Goal: Task Accomplishment & Management: Use online tool/utility

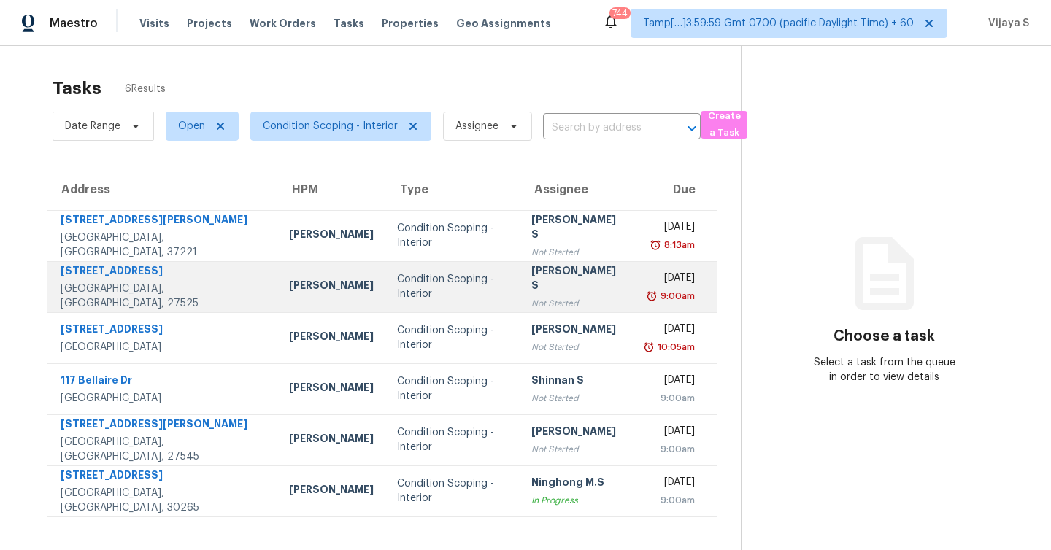
scroll to position [9, 0]
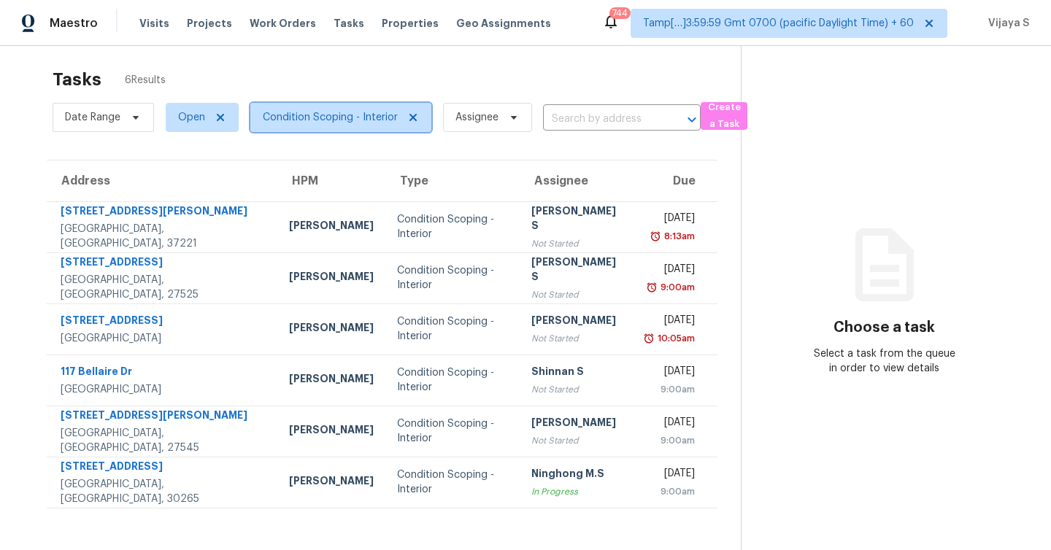
click at [321, 117] on span "Condition Scoping - Interior" at bounding box center [330, 117] width 135 height 15
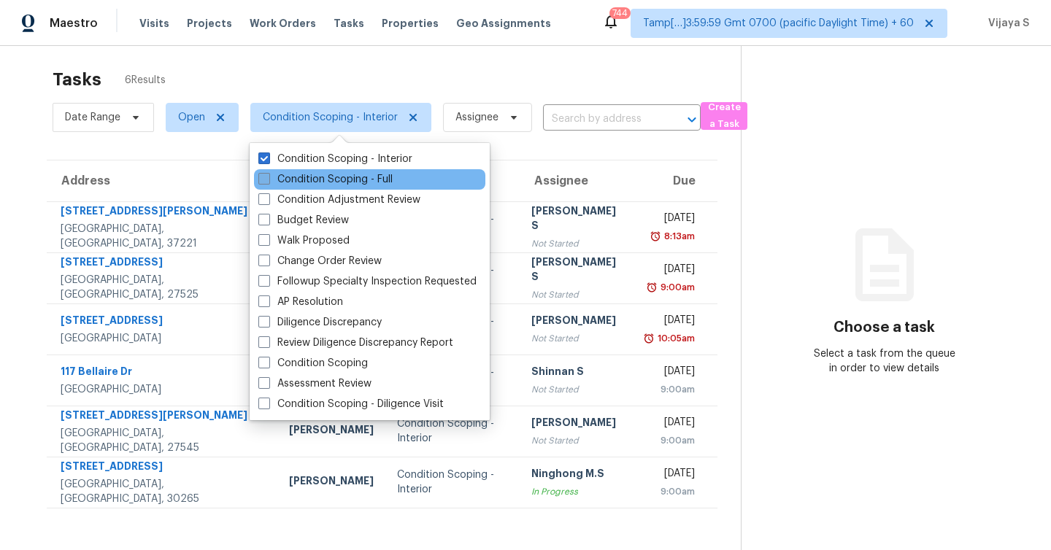
click at [261, 186] on label "Condition Scoping - Full" at bounding box center [325, 179] width 134 height 15
click at [261, 182] on input "Condition Scoping - Full" at bounding box center [262, 176] width 9 height 9
checkbox input "true"
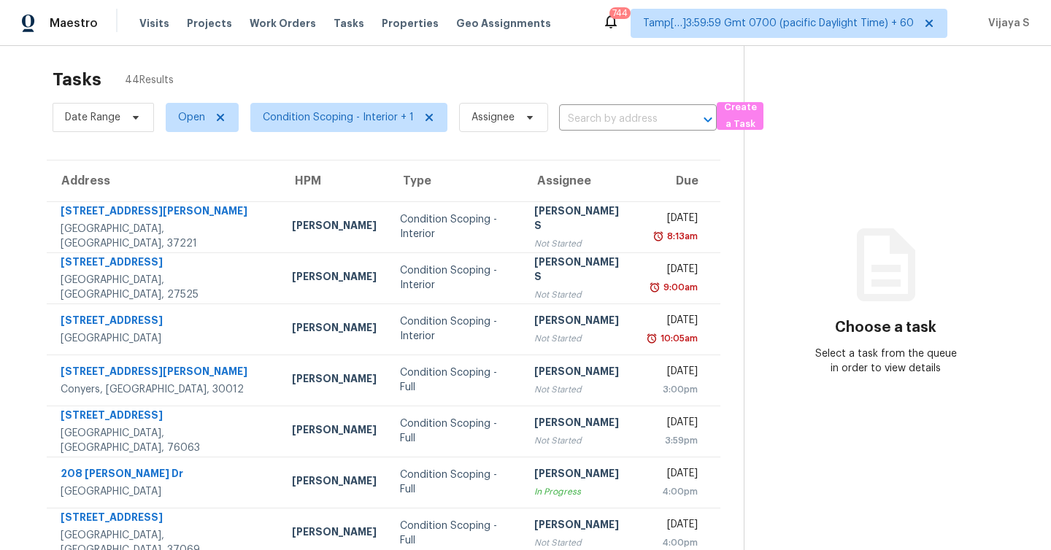
click at [346, 57] on div "Tasks 44 Results Date Range Open Condition Scoping - Interior + 1 Assignee ​ Cr…" at bounding box center [525, 394] width 1051 height 715
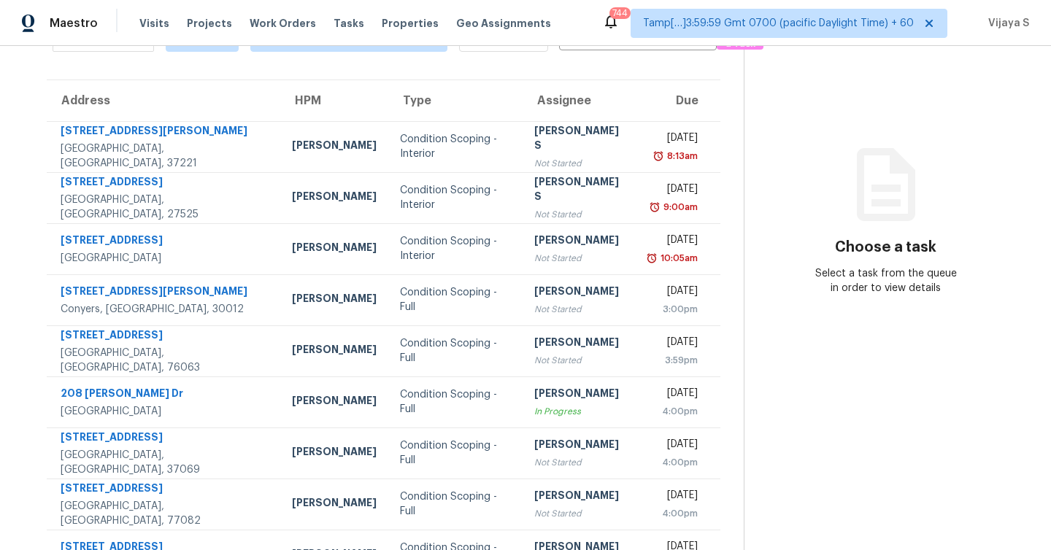
scroll to position [210, 0]
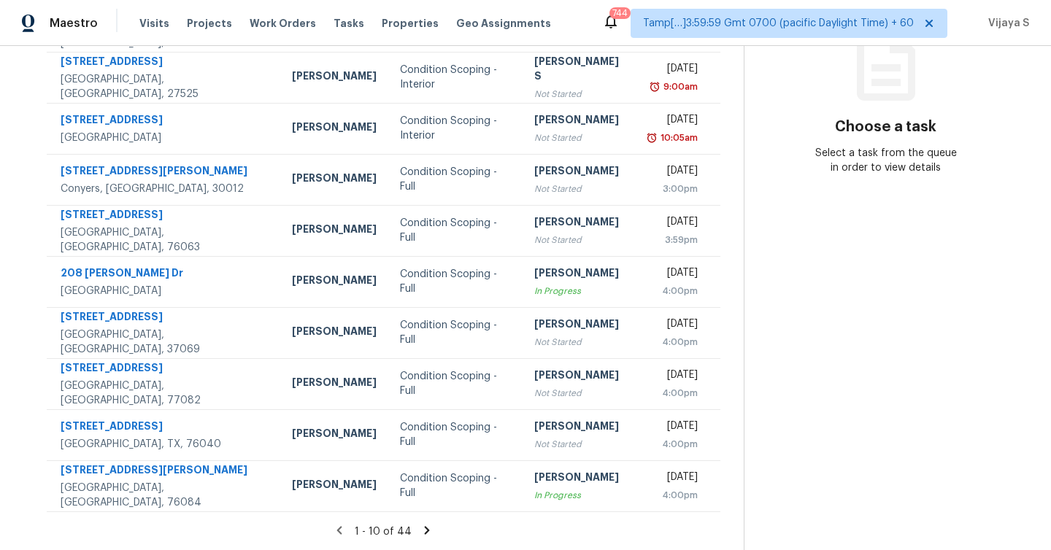
click at [425, 528] on icon at bounding box center [427, 530] width 5 height 8
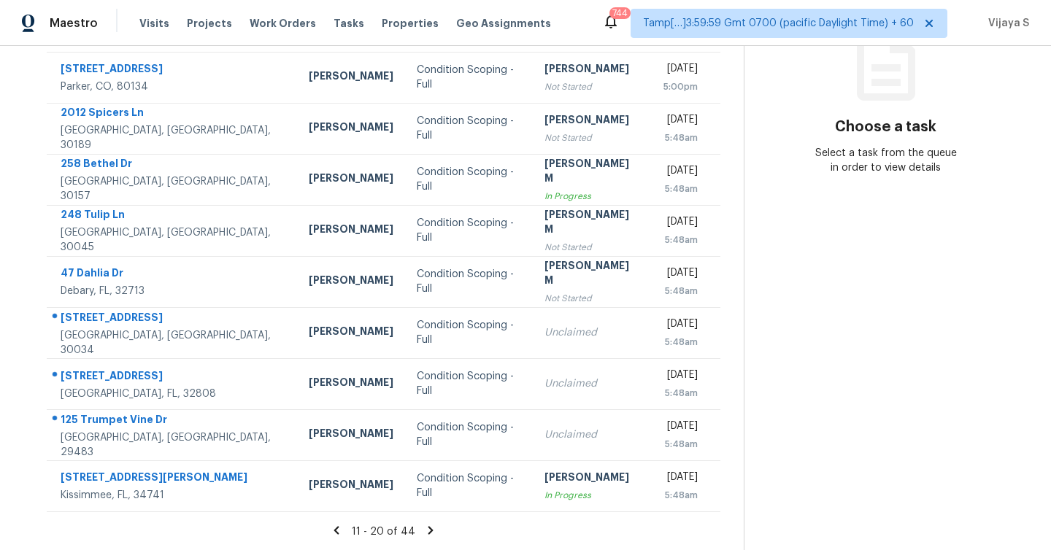
click at [426, 530] on icon at bounding box center [430, 530] width 13 height 13
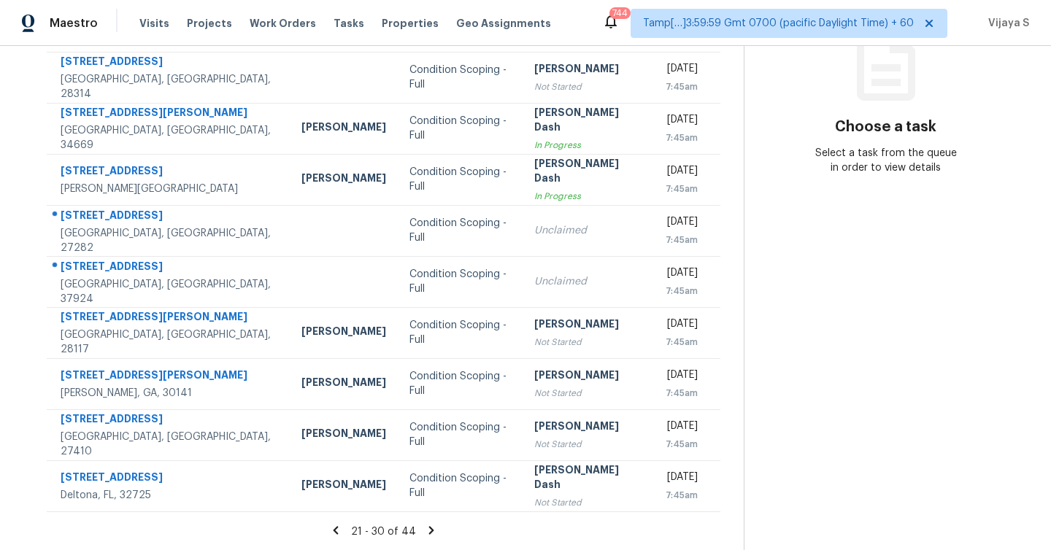
click at [429, 529] on icon at bounding box center [431, 530] width 5 height 8
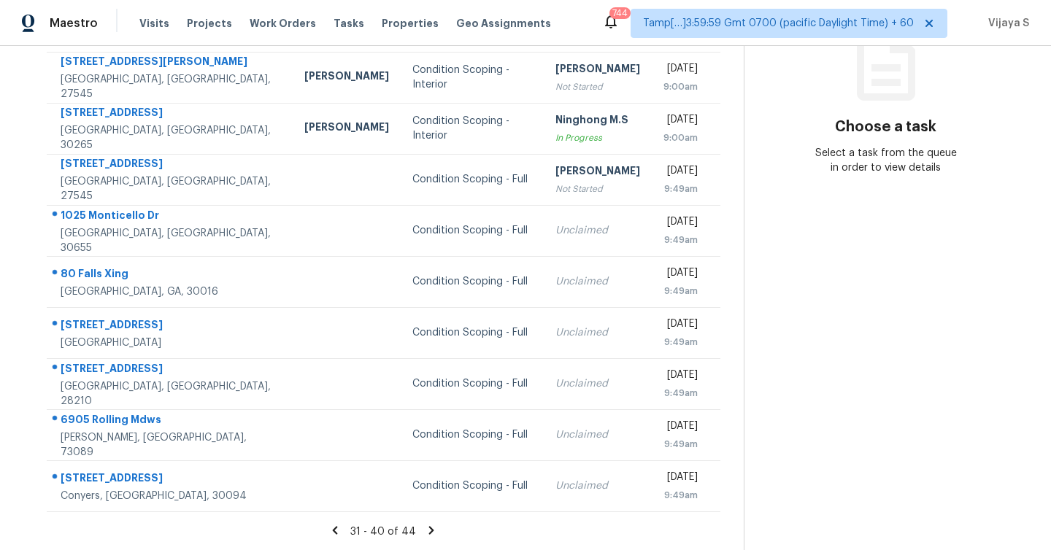
click at [429, 529] on icon at bounding box center [431, 530] width 5 height 8
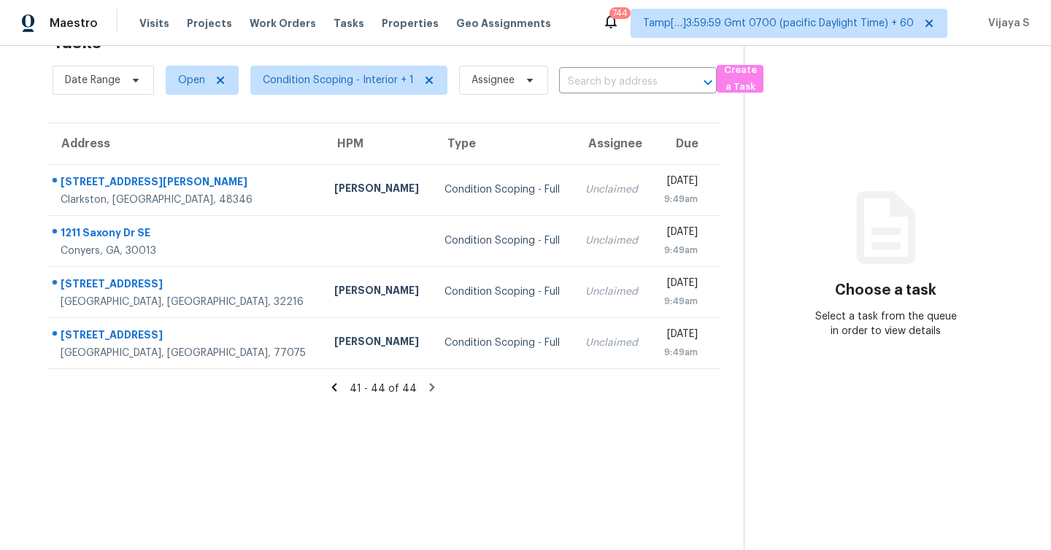
click at [334, 390] on icon at bounding box center [334, 387] width 13 height 13
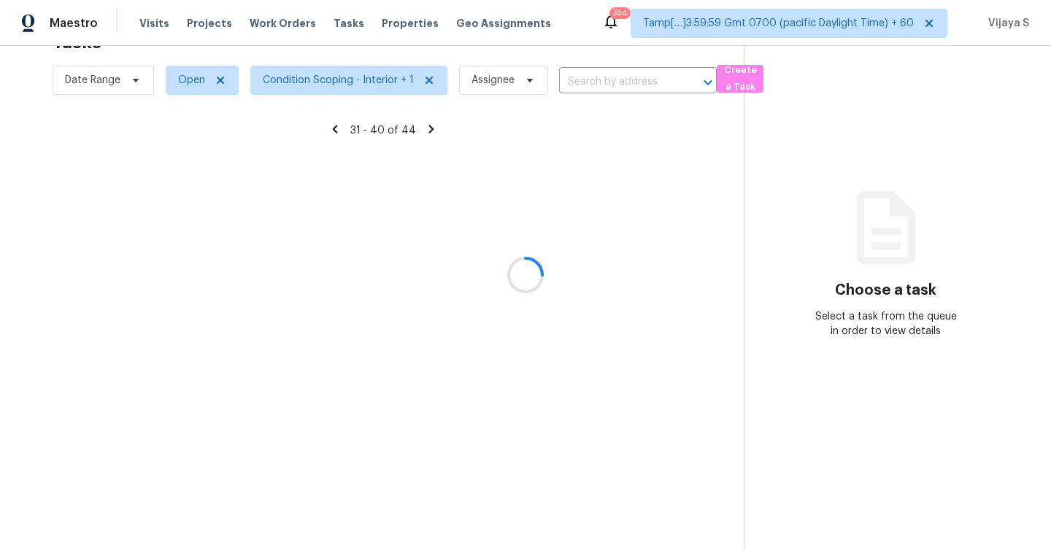
click at [318, 87] on div at bounding box center [525, 275] width 1051 height 550
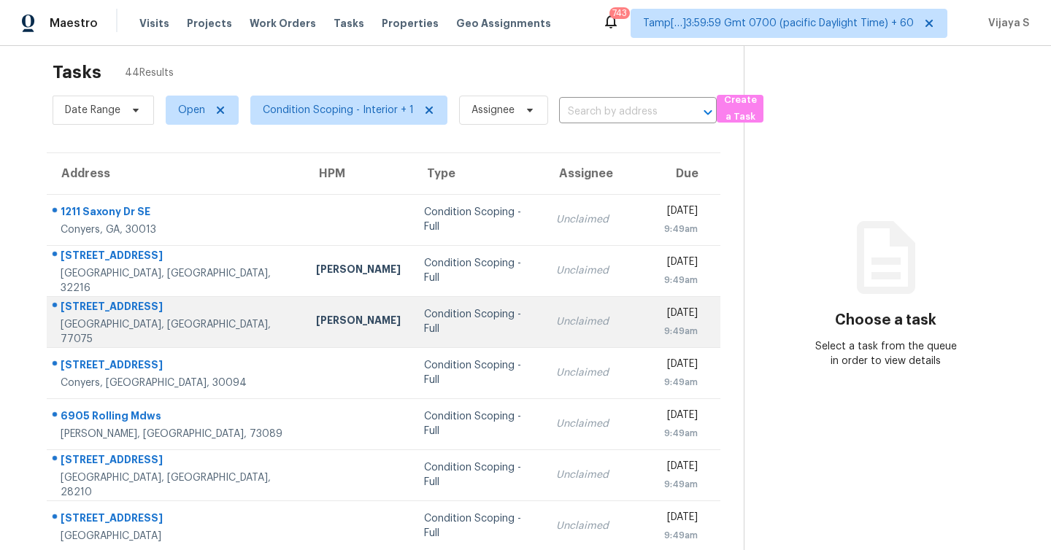
scroll to position [0, 0]
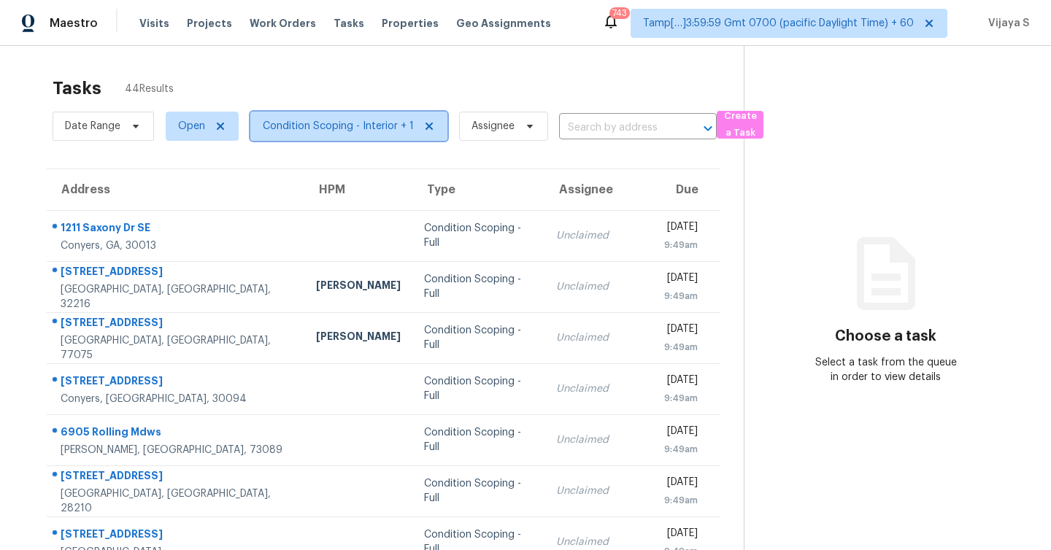
click at [340, 118] on span "Condition Scoping - Interior + 1" at bounding box center [348, 126] width 197 height 29
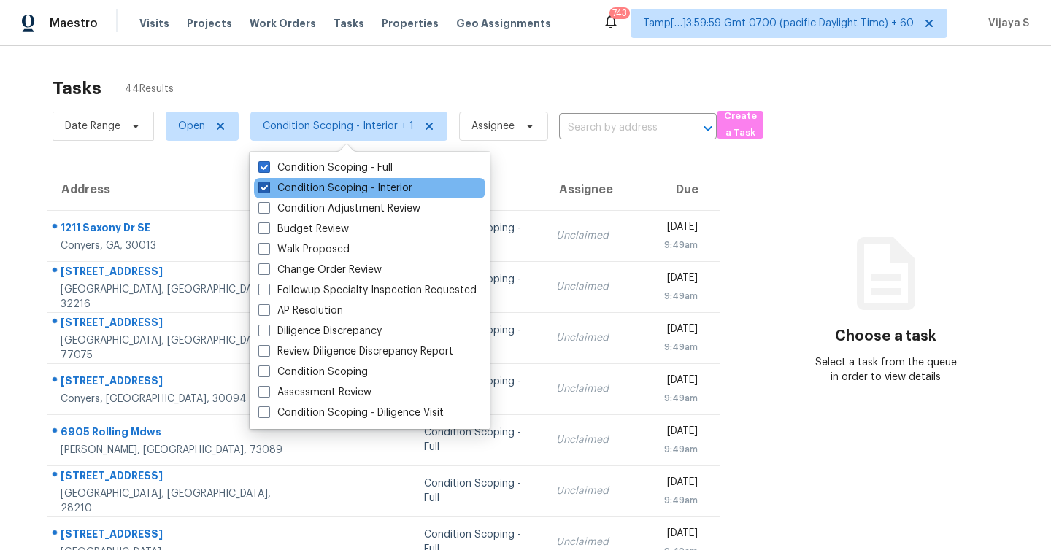
click at [263, 187] on span at bounding box center [264, 188] width 12 height 12
click at [263, 187] on input "Condition Scoping - Interior" at bounding box center [262, 185] width 9 height 9
checkbox input "false"
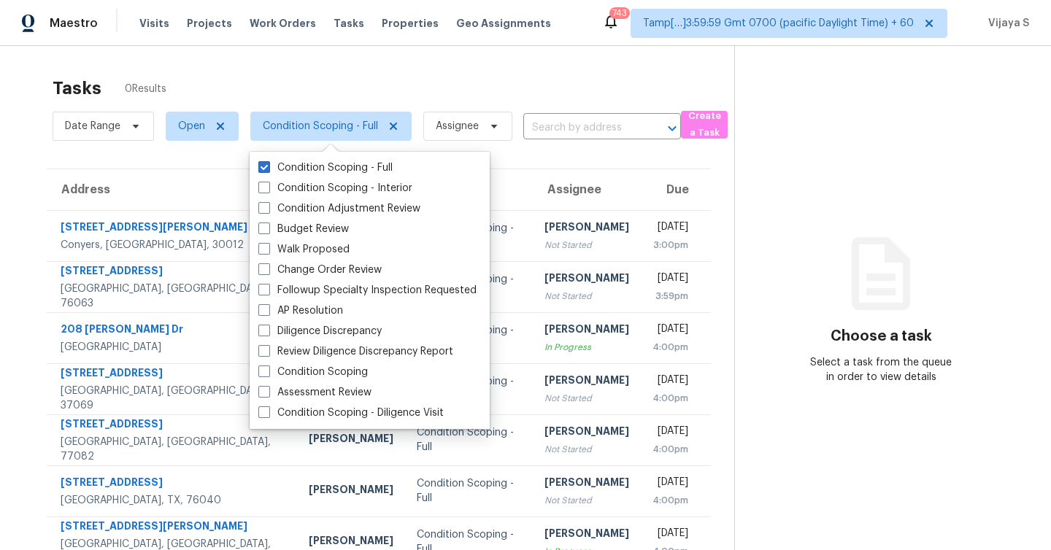
click at [361, 85] on div "Tasks 0 Results" at bounding box center [394, 88] width 682 height 38
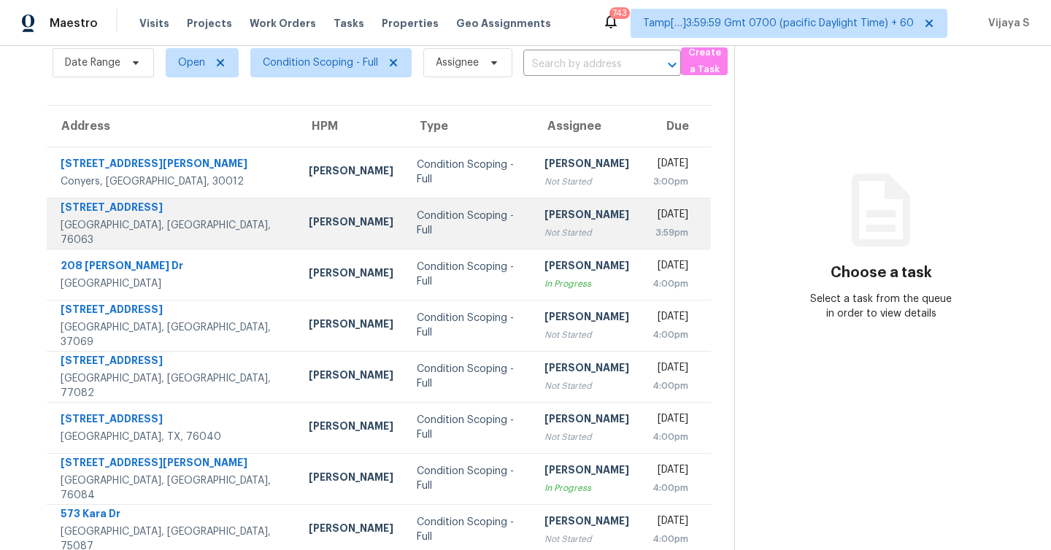
scroll to position [210, 0]
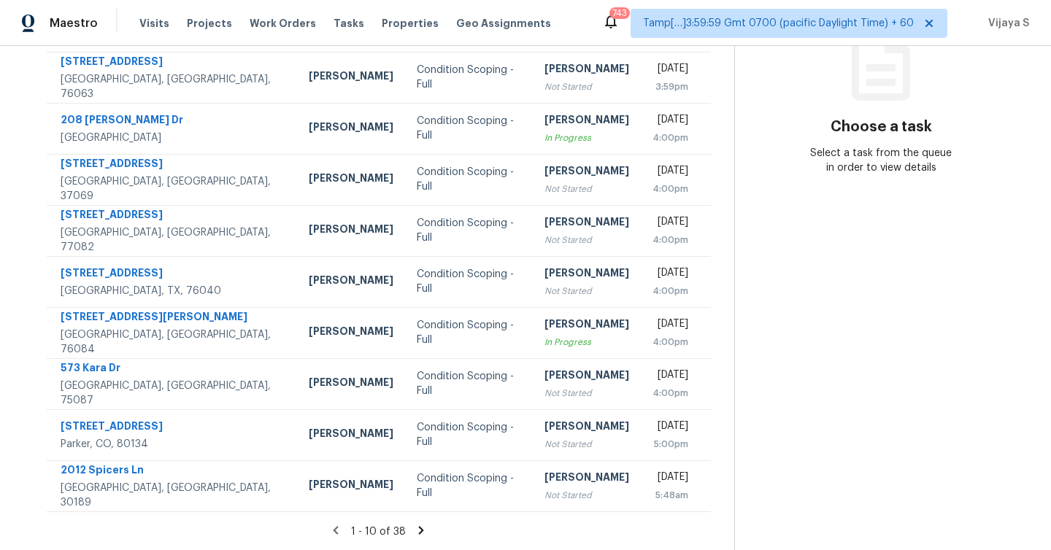
click at [423, 530] on icon at bounding box center [421, 530] width 5 height 8
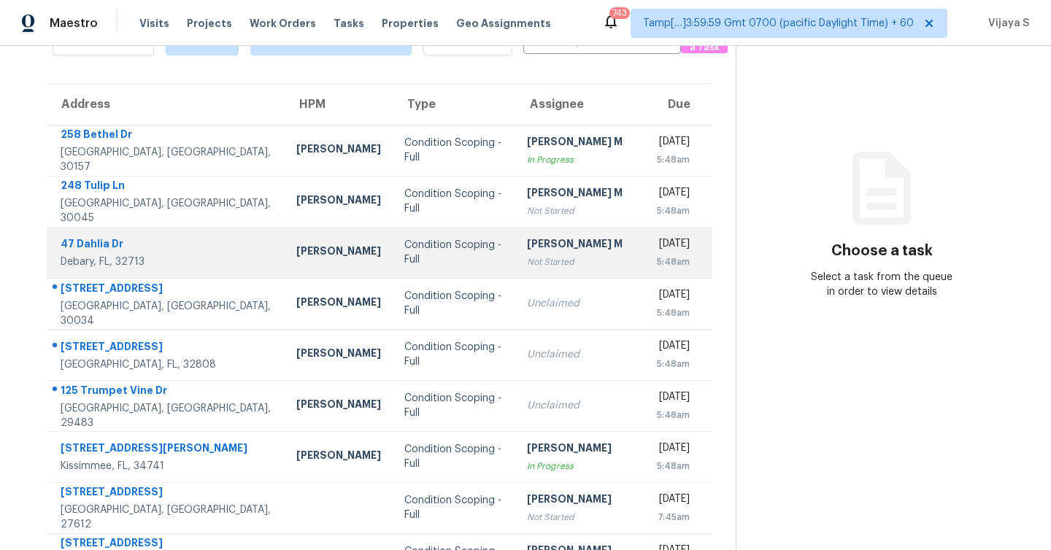
scroll to position [0, 0]
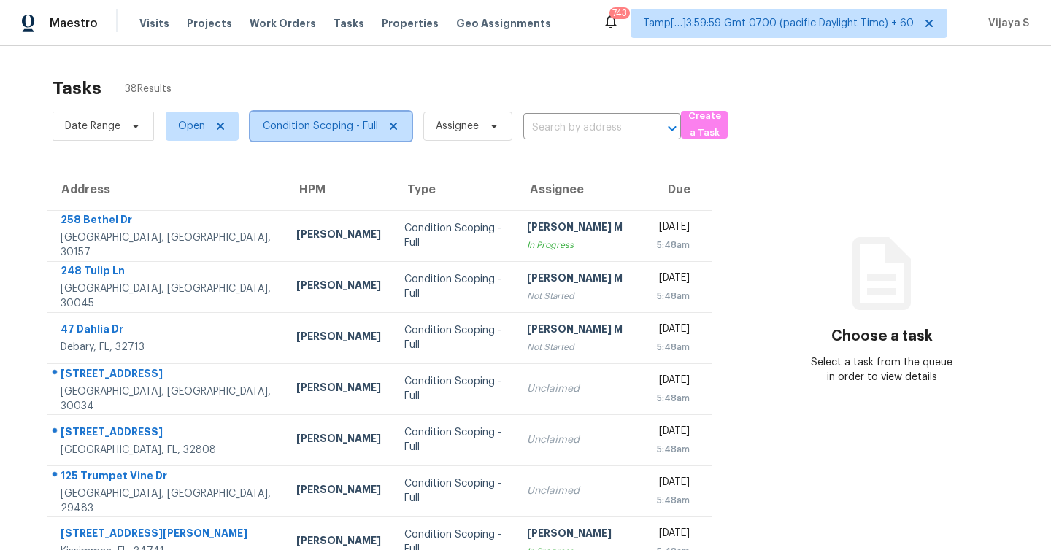
click at [302, 125] on span "Condition Scoping - Full" at bounding box center [320, 126] width 115 height 15
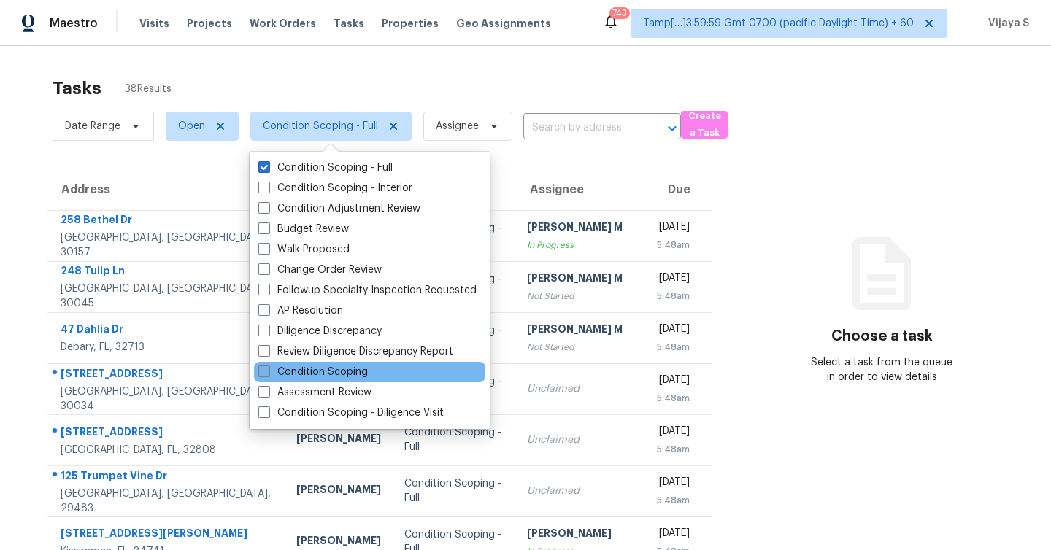
click at [266, 374] on span at bounding box center [264, 372] width 12 height 12
click at [266, 374] on input "Condition Scoping" at bounding box center [262, 369] width 9 height 9
checkbox input "true"
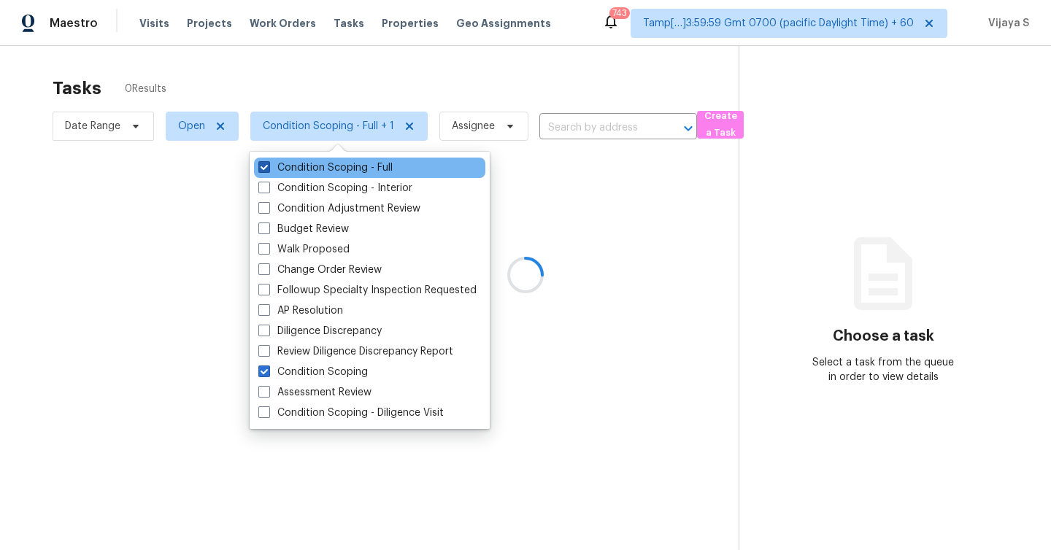
click at [265, 169] on span at bounding box center [264, 167] width 12 height 12
click at [265, 169] on input "Condition Scoping - Full" at bounding box center [262, 165] width 9 height 9
checkbox input "false"
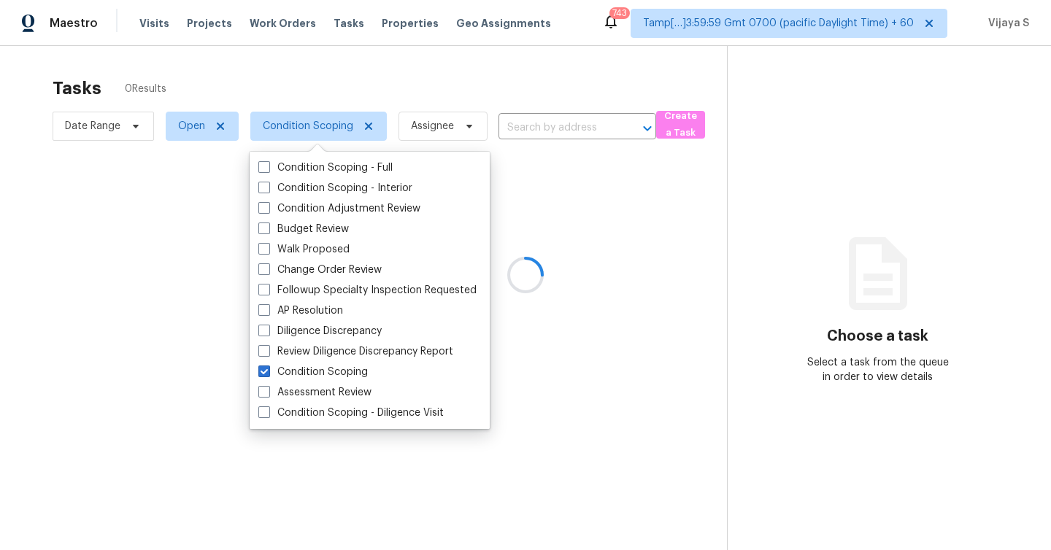
click at [415, 83] on div at bounding box center [525, 275] width 1051 height 550
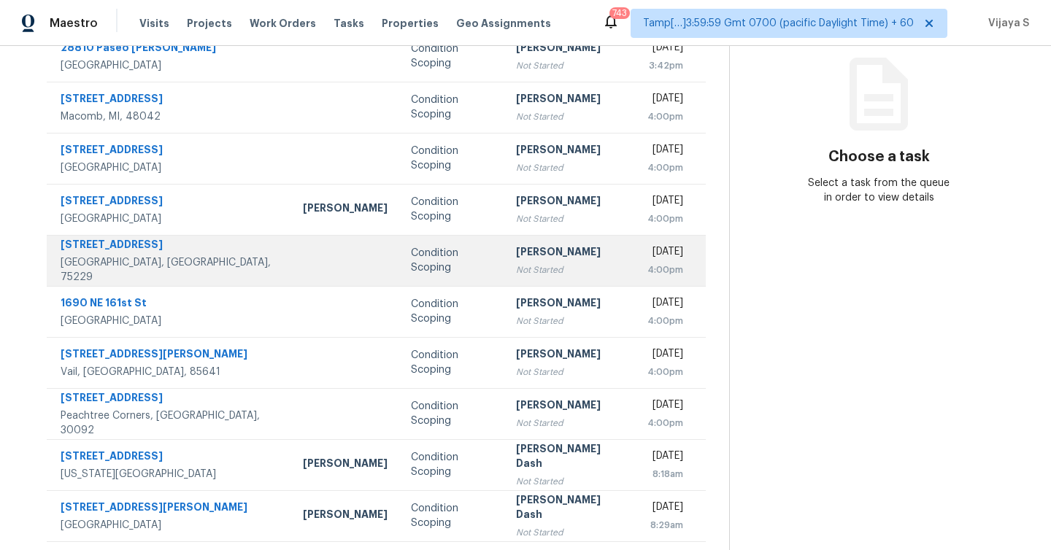
scroll to position [210, 0]
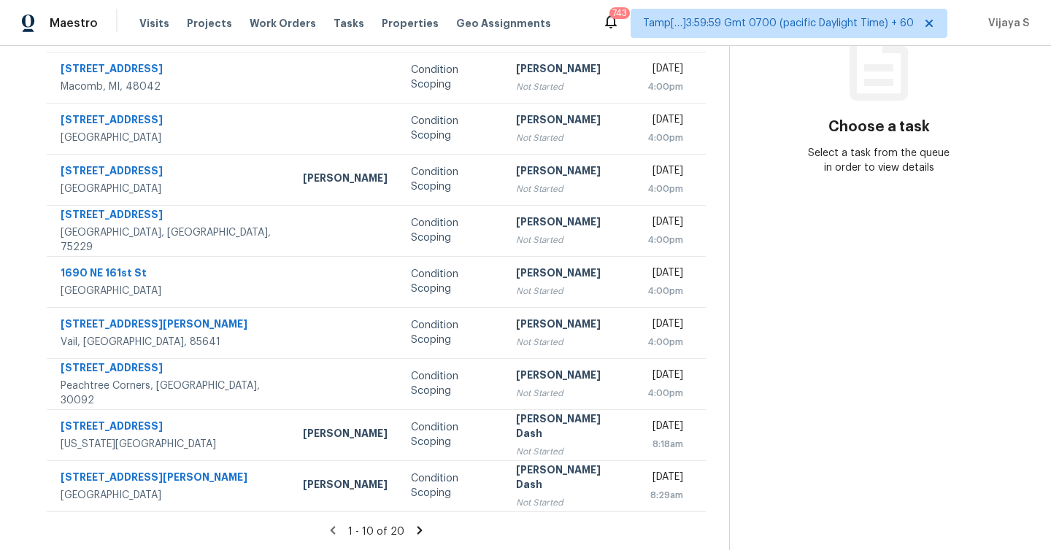
click at [418, 532] on icon at bounding box center [420, 530] width 5 height 8
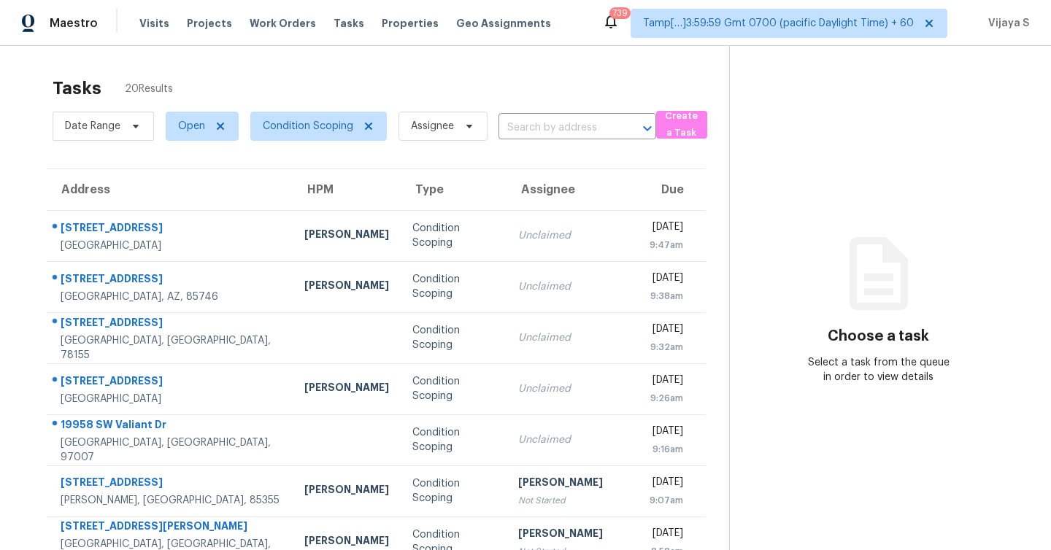
scroll to position [0, 0]
click at [312, 134] on span "Condition Scoping" at bounding box center [318, 126] width 137 height 29
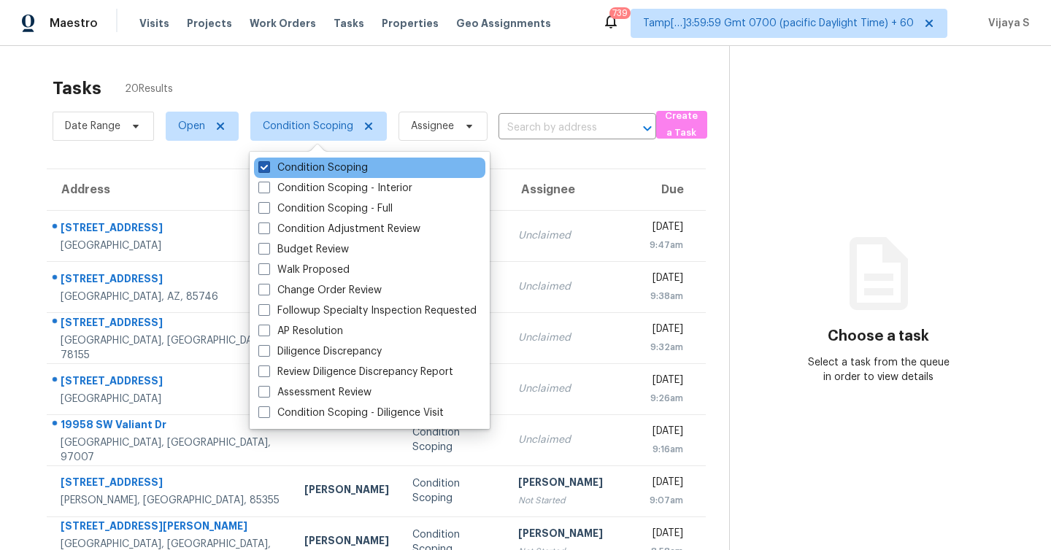
click at [265, 172] on span at bounding box center [264, 167] width 12 height 12
click at [265, 170] on input "Condition Scoping" at bounding box center [262, 165] width 9 height 9
checkbox input "false"
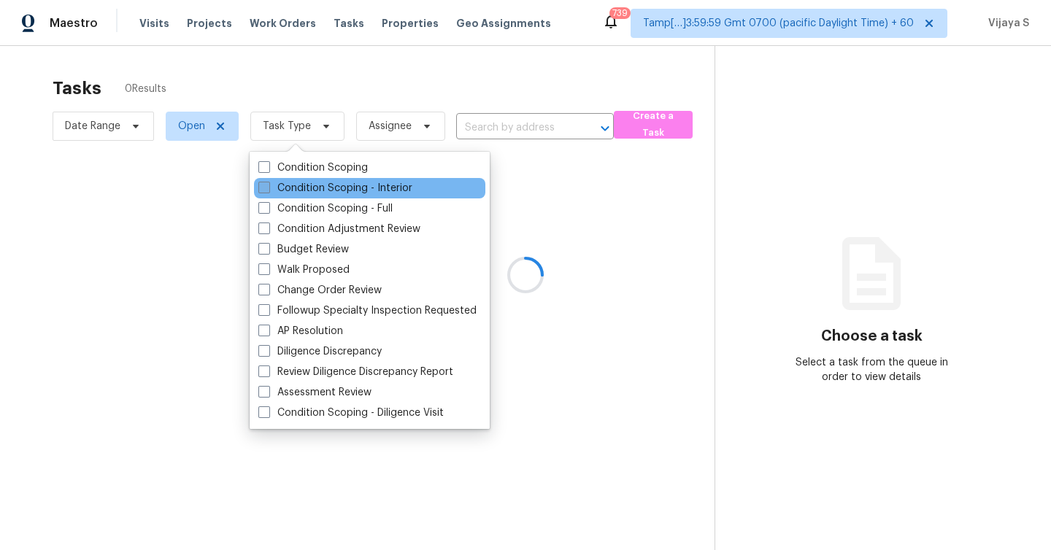
click at [266, 183] on span at bounding box center [264, 188] width 12 height 12
click at [266, 183] on input "Condition Scoping - Interior" at bounding box center [262, 185] width 9 height 9
checkbox input "true"
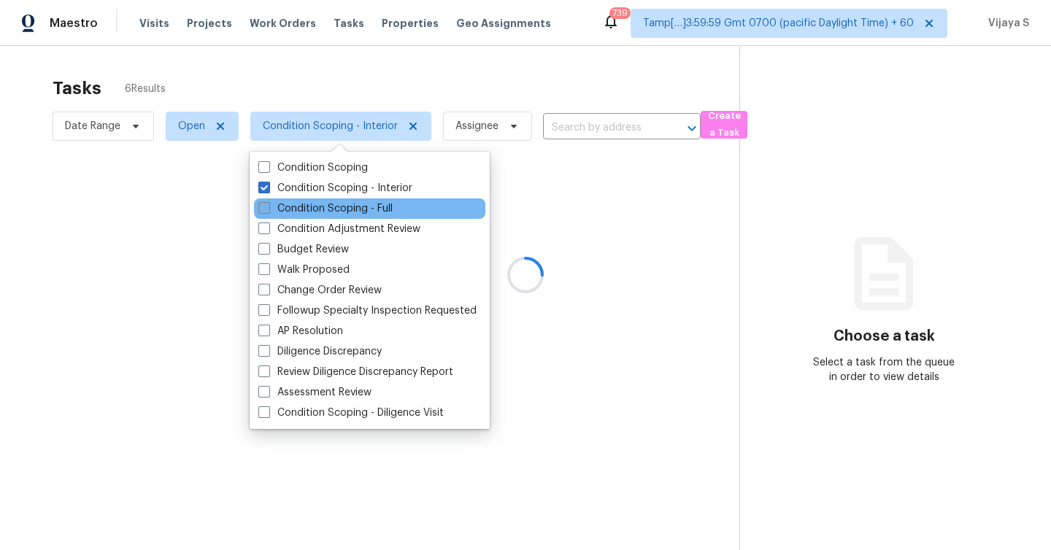
click at [266, 208] on span at bounding box center [264, 208] width 12 height 12
click at [266, 208] on input "Condition Scoping - Full" at bounding box center [262, 205] width 9 height 9
checkbox input "true"
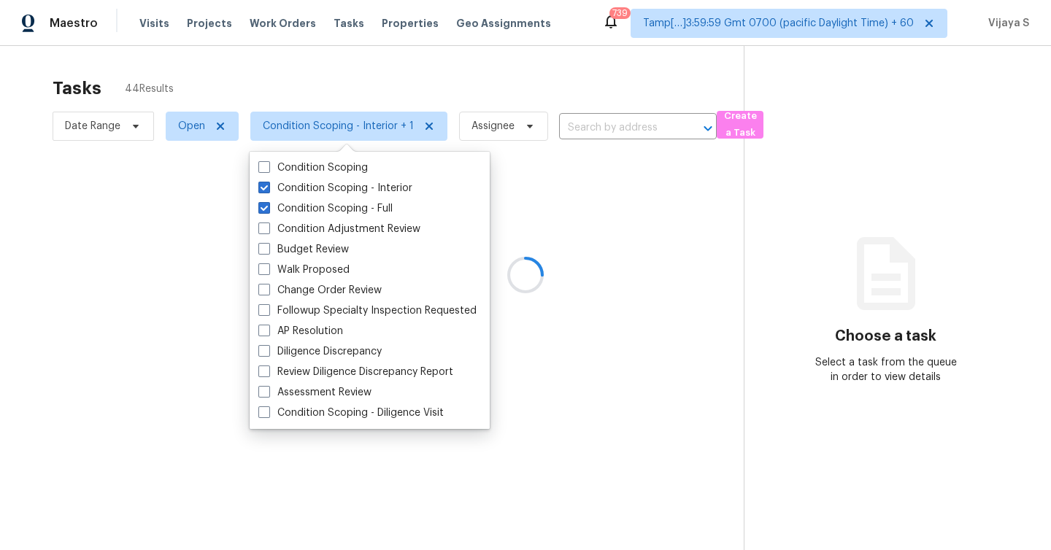
click at [520, 74] on div at bounding box center [525, 275] width 1051 height 550
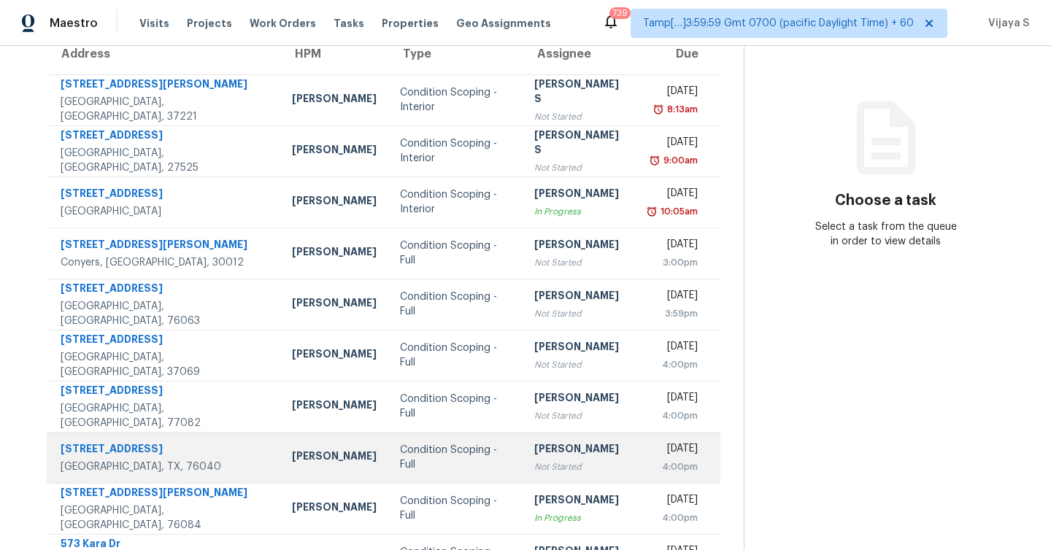
scroll to position [210, 0]
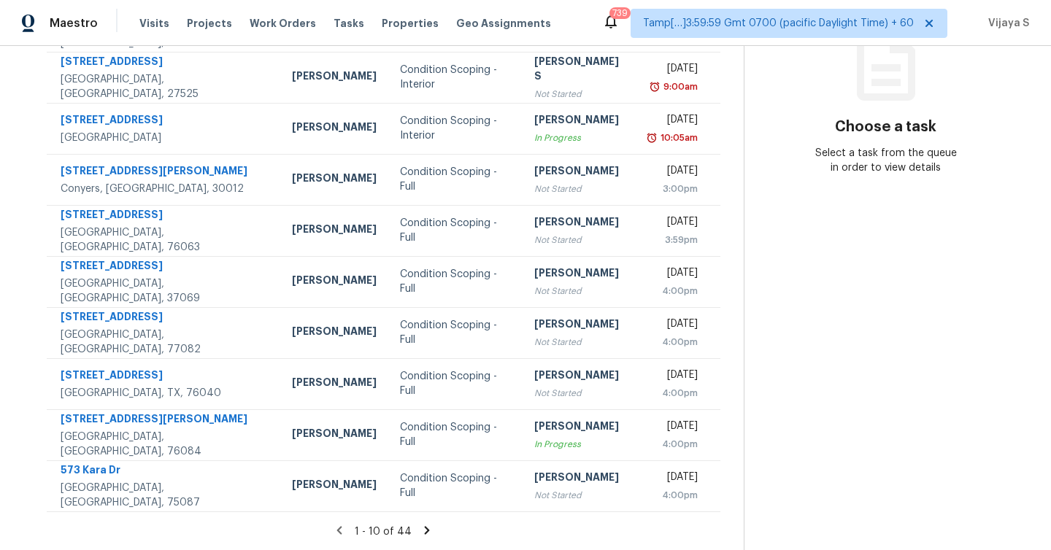
click at [425, 531] on icon at bounding box center [427, 530] width 5 height 8
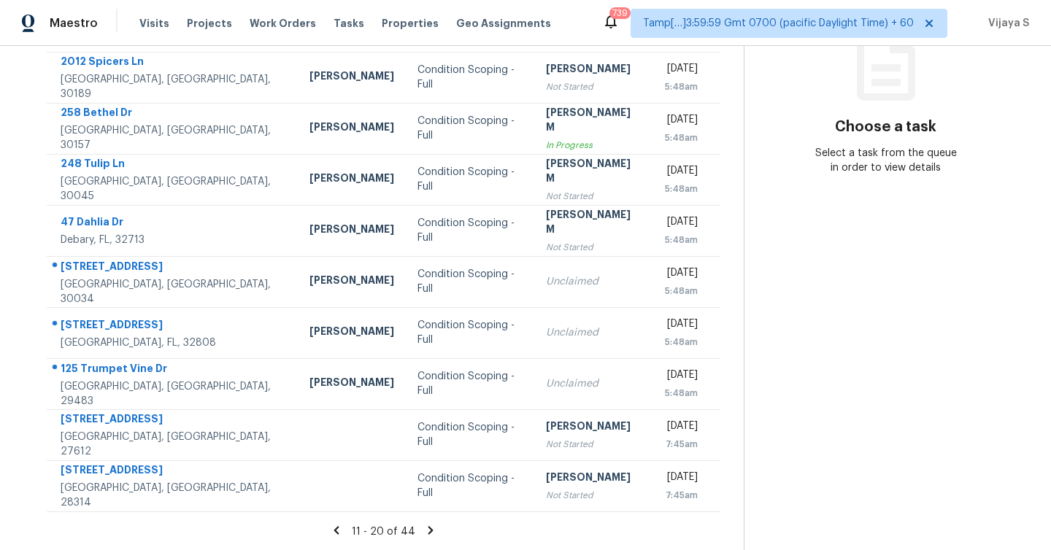
click at [428, 531] on icon at bounding box center [430, 530] width 5 height 8
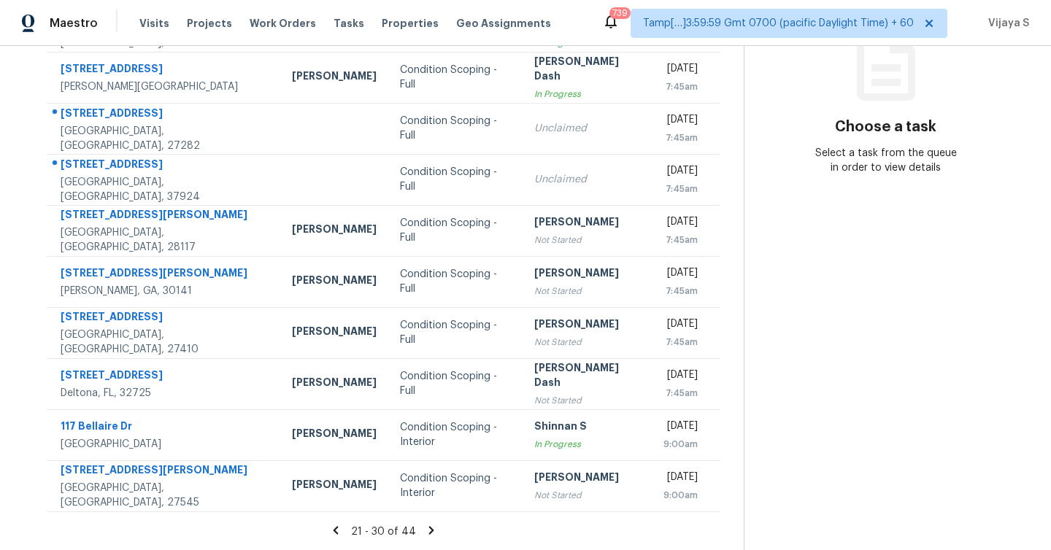
click at [431, 528] on icon at bounding box center [431, 530] width 13 height 13
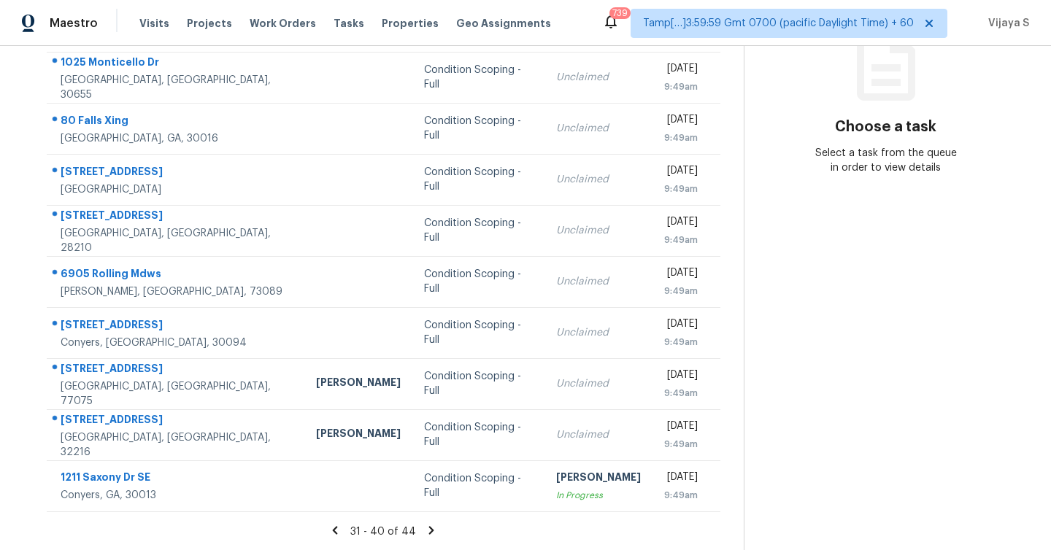
click at [426, 530] on icon at bounding box center [431, 530] width 13 height 13
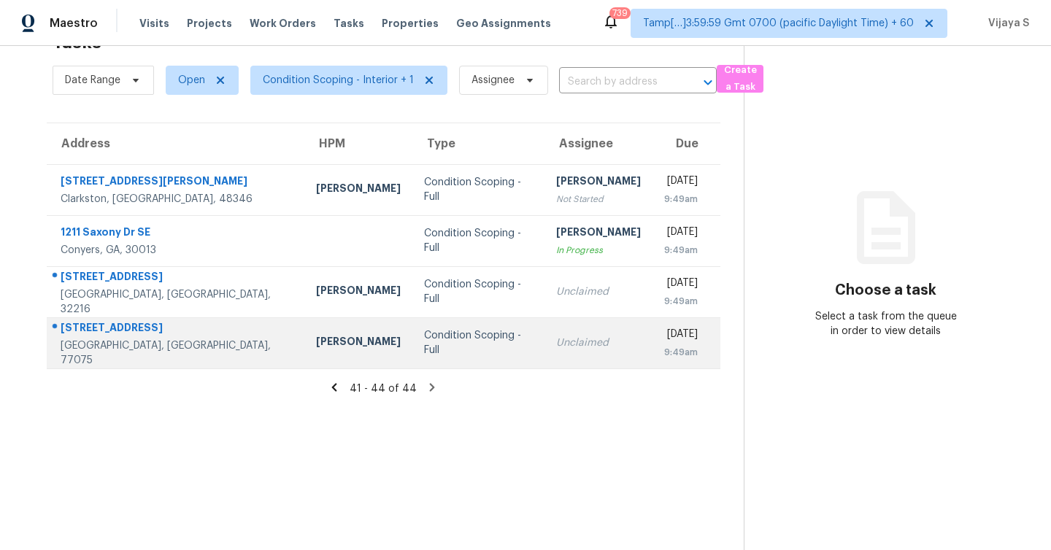
scroll to position [0, 0]
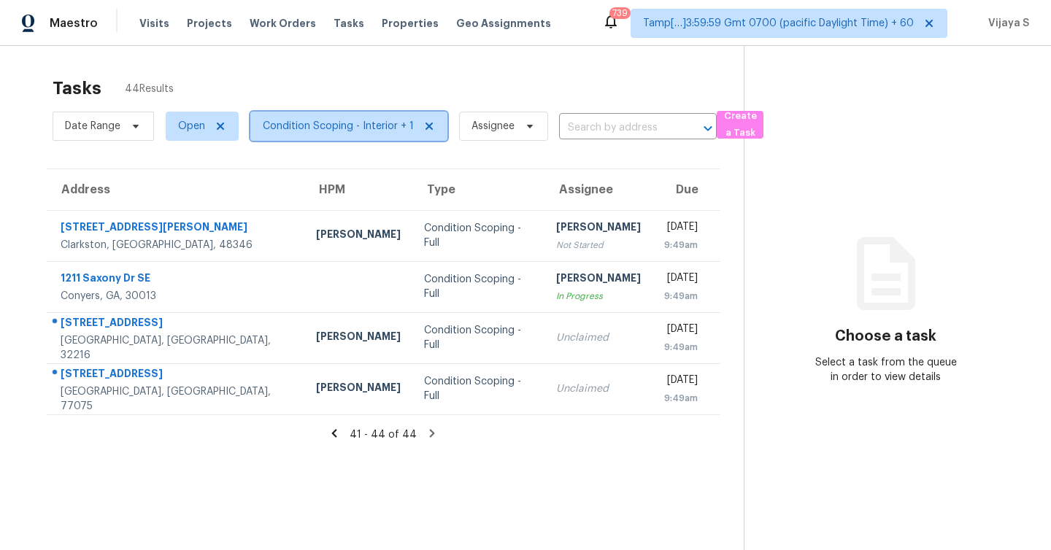
click at [337, 133] on span "Condition Scoping - Interior + 1" at bounding box center [338, 126] width 151 height 15
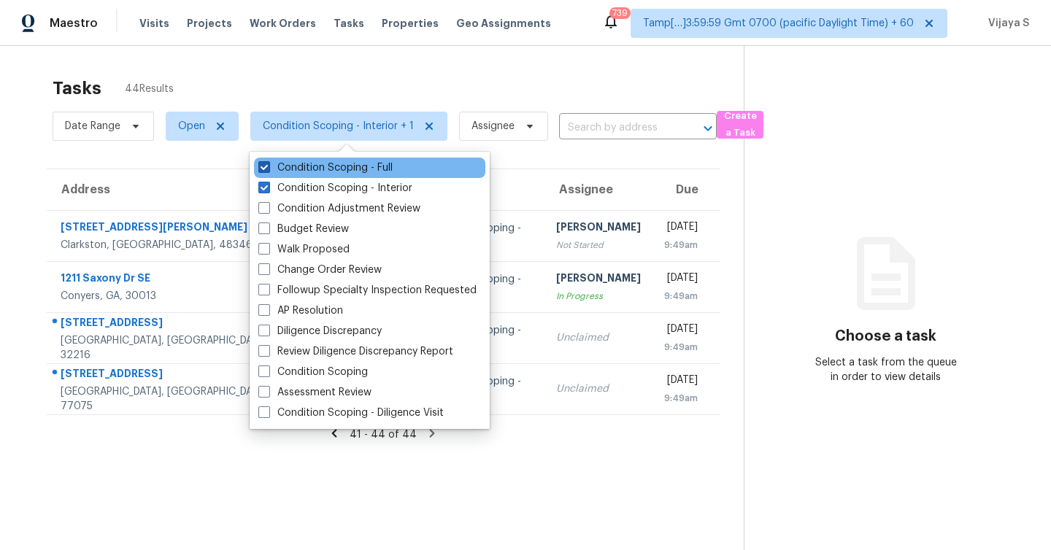
click at [261, 166] on span at bounding box center [264, 167] width 12 height 12
click at [261, 166] on input "Condition Scoping - Full" at bounding box center [262, 165] width 9 height 9
checkbox input "false"
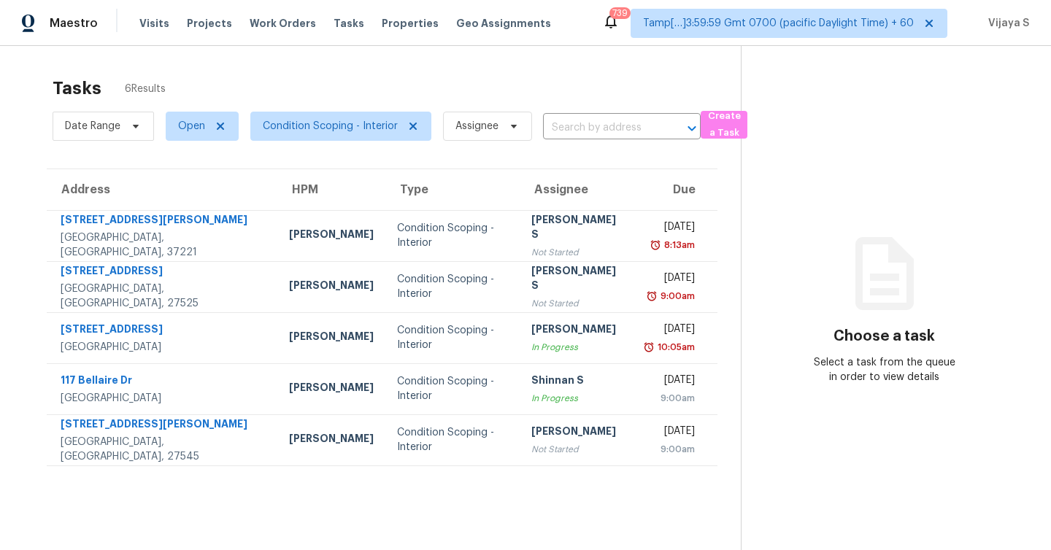
click at [456, 86] on div "Tasks 6 Results" at bounding box center [397, 88] width 688 height 38
click at [338, 128] on span "Condition Scoping - Interior" at bounding box center [330, 126] width 135 height 15
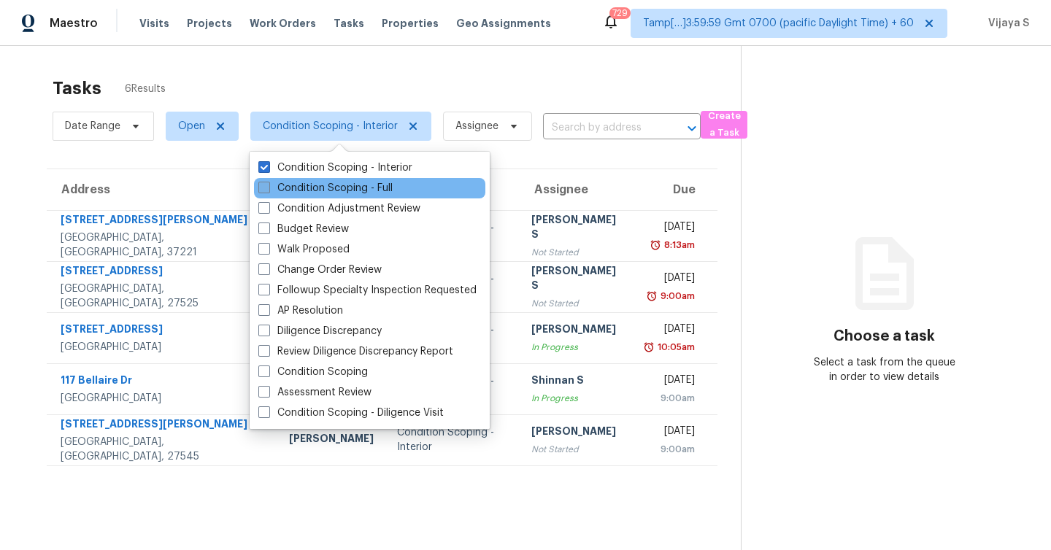
click at [264, 190] on span at bounding box center [264, 188] width 12 height 12
click at [264, 190] on input "Condition Scoping - Full" at bounding box center [262, 185] width 9 height 9
checkbox input "true"
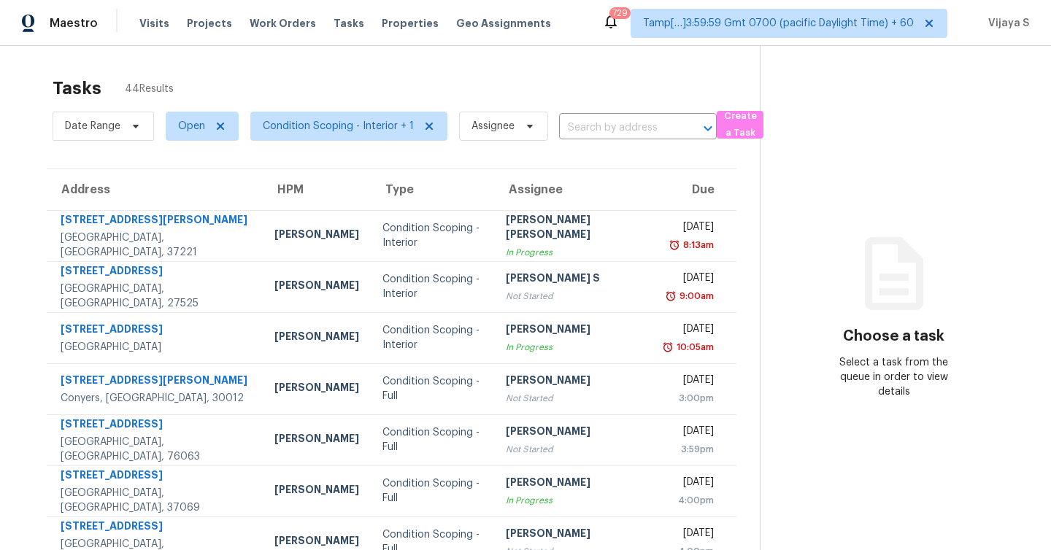
click at [445, 79] on div "Tasks 44 Results" at bounding box center [406, 88] width 707 height 38
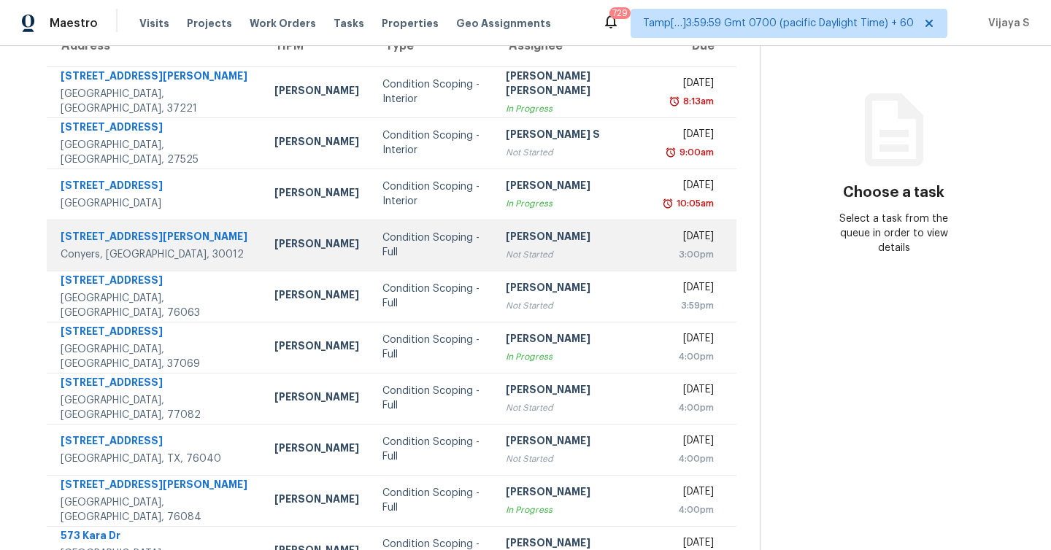
scroll to position [210, 0]
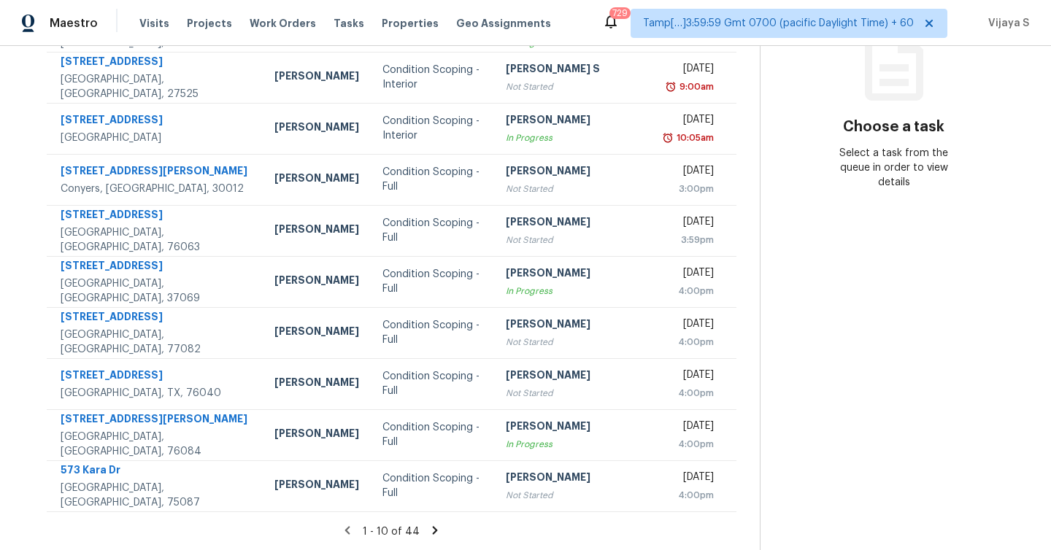
click at [433, 531] on icon at bounding box center [435, 530] width 5 height 8
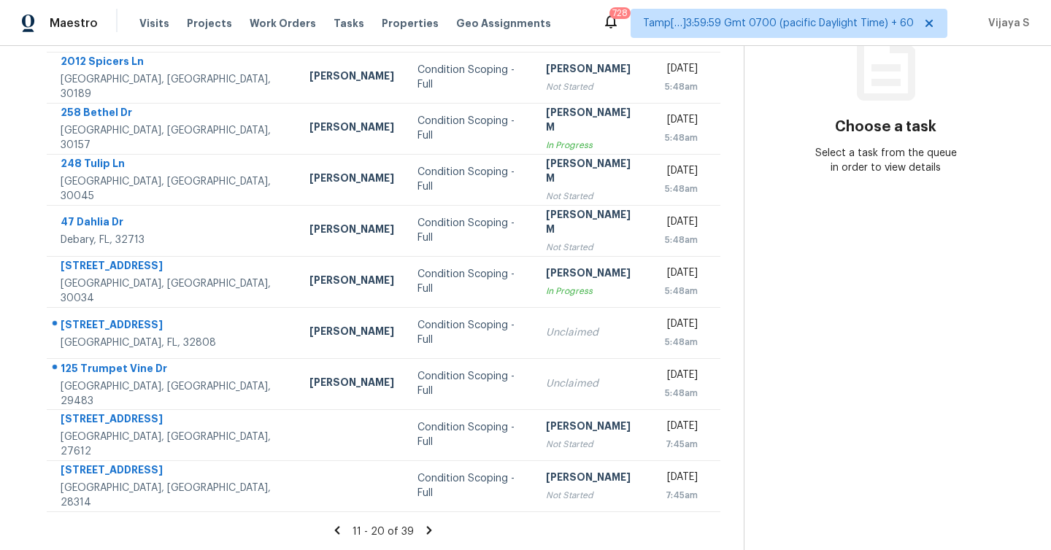
click at [428, 528] on icon at bounding box center [429, 530] width 13 height 13
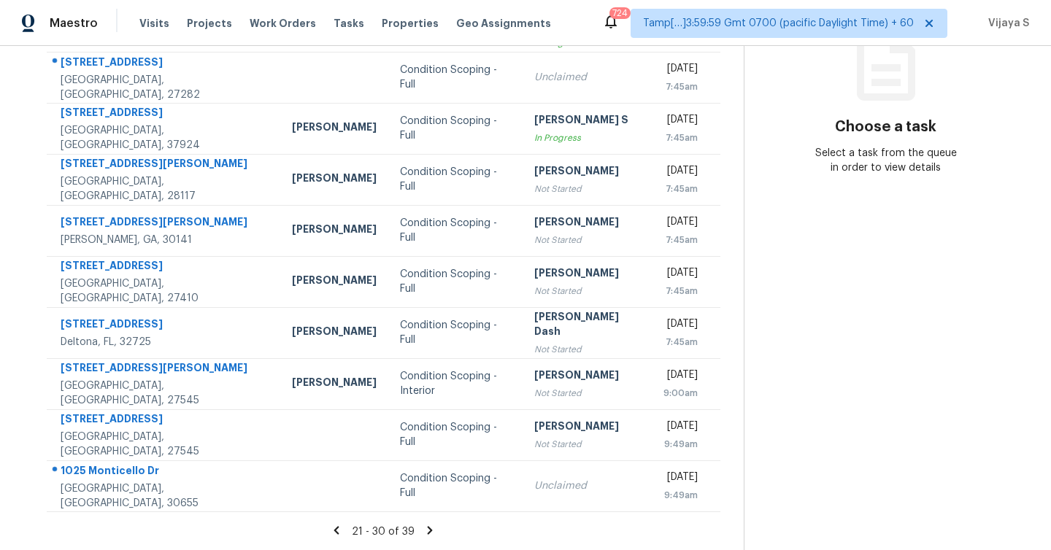
click at [428, 531] on icon at bounding box center [430, 530] width 5 height 8
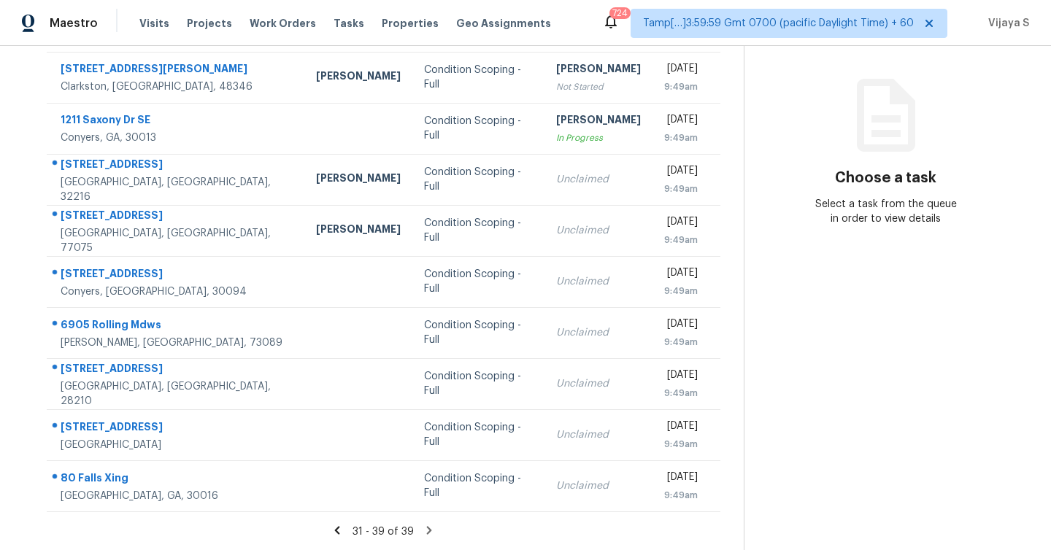
scroll to position [0, 0]
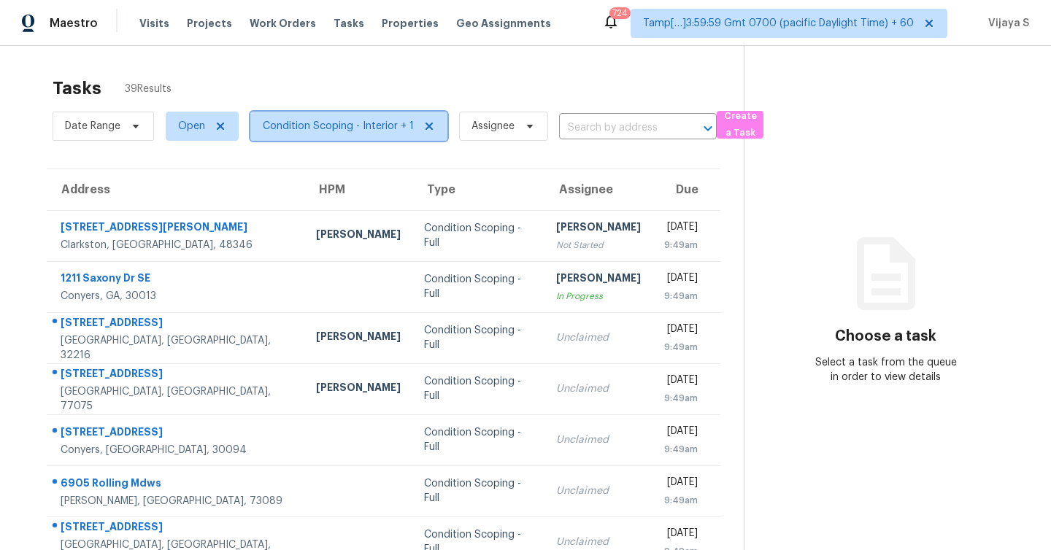
click at [348, 129] on span "Condition Scoping - Interior + 1" at bounding box center [338, 126] width 151 height 15
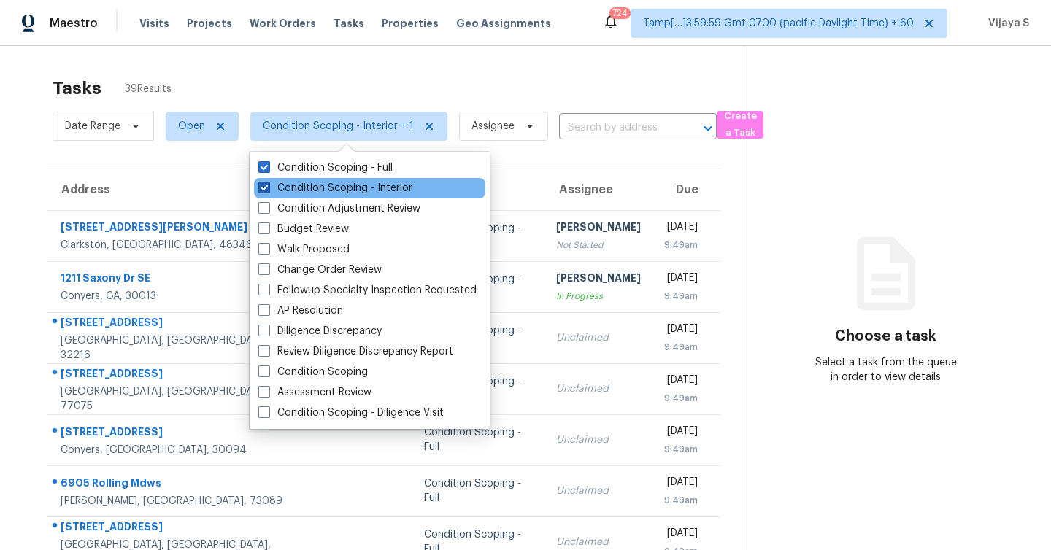
click at [261, 188] on span at bounding box center [264, 188] width 12 height 12
click at [261, 188] on input "Condition Scoping - Interior" at bounding box center [262, 185] width 9 height 9
checkbox input "false"
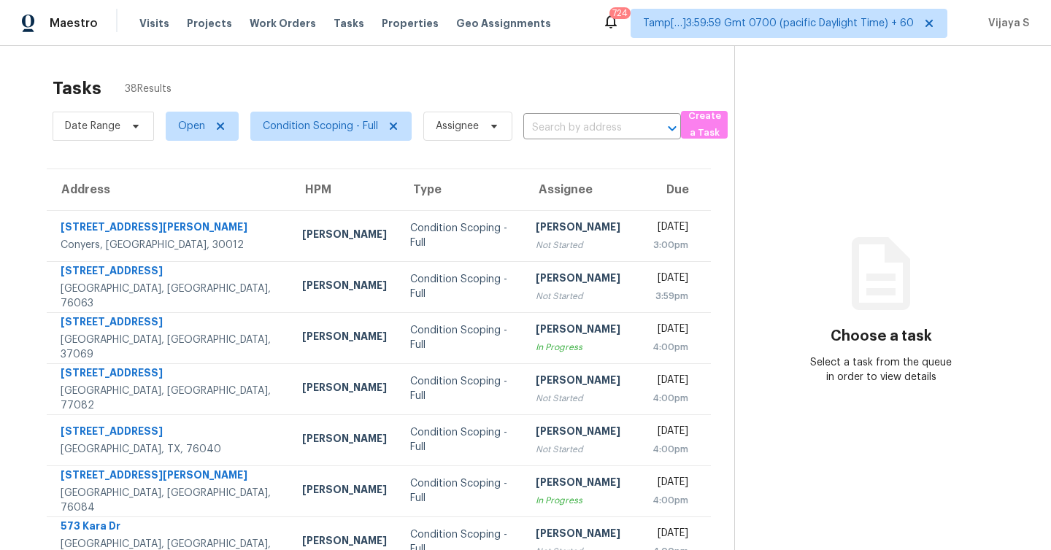
click at [326, 64] on div "Tasks 38 Results Date Range Open Condition Scoping - Full Assignee ​ Create a T…" at bounding box center [525, 403] width 1051 height 715
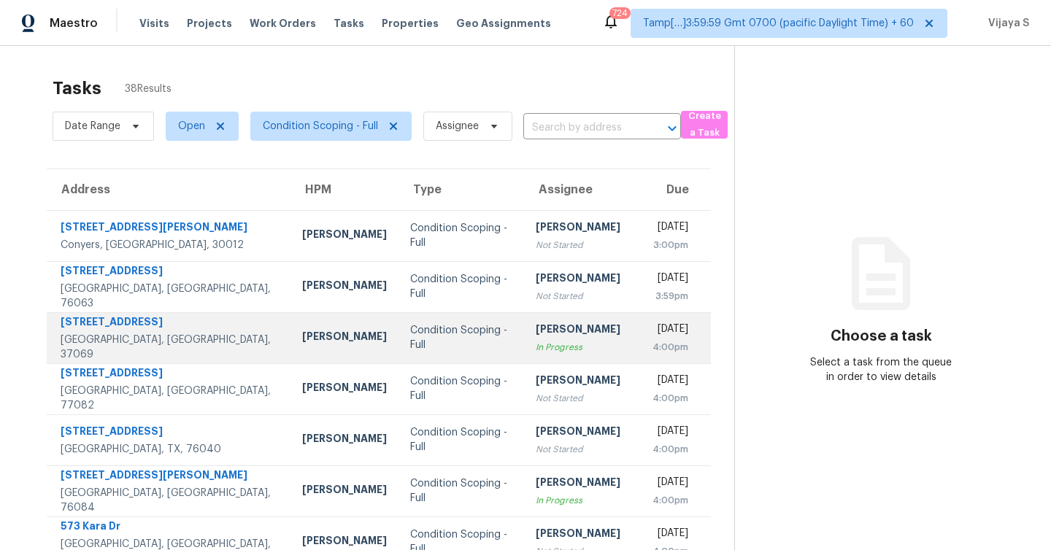
scroll to position [210, 0]
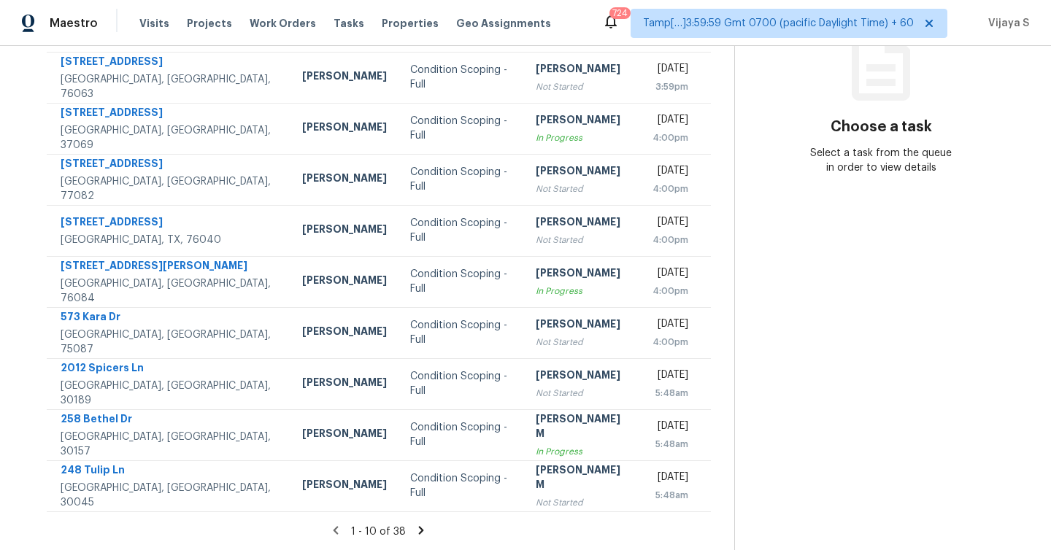
click at [419, 531] on icon at bounding box center [421, 530] width 5 height 8
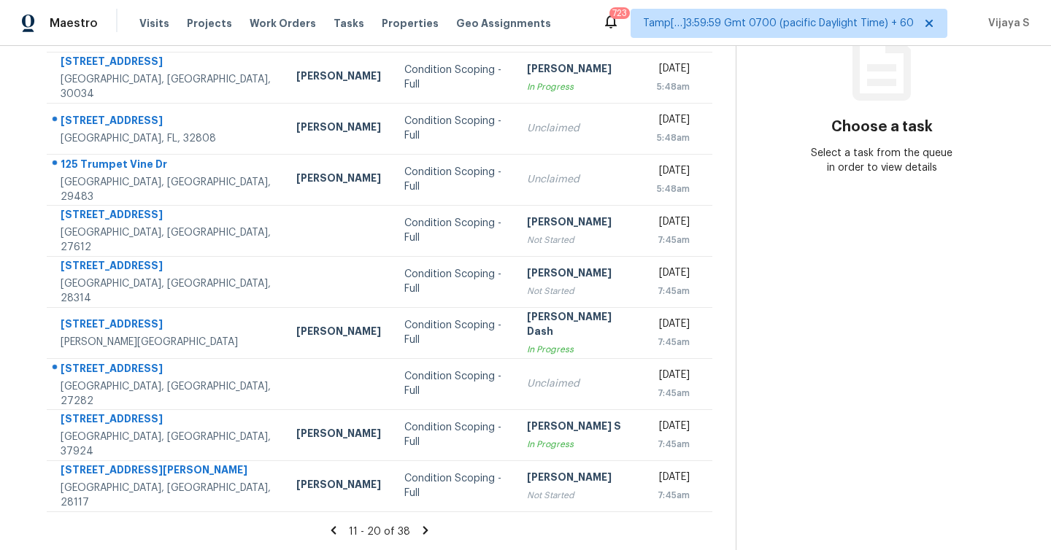
click at [423, 530] on icon at bounding box center [425, 530] width 5 height 8
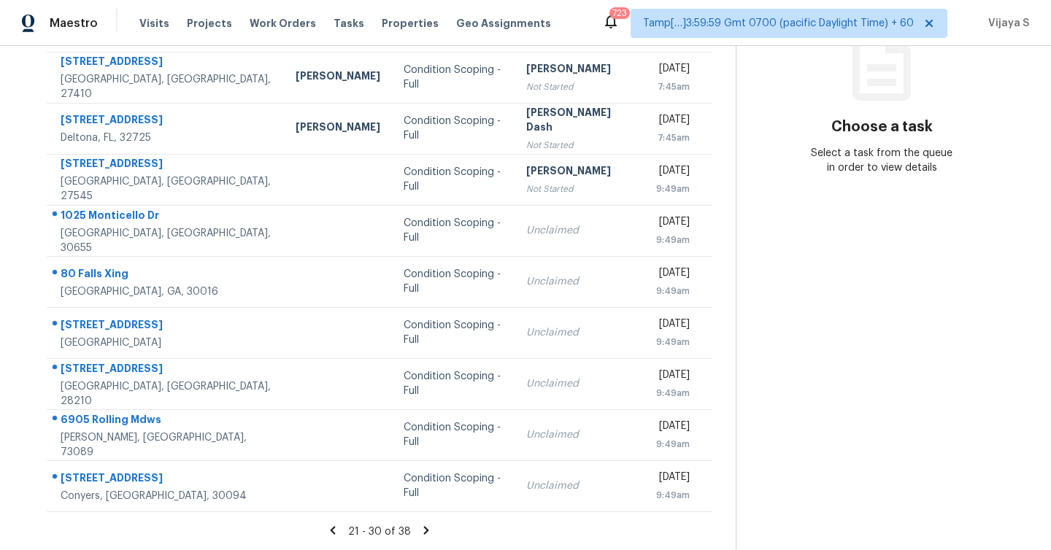
click at [426, 530] on icon at bounding box center [425, 530] width 5 height 8
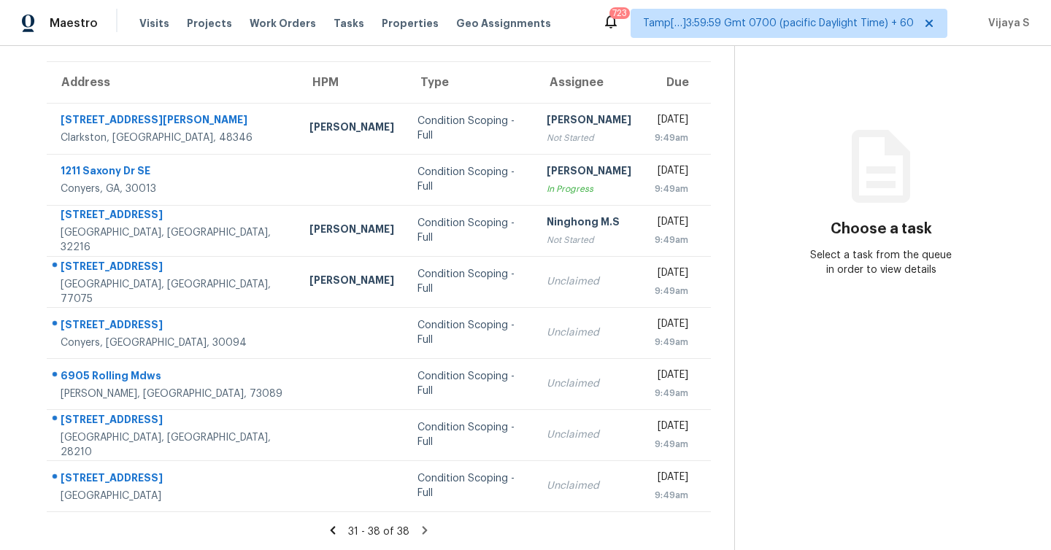
scroll to position [0, 0]
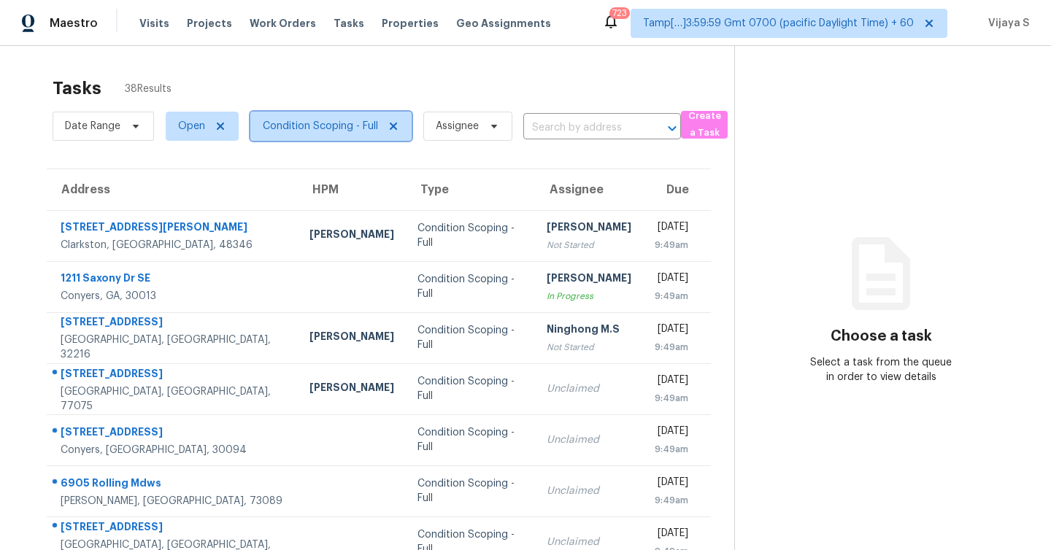
click at [320, 122] on span "Condition Scoping - Full" at bounding box center [320, 126] width 115 height 15
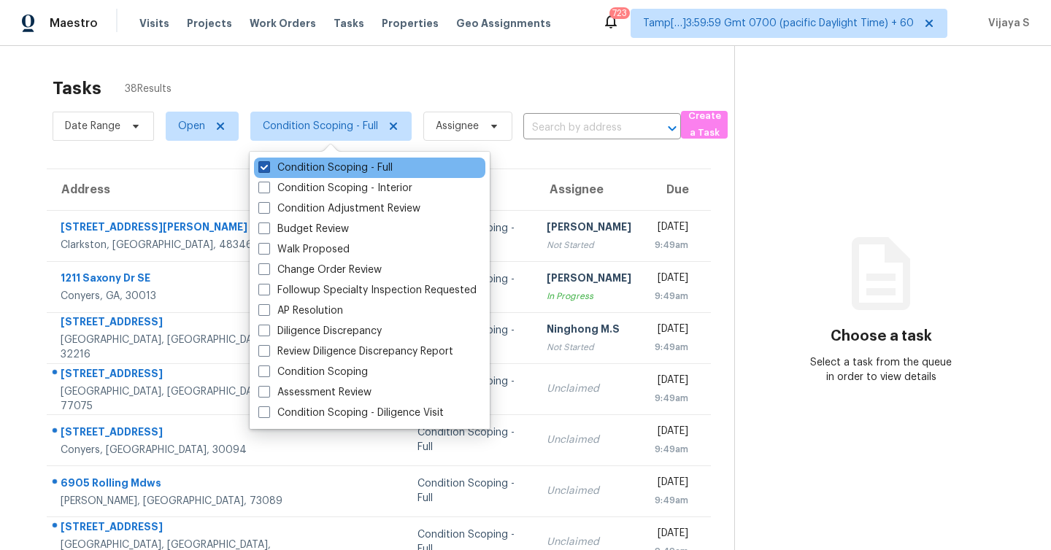
click at [265, 168] on span at bounding box center [264, 167] width 12 height 12
click at [265, 168] on input "Condition Scoping - Full" at bounding box center [262, 165] width 9 height 9
checkbox input "false"
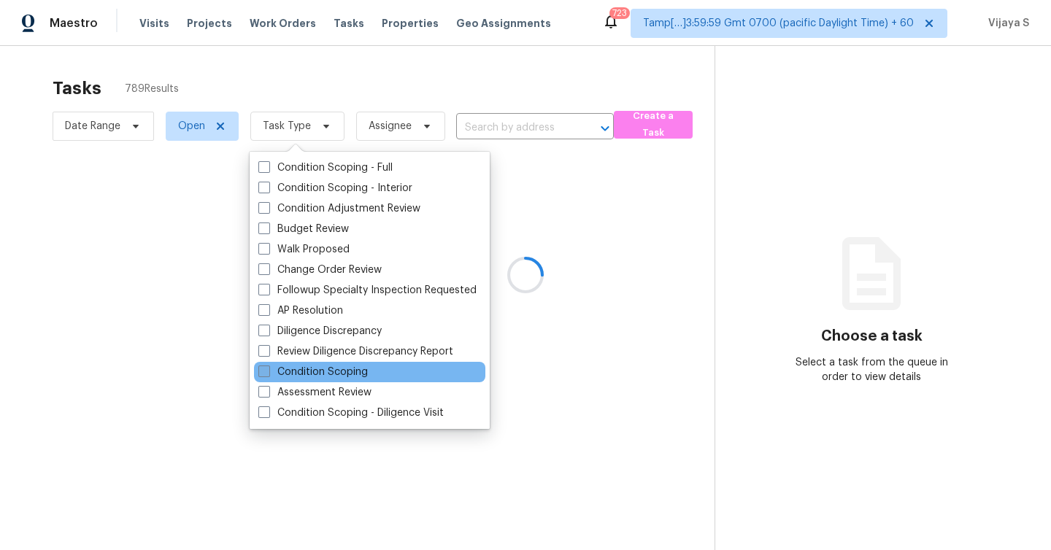
click at [261, 372] on span at bounding box center [264, 372] width 12 height 12
click at [261, 372] on input "Condition Scoping" at bounding box center [262, 369] width 9 height 9
checkbox input "true"
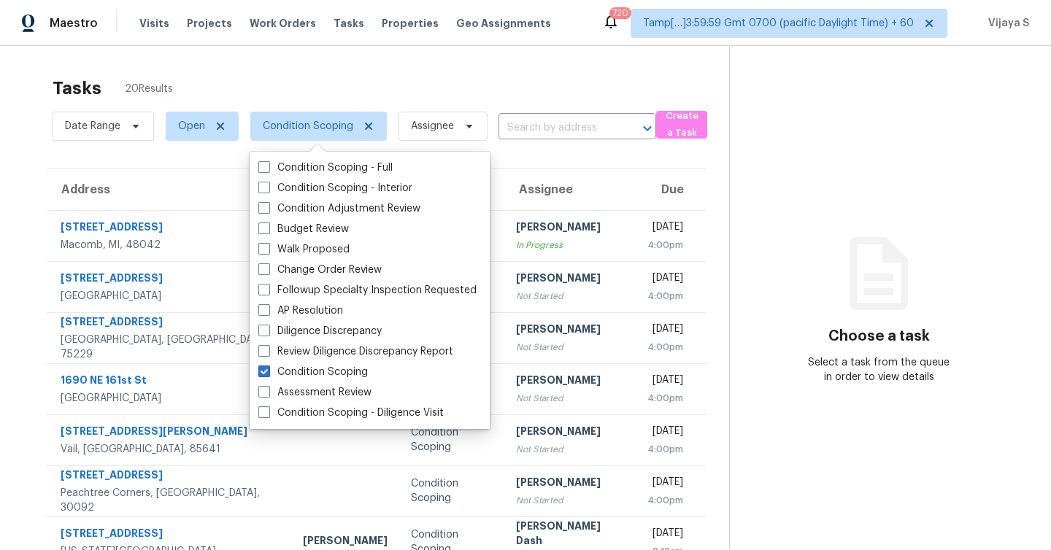
click at [386, 85] on div "Tasks 20 Results" at bounding box center [391, 88] width 677 height 38
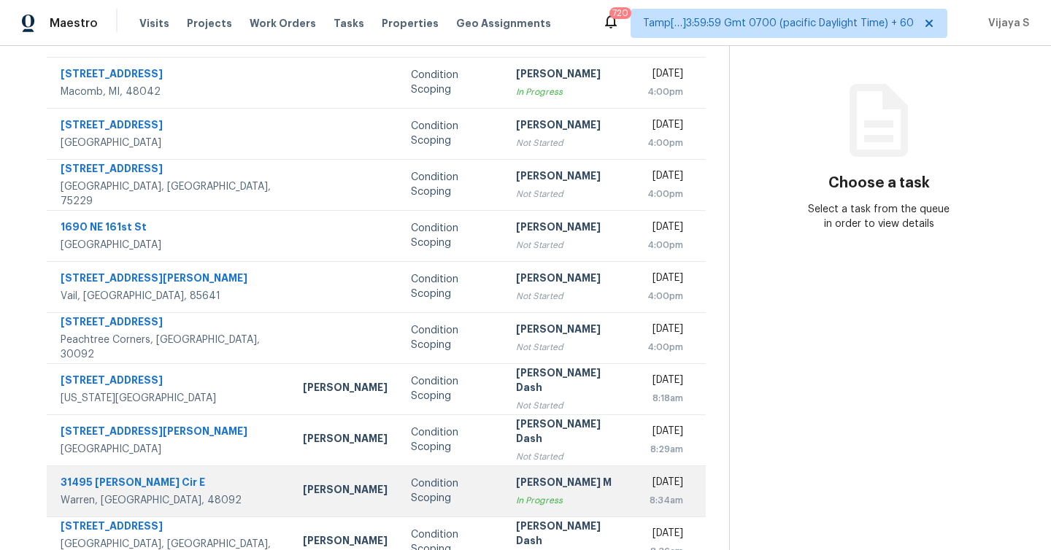
scroll to position [210, 0]
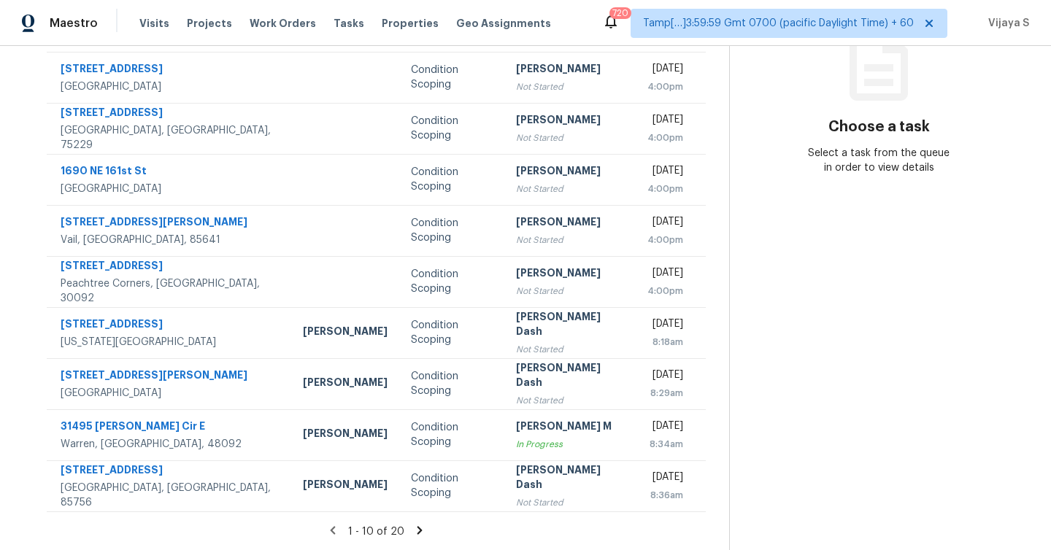
click at [418, 531] on icon at bounding box center [420, 530] width 5 height 8
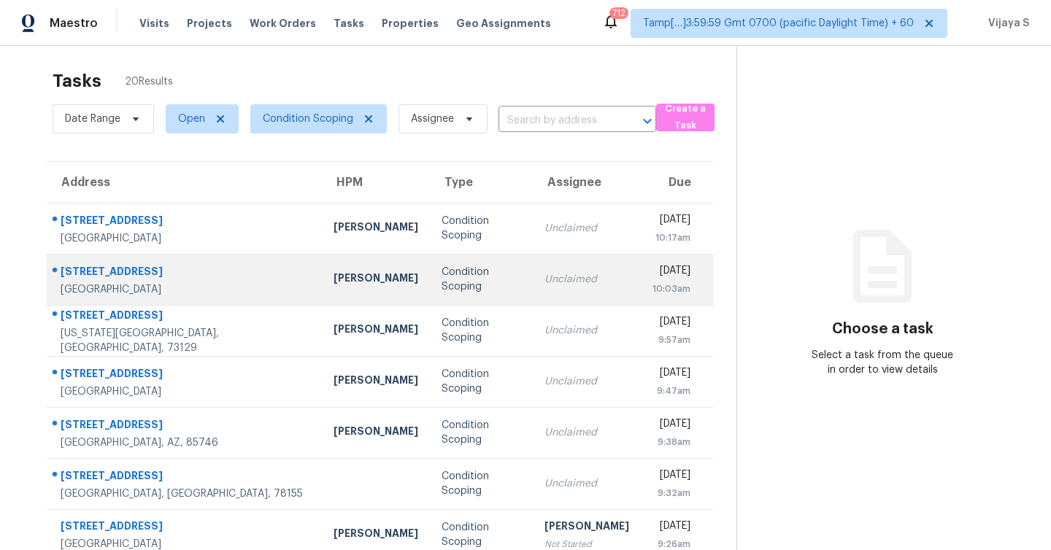
scroll to position [0, 0]
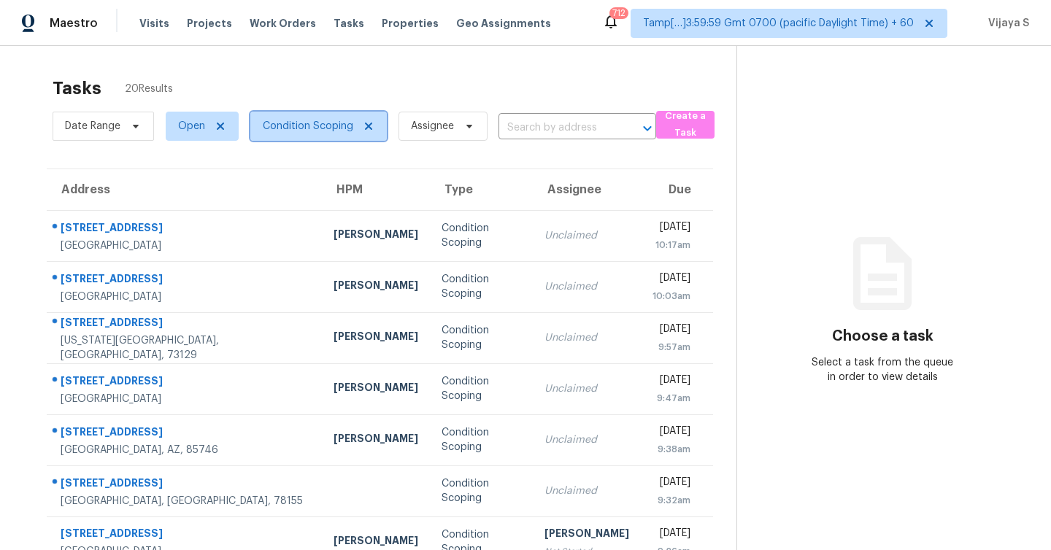
click at [294, 124] on span "Condition Scoping" at bounding box center [308, 126] width 91 height 15
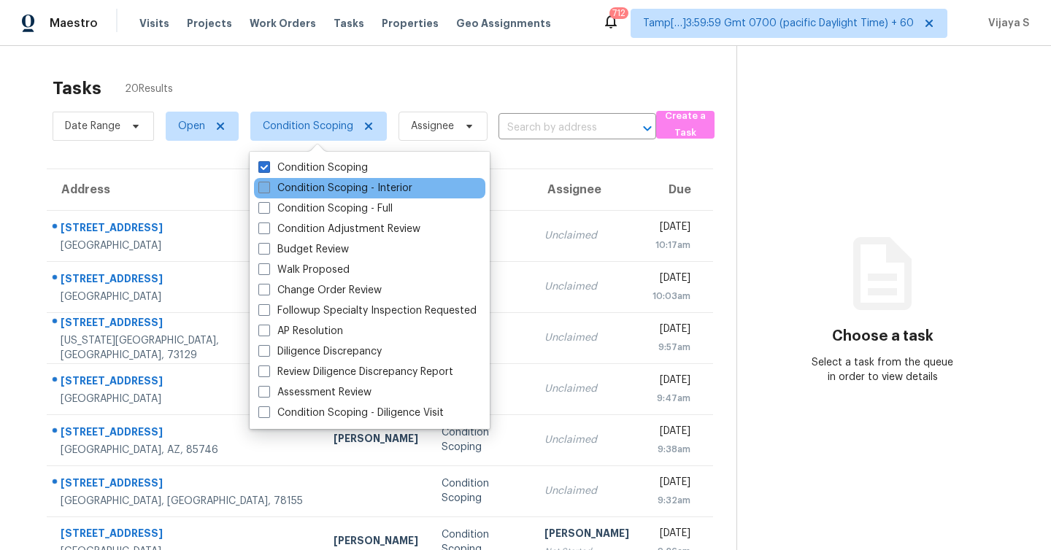
click at [264, 192] on span at bounding box center [264, 188] width 12 height 12
click at [264, 191] on input "Condition Scoping - Interior" at bounding box center [262, 185] width 9 height 9
checkbox input "true"
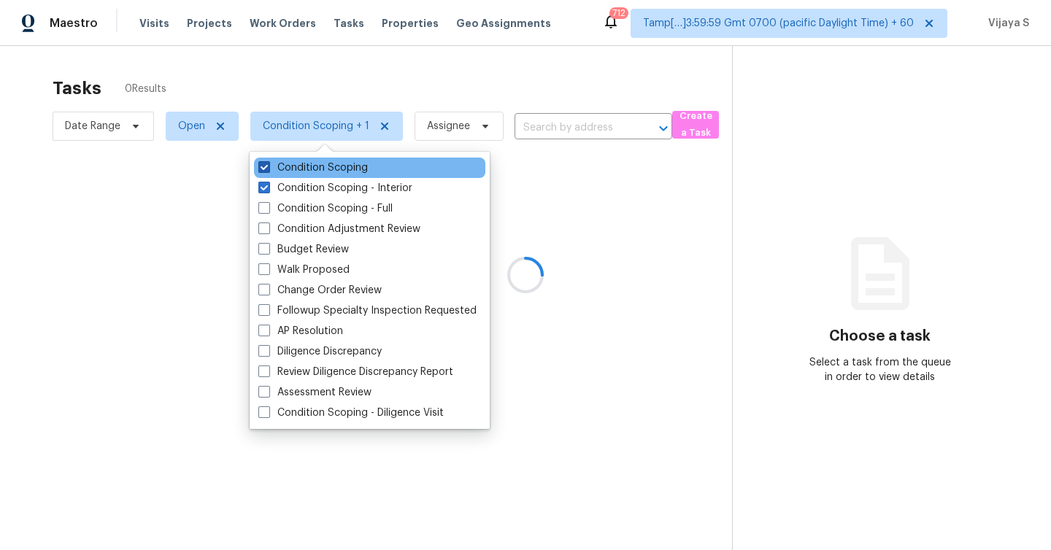
click at [264, 166] on span at bounding box center [264, 167] width 12 height 12
click at [264, 166] on input "Condition Scoping" at bounding box center [262, 165] width 9 height 9
checkbox input "false"
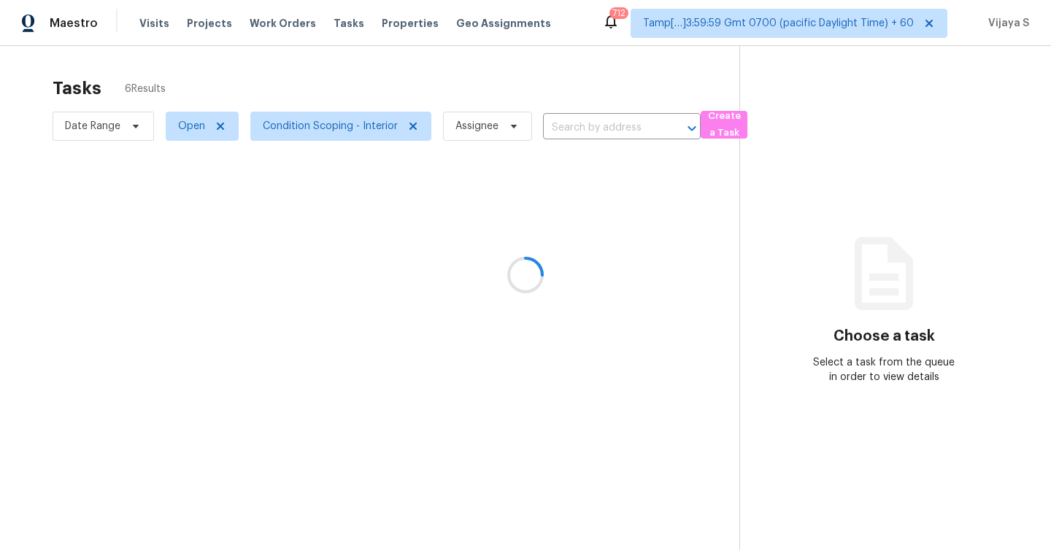
click at [318, 76] on div at bounding box center [525, 275] width 1051 height 550
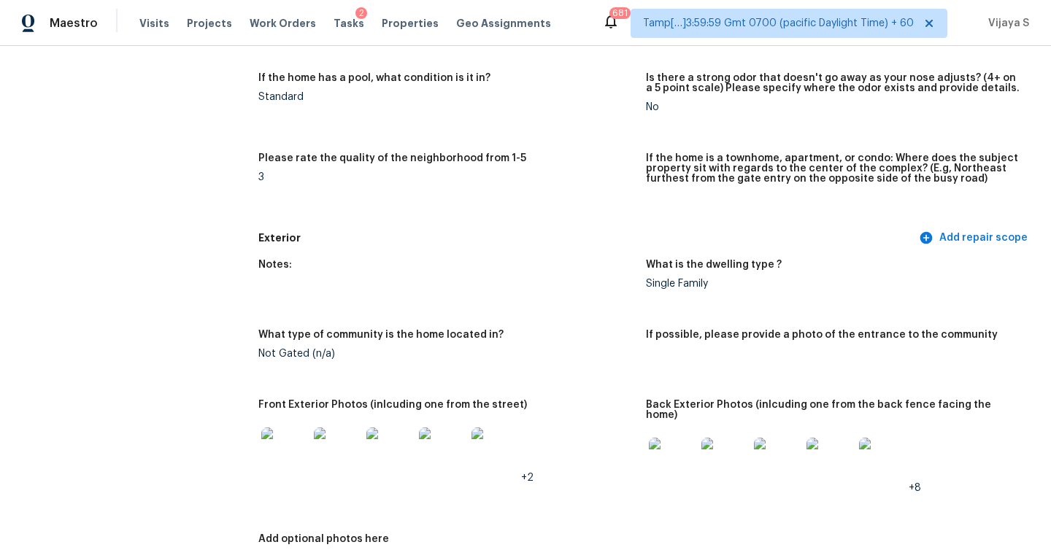
scroll to position [515, 0]
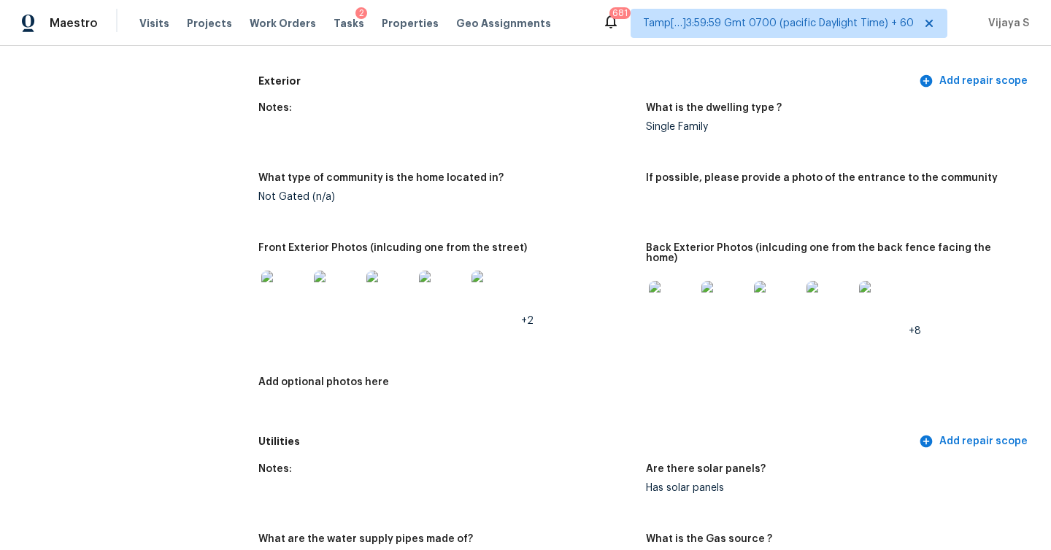
click at [276, 304] on img at bounding box center [284, 294] width 47 height 47
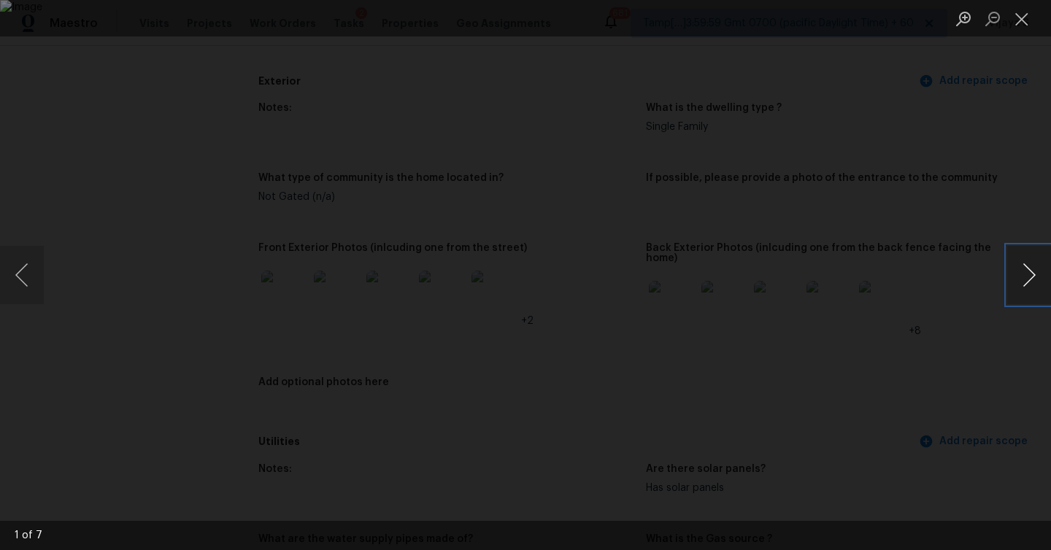
click at [1027, 275] on button "Next image" at bounding box center [1029, 275] width 44 height 58
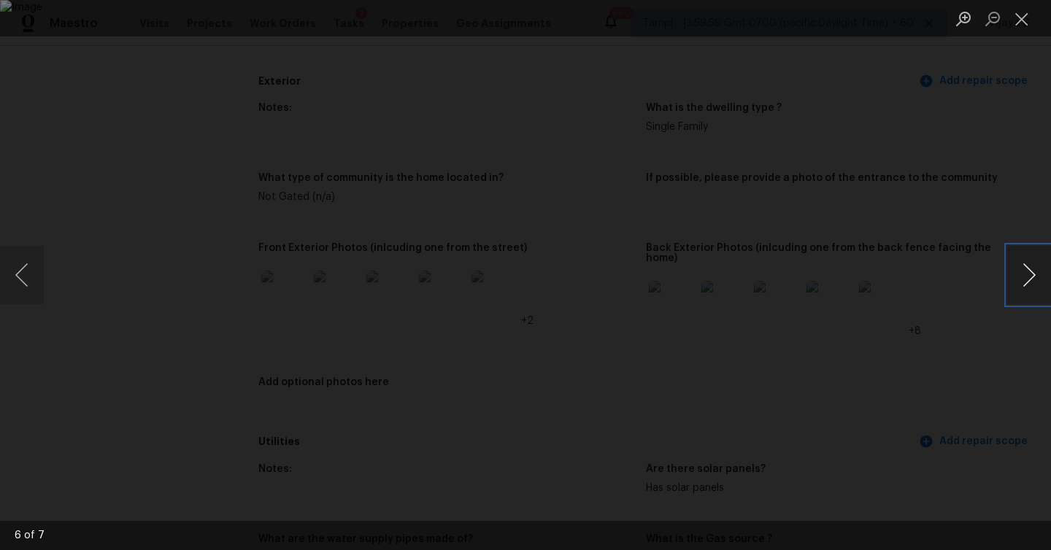
click at [1027, 275] on button "Next image" at bounding box center [1029, 275] width 44 height 58
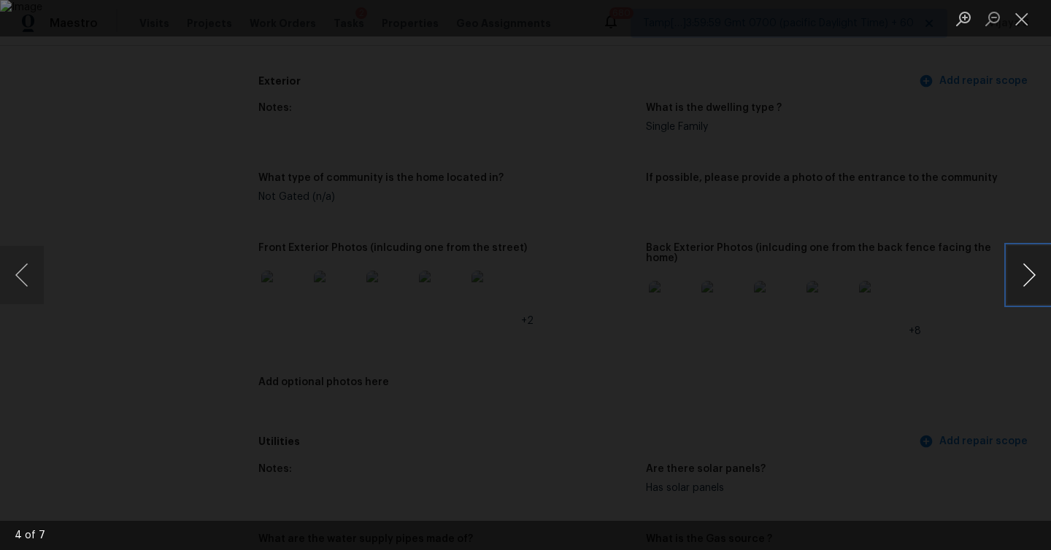
click at [1027, 275] on button "Next image" at bounding box center [1029, 275] width 44 height 58
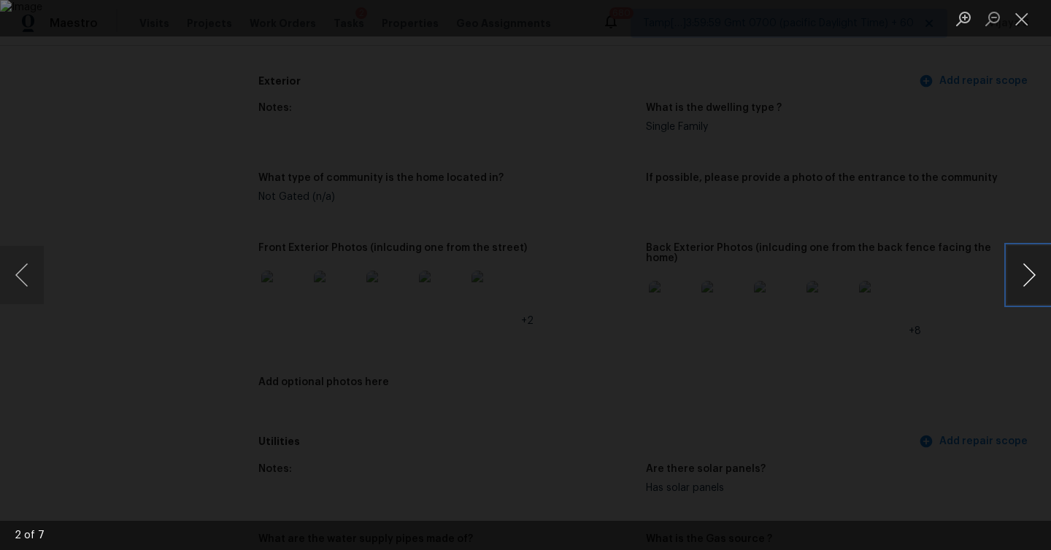
click at [1027, 275] on button "Next image" at bounding box center [1029, 275] width 44 height 58
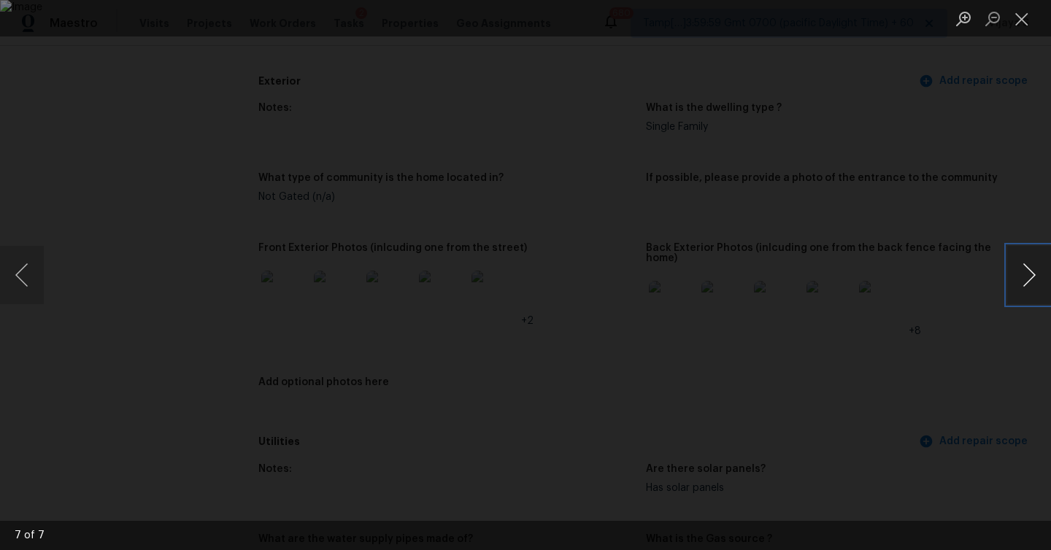
click at [1027, 275] on button "Next image" at bounding box center [1029, 275] width 44 height 58
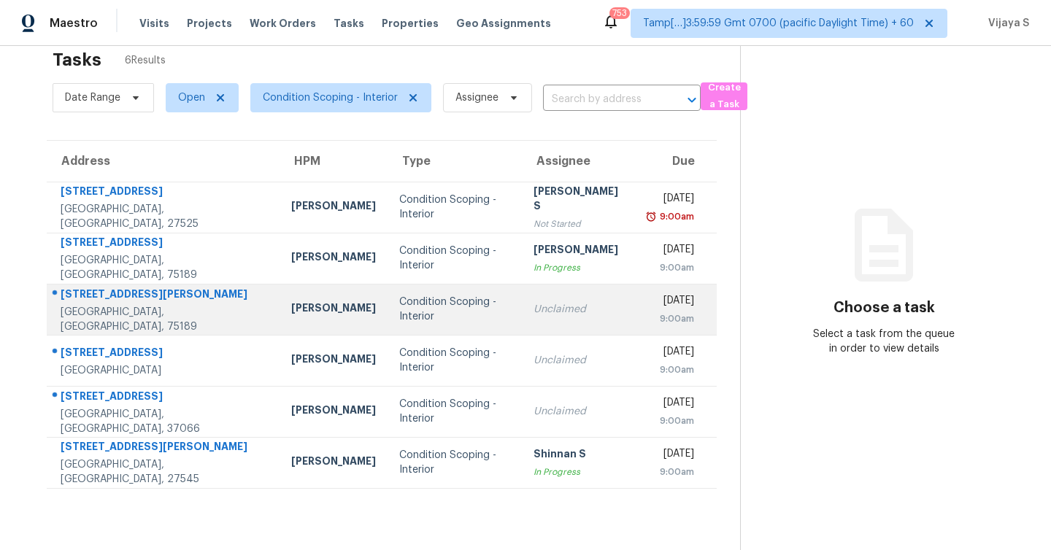
scroll to position [46, 0]
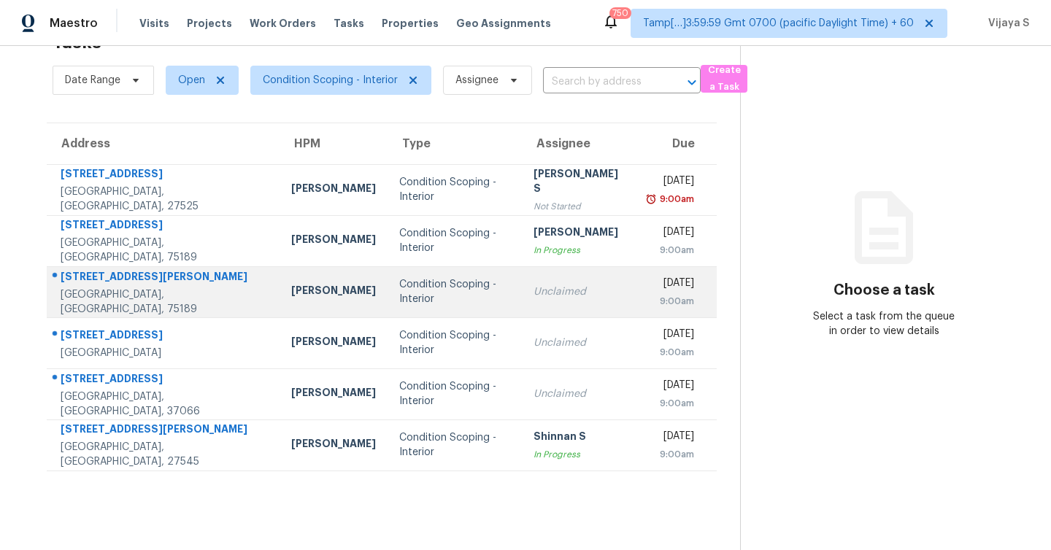
click at [445, 283] on td "Condition Scoping - Interior" at bounding box center [455, 291] width 134 height 51
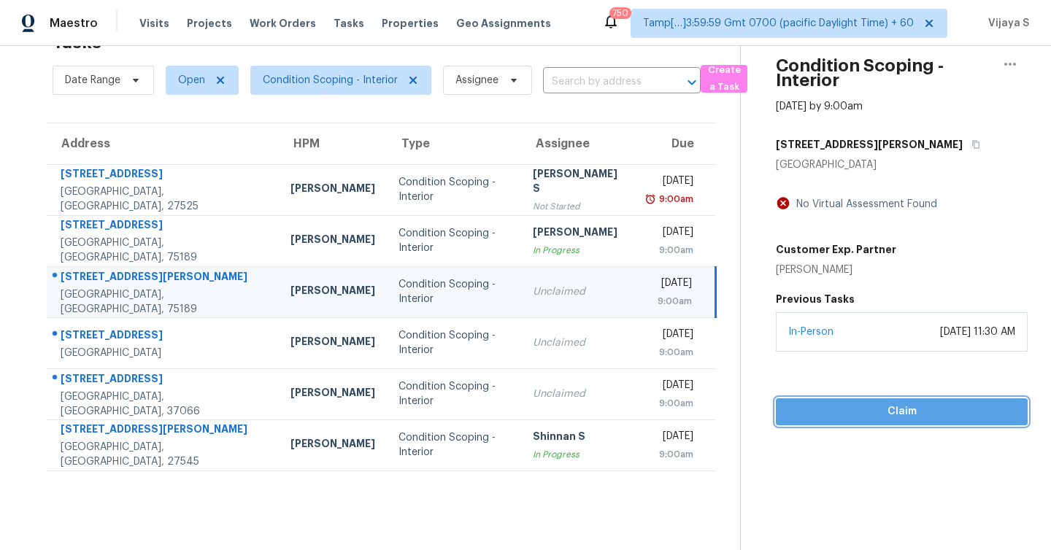
click at [850, 404] on span "Claim" at bounding box center [902, 412] width 228 height 18
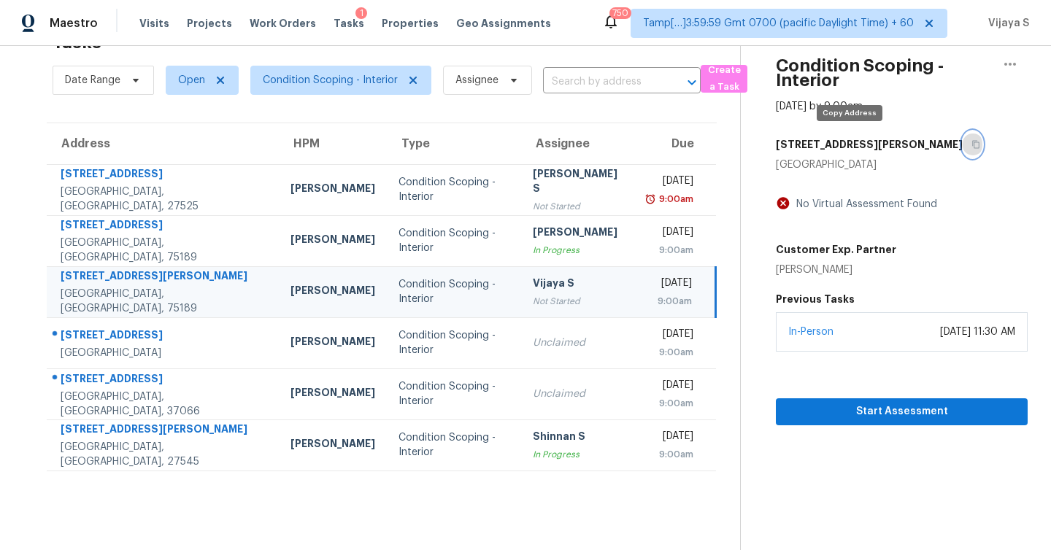
click at [972, 143] on icon "button" at bounding box center [975, 145] width 7 height 8
click at [963, 138] on button "button" at bounding box center [973, 144] width 20 height 26
click at [892, 418] on span "Start Assessment" at bounding box center [902, 412] width 228 height 18
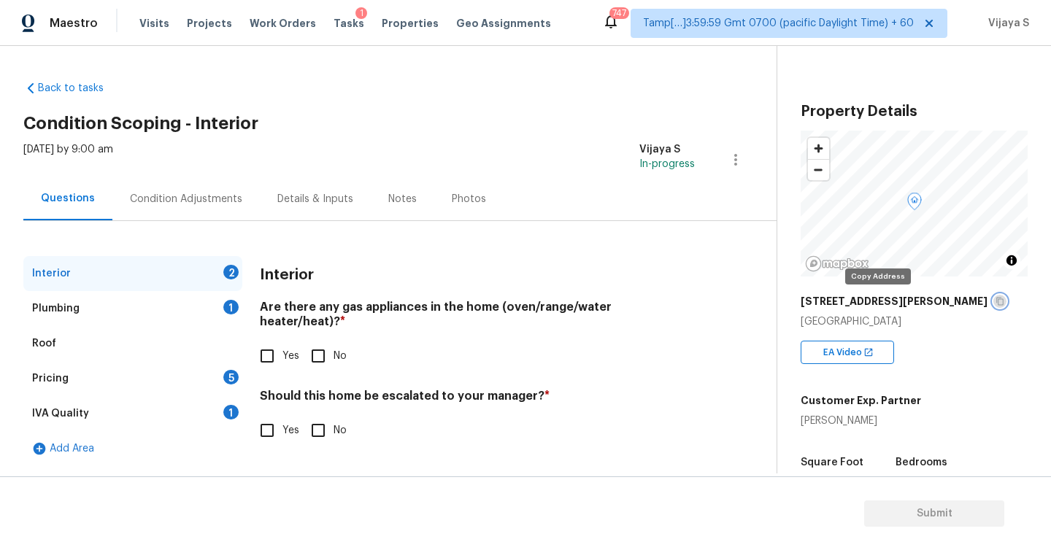
click at [996, 301] on icon "button" at bounding box center [1000, 301] width 9 height 9
click at [321, 345] on input "No" at bounding box center [318, 356] width 31 height 31
checkbox input "true"
click at [267, 418] on input "Yes" at bounding box center [267, 430] width 31 height 31
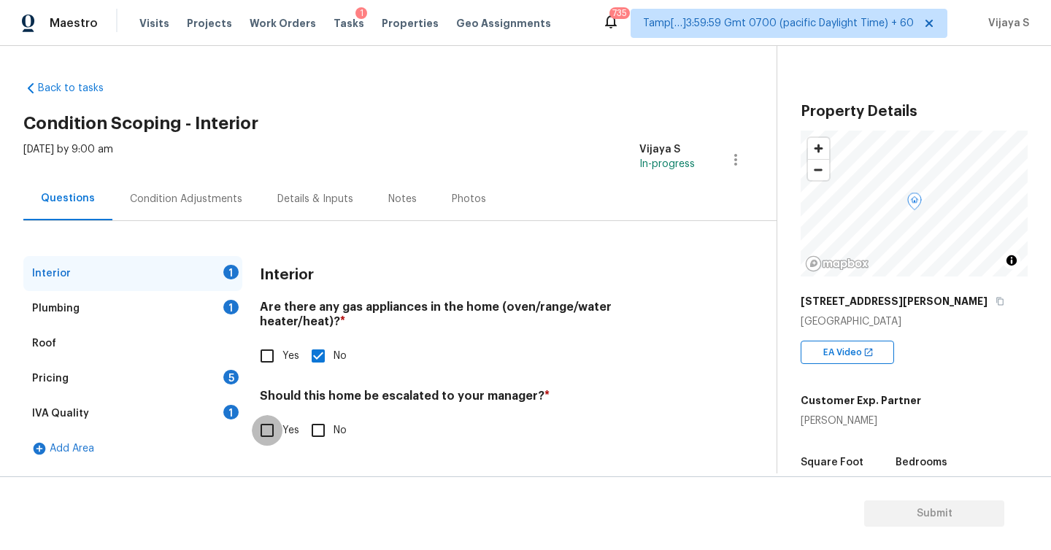
checkbox input "true"
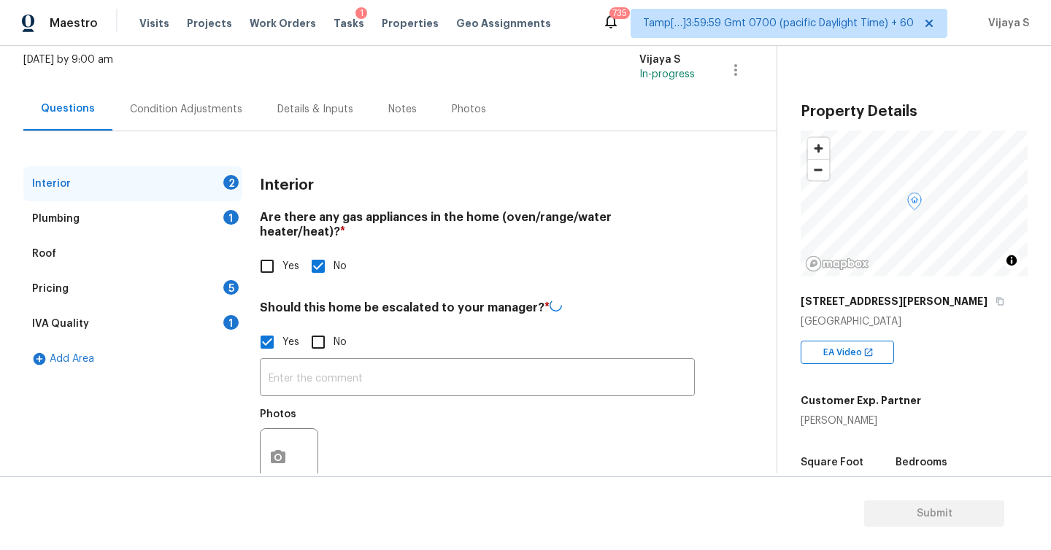
scroll to position [97, 0]
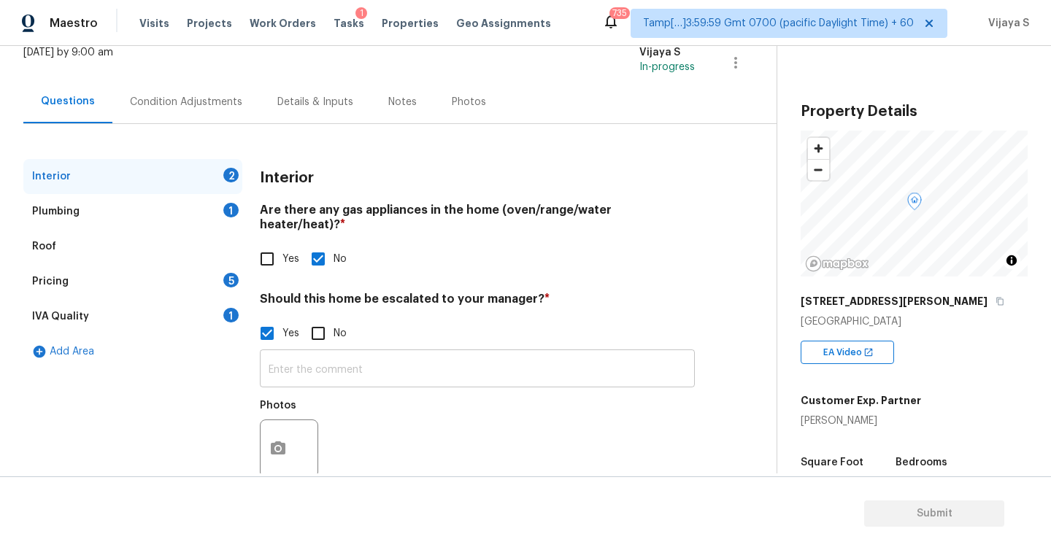
click at [423, 353] on input "text" at bounding box center [477, 370] width 435 height 34
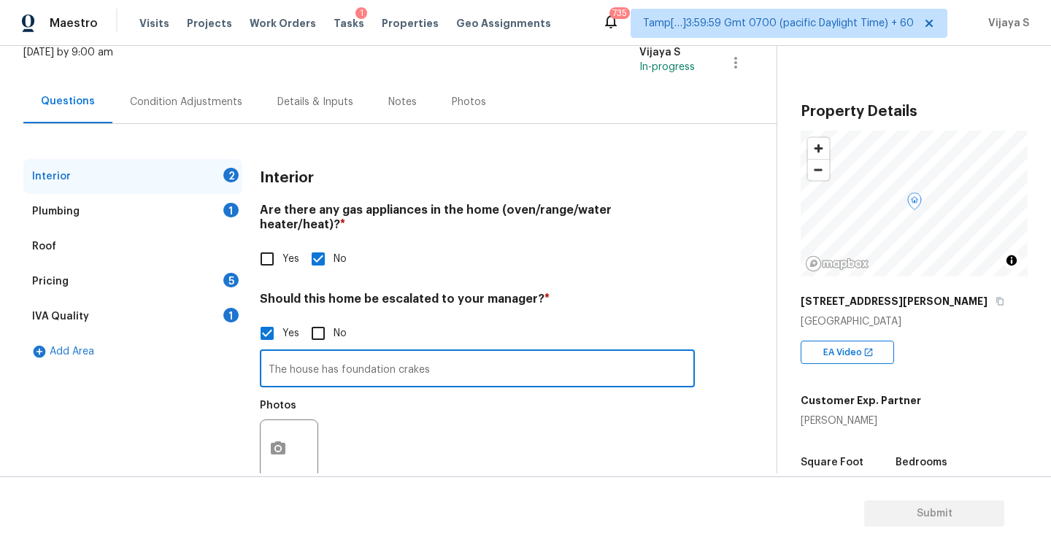
type input "The house has foundation crakes"
click at [288, 443] on button "button" at bounding box center [278, 448] width 35 height 57
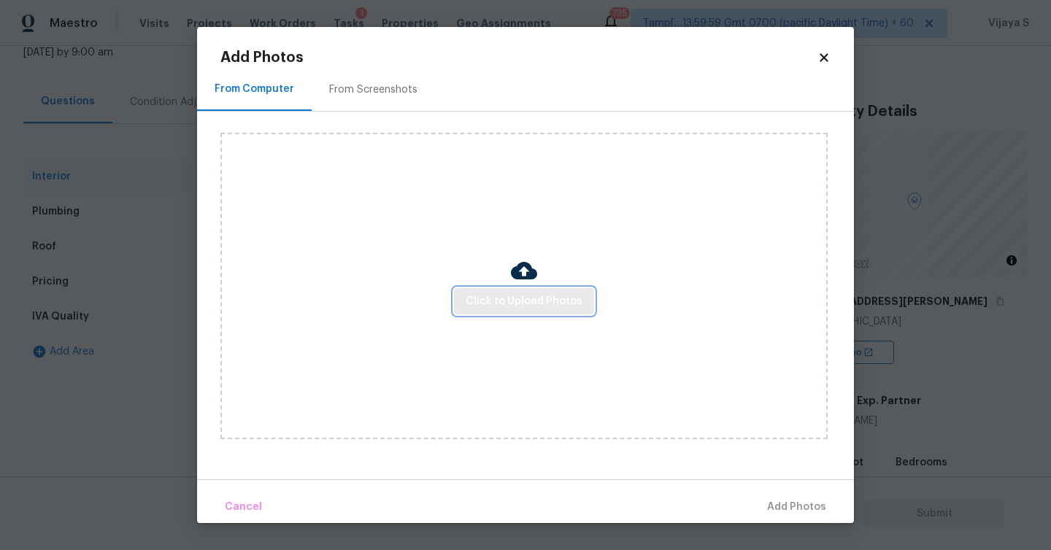
click at [514, 304] on span "Click to Upload Photos" at bounding box center [524, 302] width 117 height 18
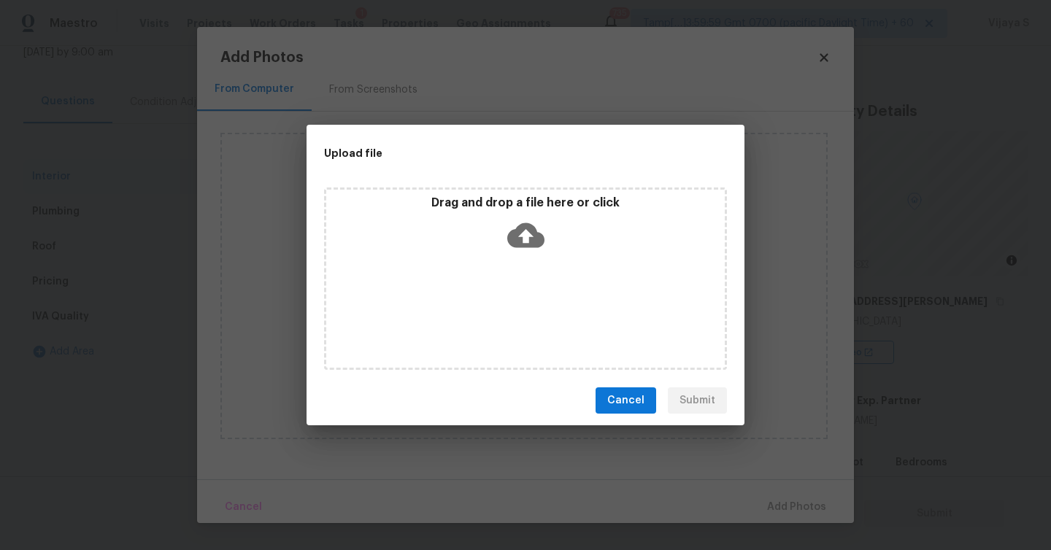
click at [531, 236] on icon at bounding box center [525, 235] width 37 height 25
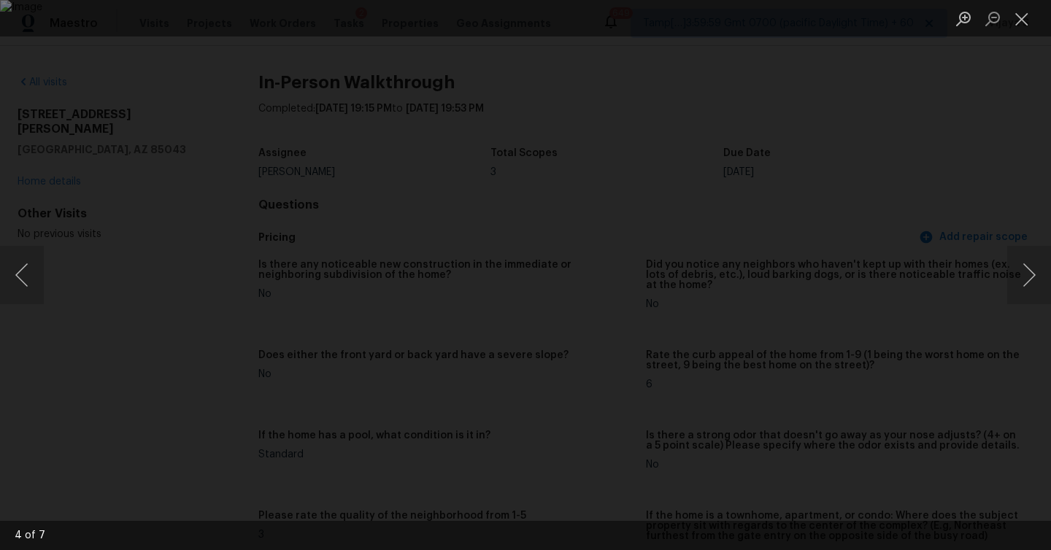
scroll to position [515, 0]
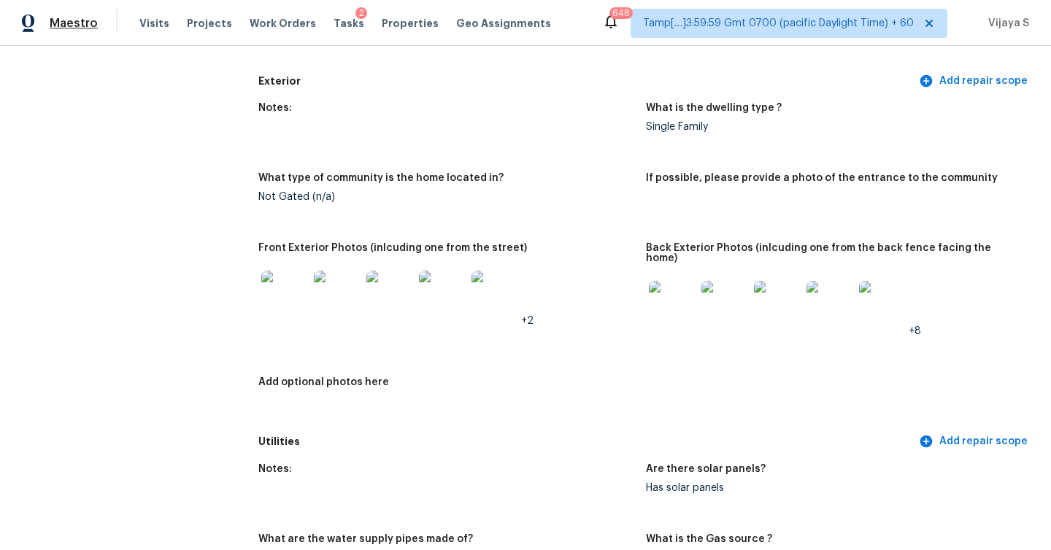
click at [85, 25] on span "Maestro" at bounding box center [74, 23] width 48 height 15
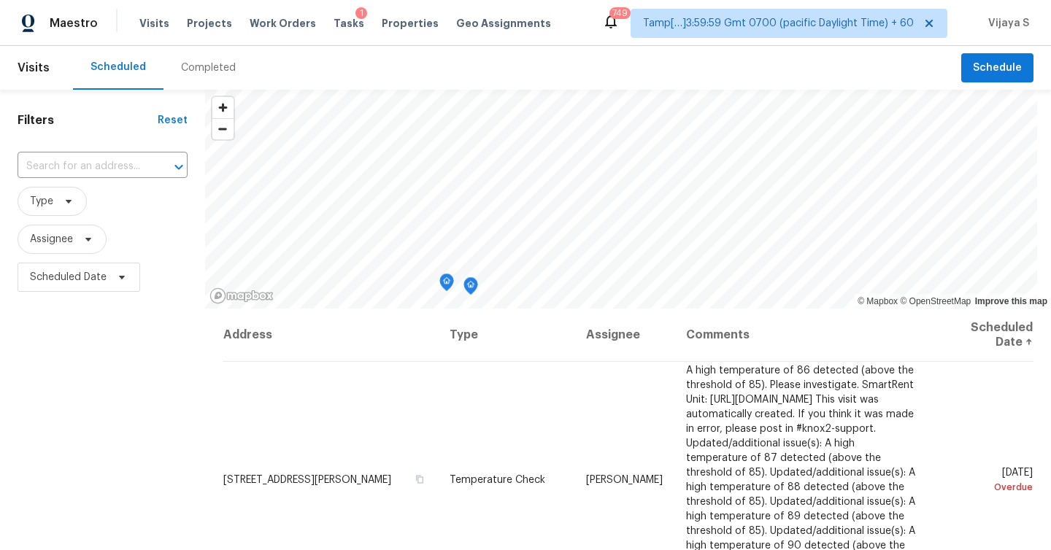
click at [201, 72] on div "Completed" at bounding box center [208, 68] width 55 height 15
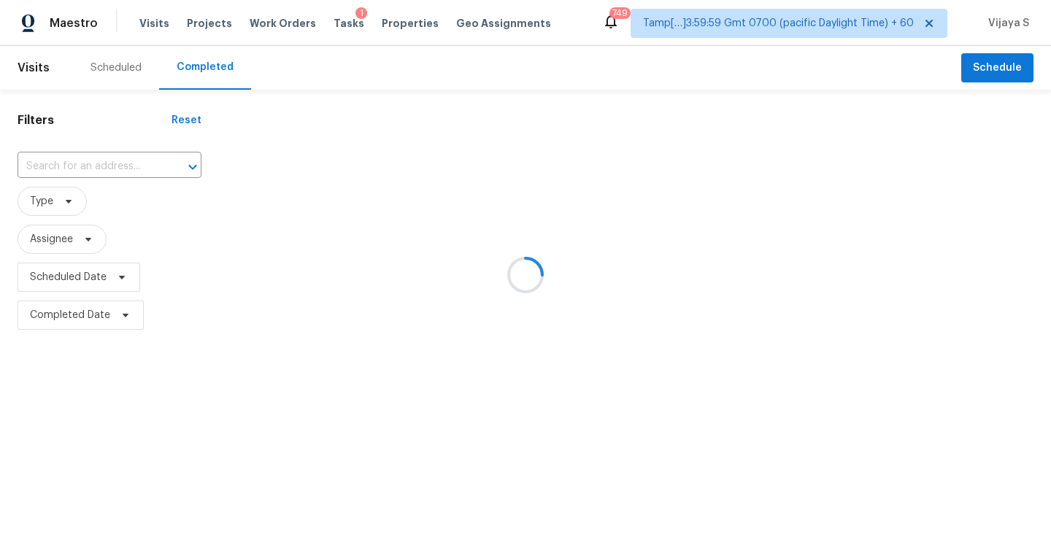
click at [102, 162] on div at bounding box center [525, 275] width 1051 height 550
click at [86, 173] on div at bounding box center [525, 275] width 1051 height 550
click at [98, 164] on div at bounding box center [525, 275] width 1051 height 550
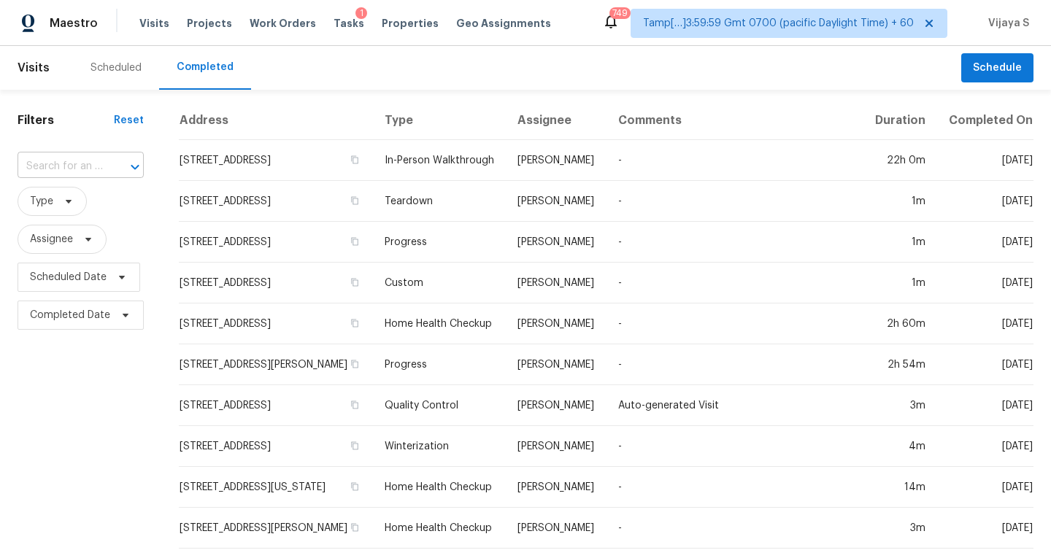
click at [92, 168] on input "text" at bounding box center [60, 166] width 85 height 23
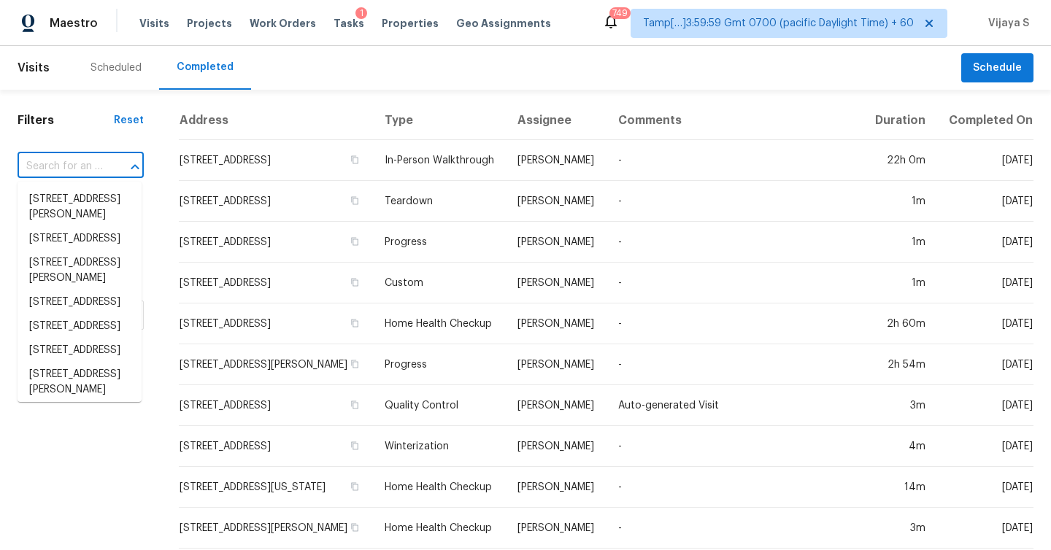
paste input "[STREET_ADDRESS][PERSON_NAME]"
type input "[STREET_ADDRESS][PERSON_NAME]"
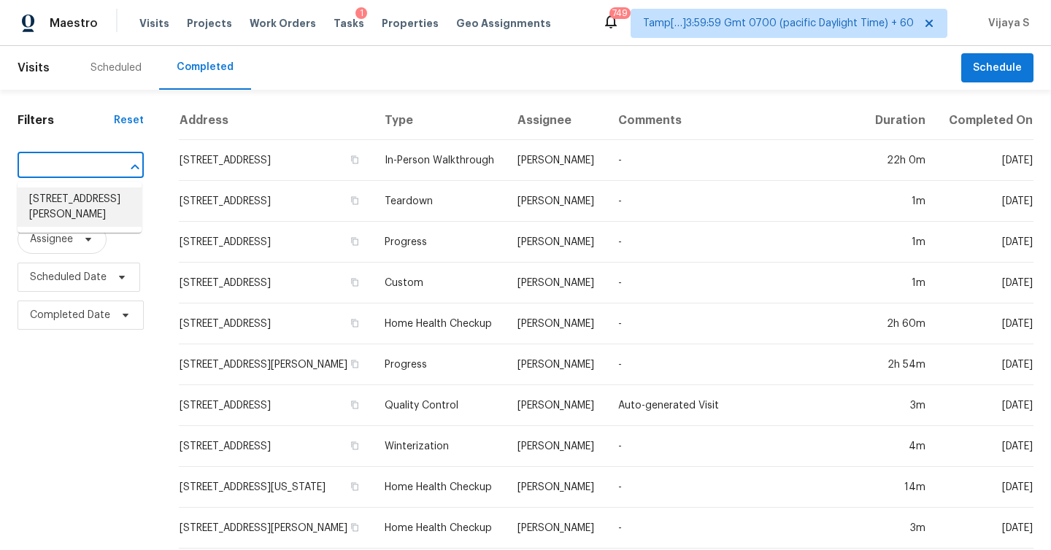
click at [82, 201] on li "[STREET_ADDRESS][PERSON_NAME]" at bounding box center [80, 207] width 124 height 39
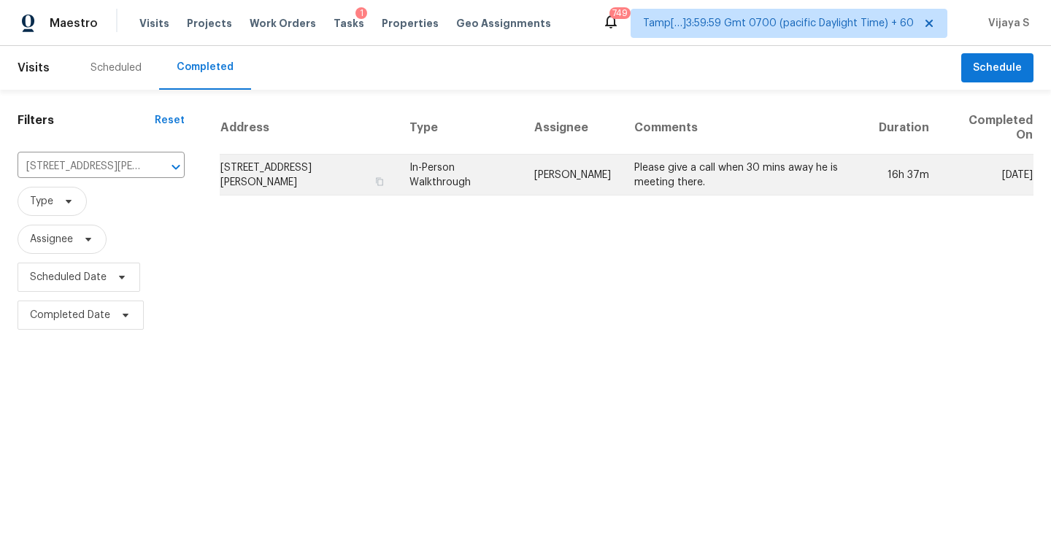
click at [523, 173] on td "In-Person Walkthrough" at bounding box center [460, 175] width 125 height 41
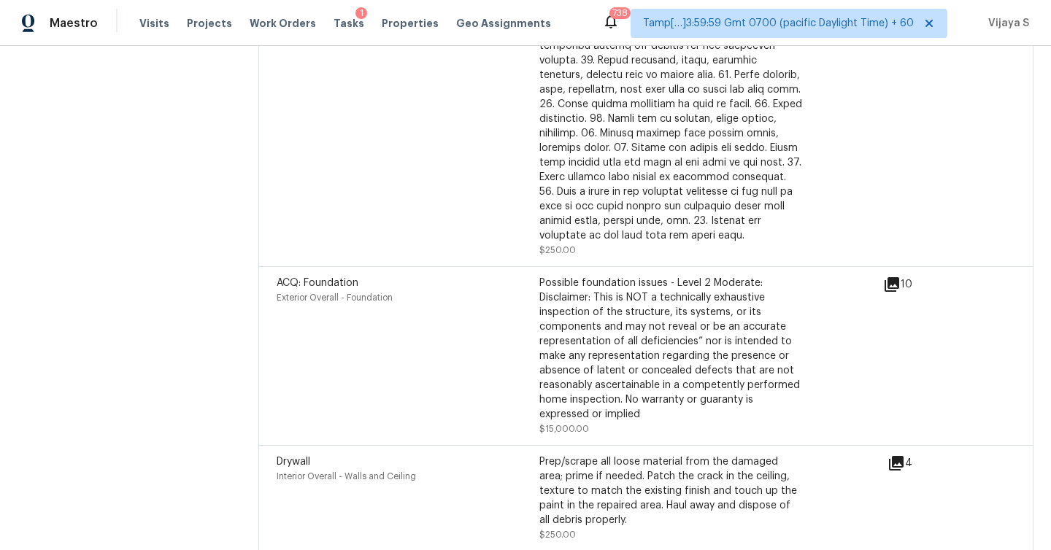
scroll to position [4117, 0]
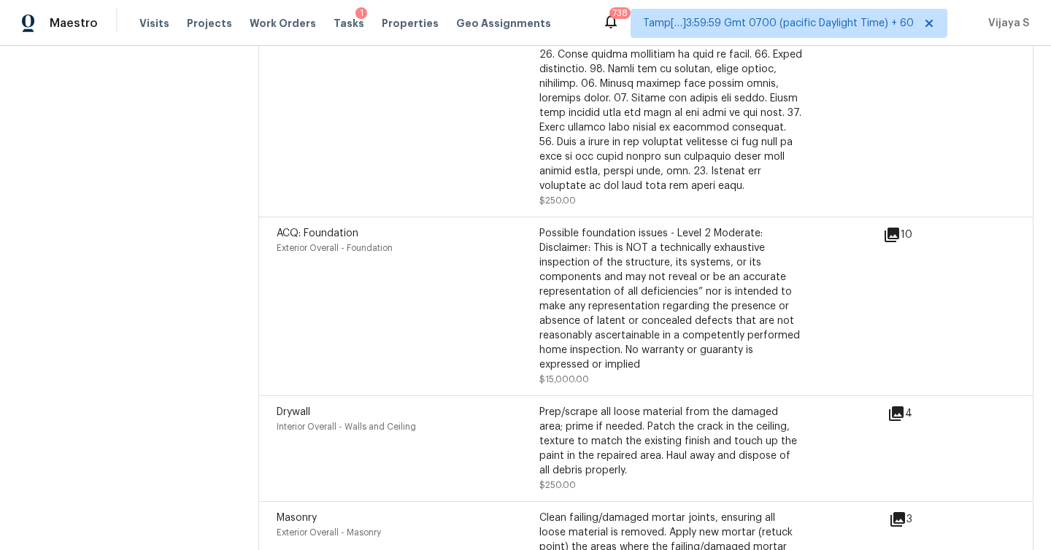
click at [891, 226] on icon at bounding box center [892, 235] width 18 height 18
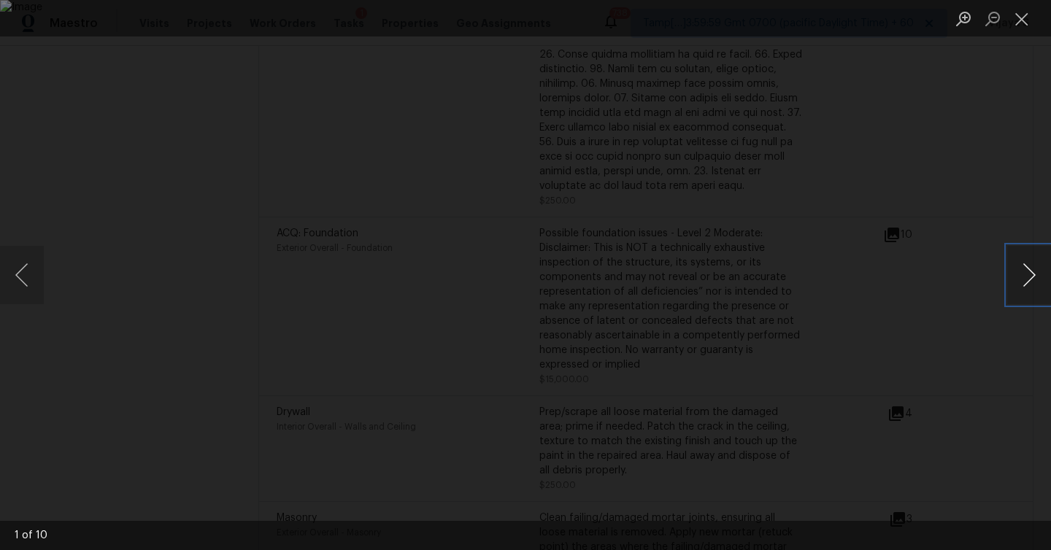
click at [1032, 271] on button "Next image" at bounding box center [1029, 275] width 44 height 58
click at [1034, 283] on button "Next image" at bounding box center [1029, 275] width 44 height 58
click at [1037, 272] on button "Next image" at bounding box center [1029, 275] width 44 height 58
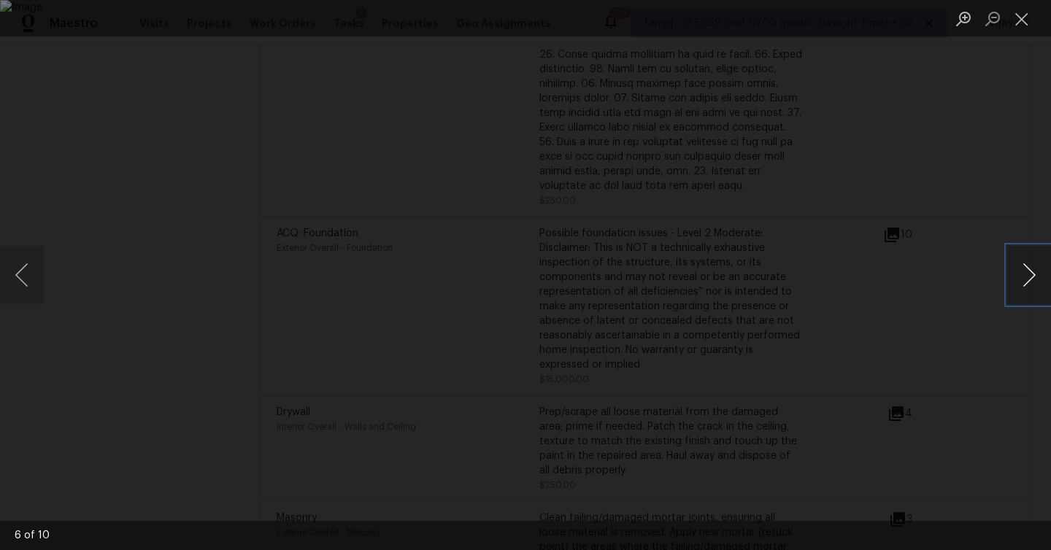
click at [1032, 288] on button "Next image" at bounding box center [1029, 275] width 44 height 58
click at [1026, 289] on button "Next image" at bounding box center [1029, 275] width 44 height 58
click at [1029, 277] on button "Next image" at bounding box center [1029, 275] width 44 height 58
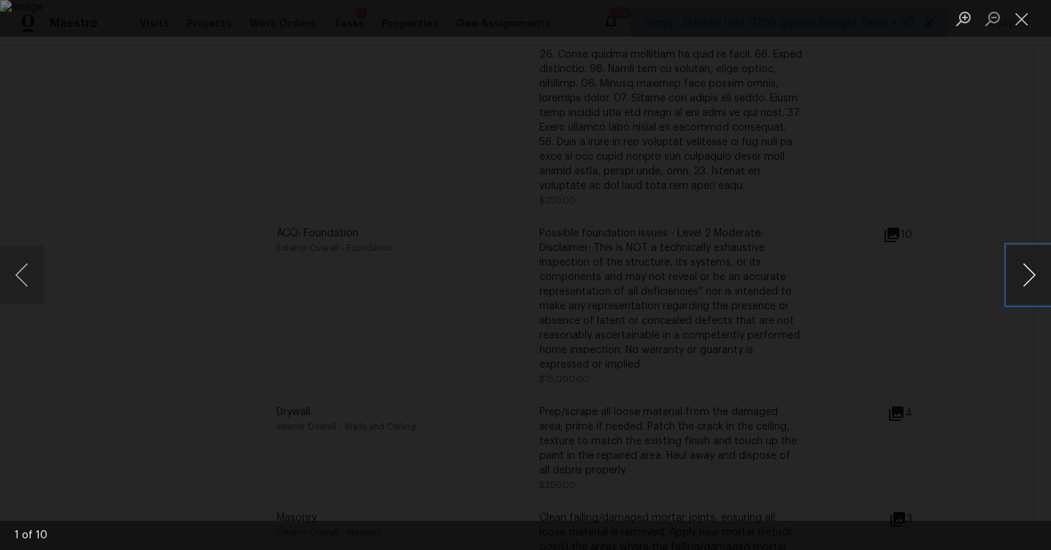
click at [1037, 268] on button "Next image" at bounding box center [1029, 275] width 44 height 58
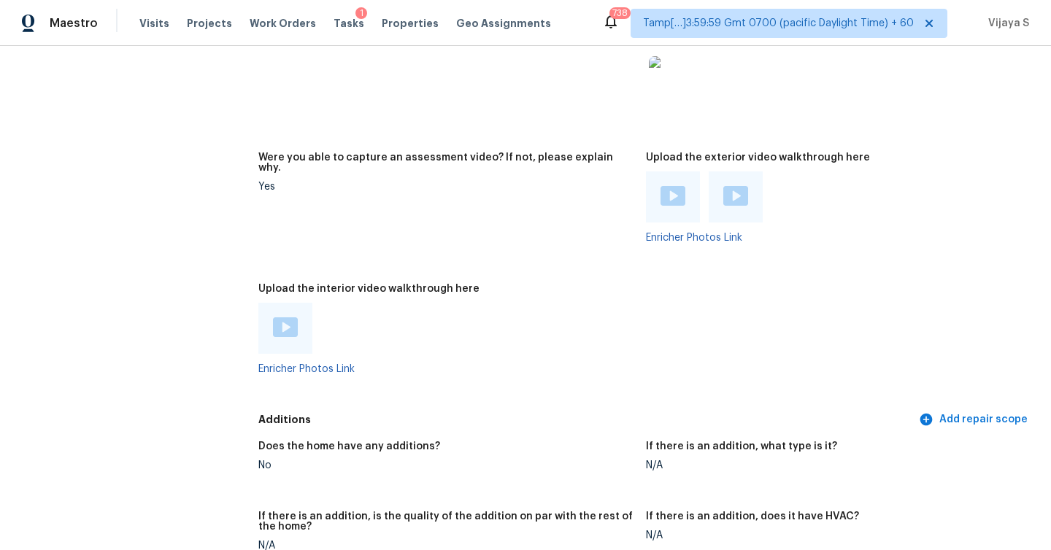
scroll to position [2706, 0]
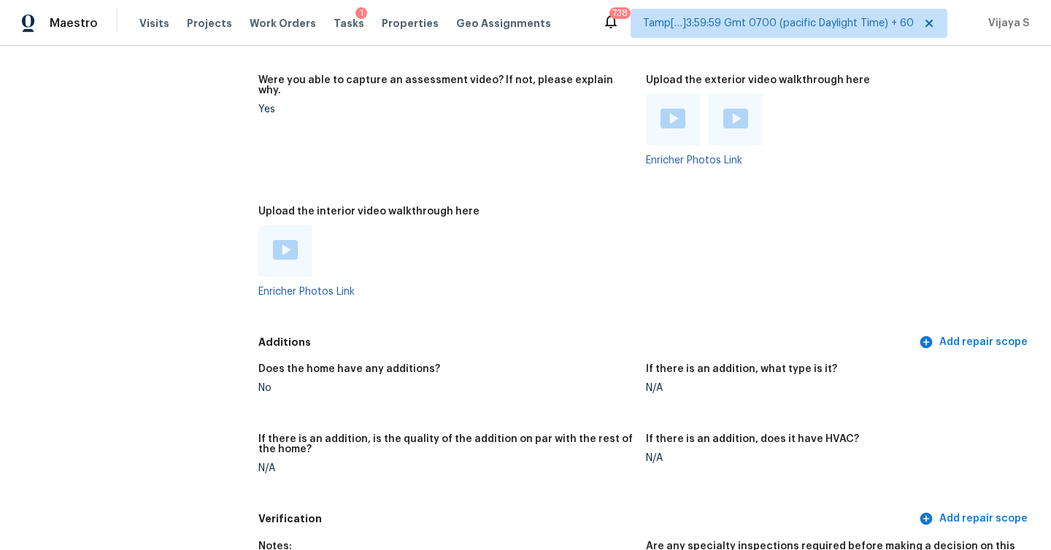
click at [290, 240] on img at bounding box center [285, 250] width 25 height 20
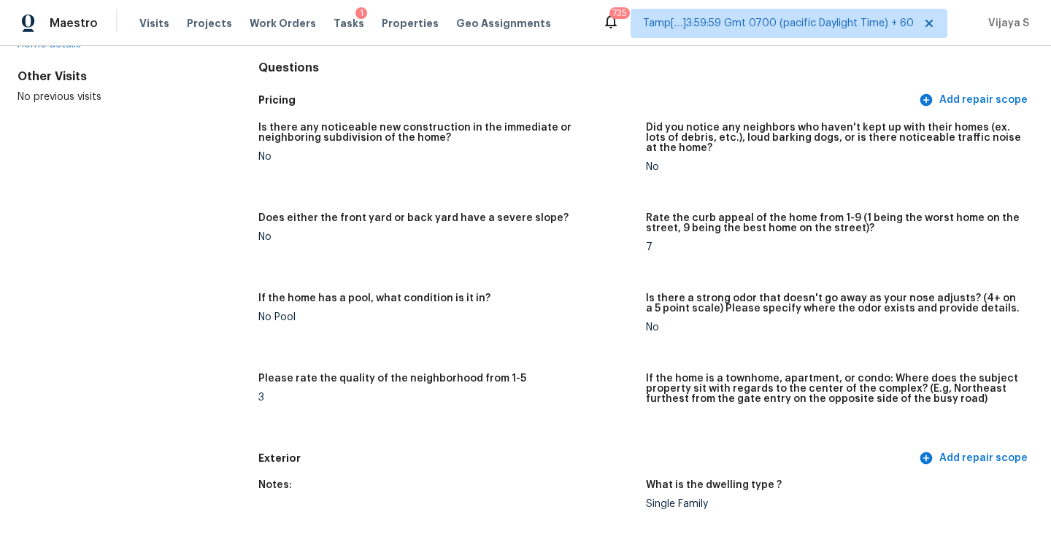
scroll to position [2021, 0]
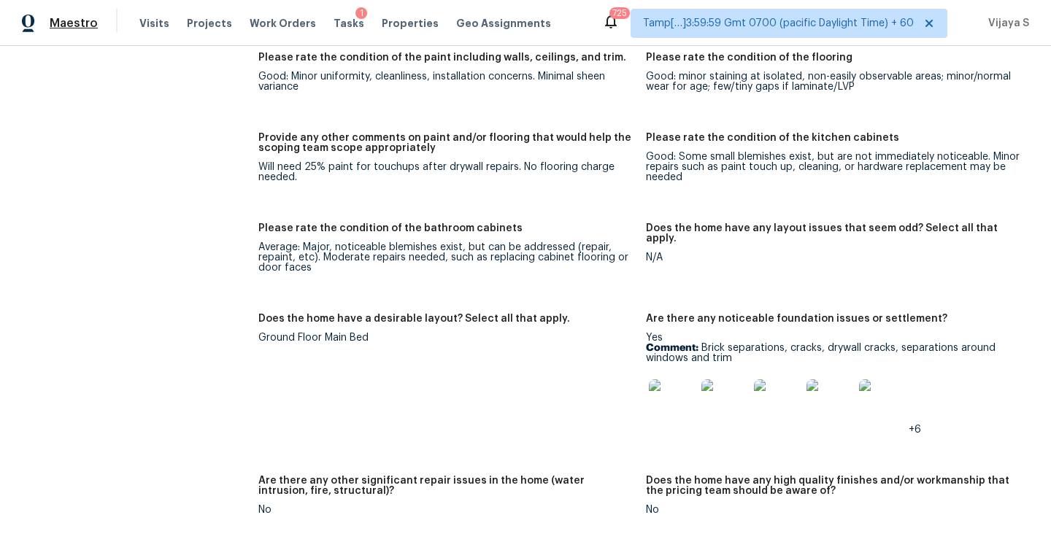
click at [61, 22] on span "Maestro" at bounding box center [74, 23] width 48 height 15
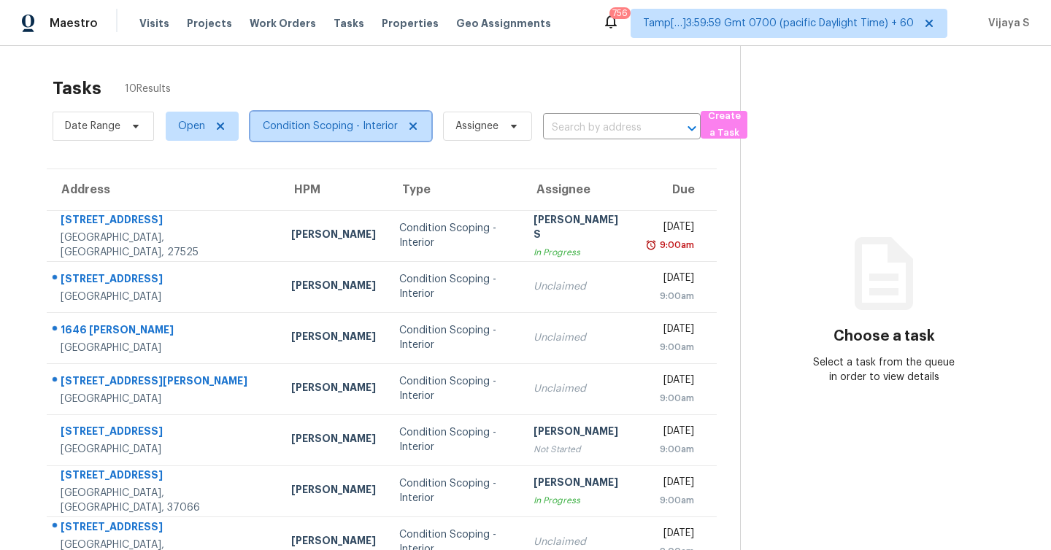
click at [363, 127] on span "Condition Scoping - Interior" at bounding box center [330, 126] width 135 height 15
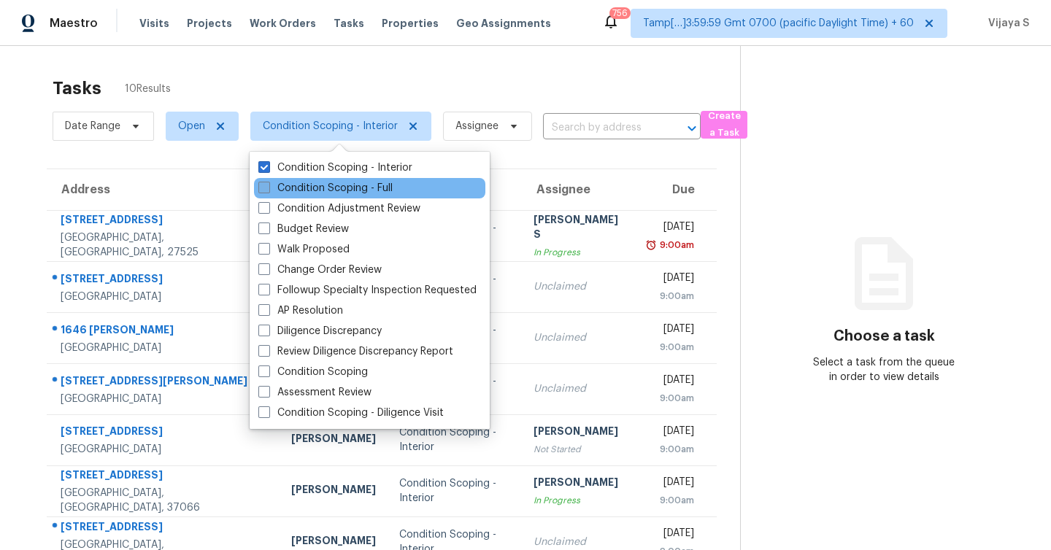
click at [269, 191] on span at bounding box center [264, 188] width 12 height 12
click at [268, 191] on input "Condition Scoping - Full" at bounding box center [262, 185] width 9 height 9
checkbox input "true"
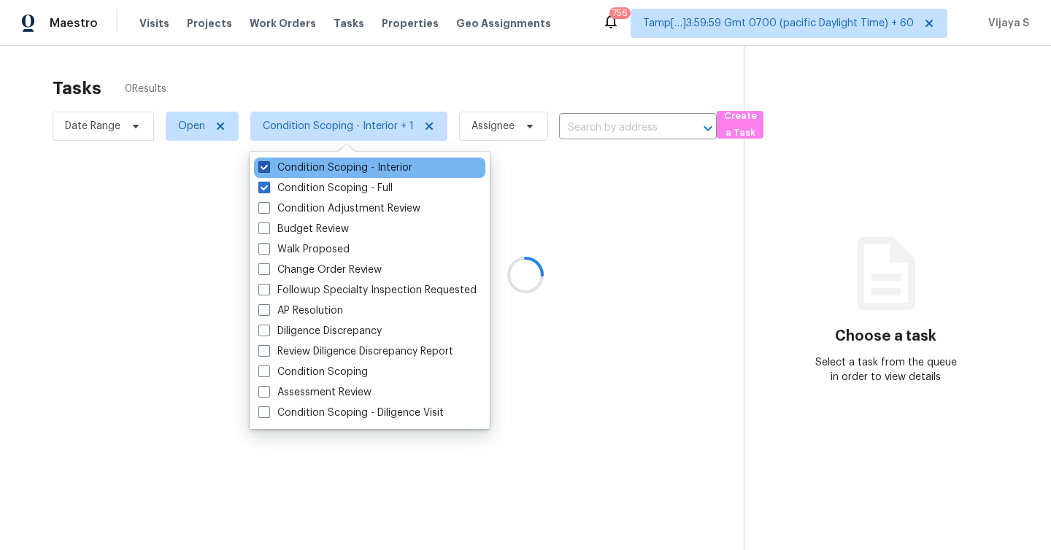
click at [266, 162] on span at bounding box center [264, 167] width 12 height 12
click at [266, 162] on input "Condition Scoping - Interior" at bounding box center [262, 165] width 9 height 9
checkbox input "false"
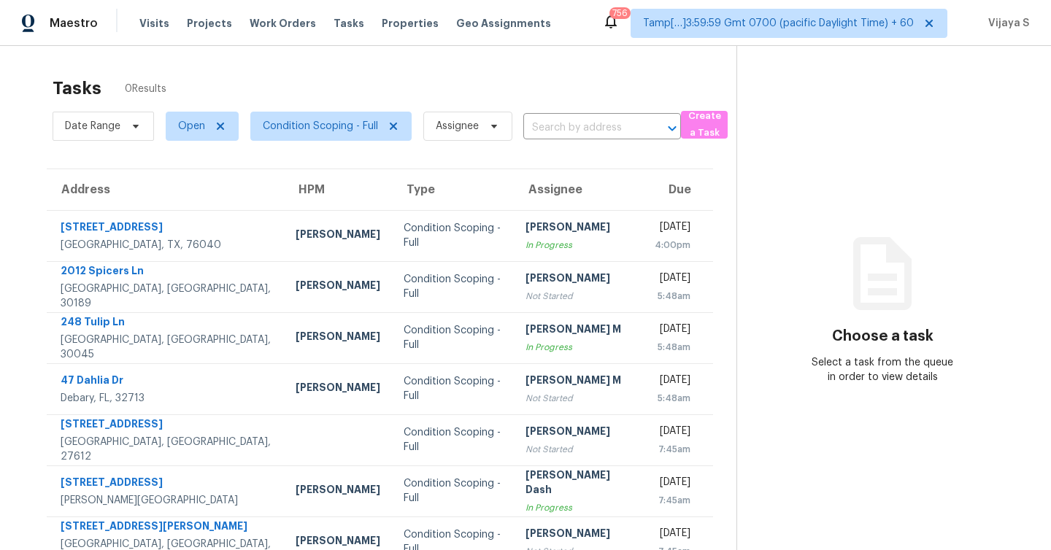
click at [415, 80] on div "Tasks 0 Results" at bounding box center [395, 88] width 684 height 38
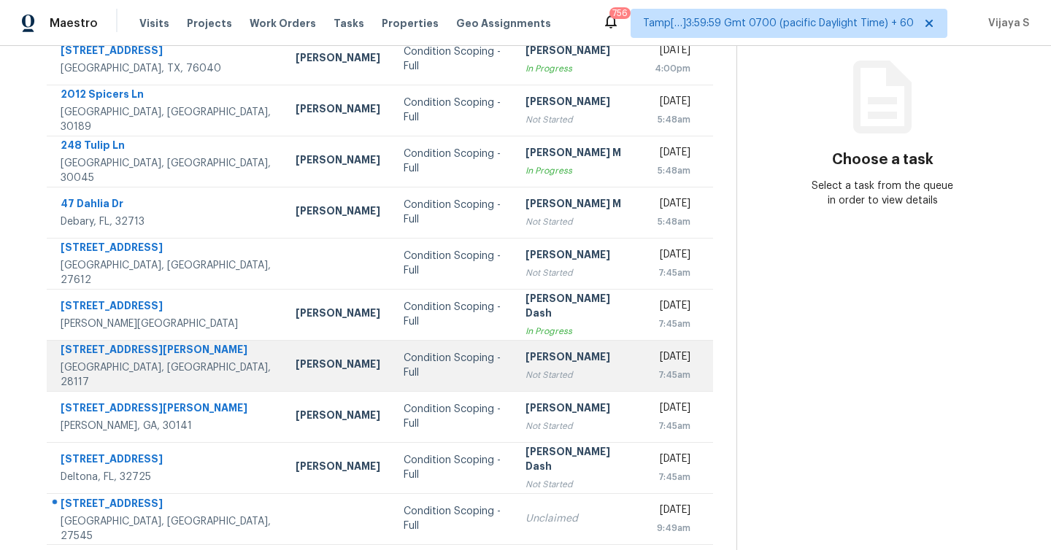
scroll to position [210, 0]
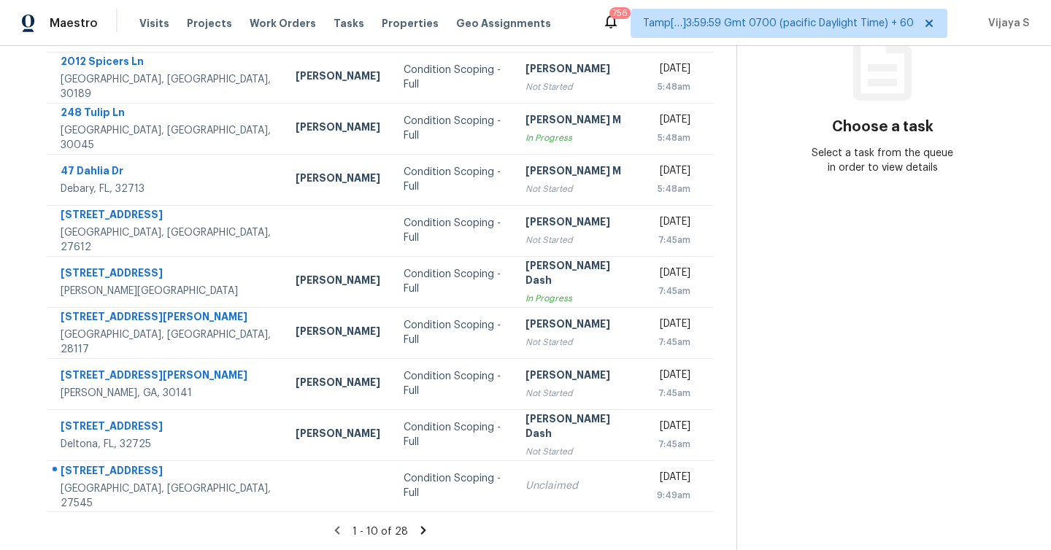
click at [420, 530] on icon at bounding box center [422, 530] width 5 height 8
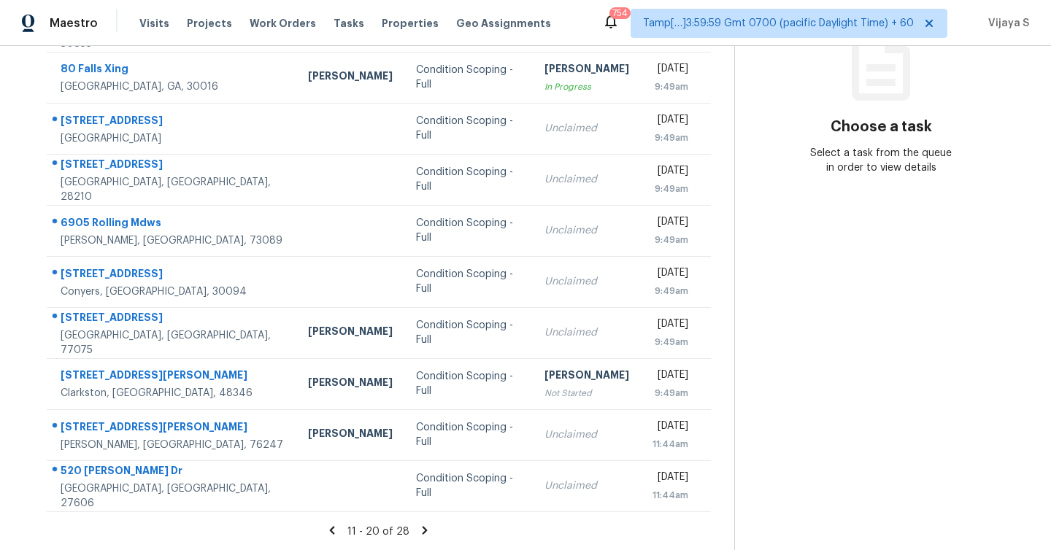
click at [420, 530] on icon at bounding box center [424, 530] width 13 height 13
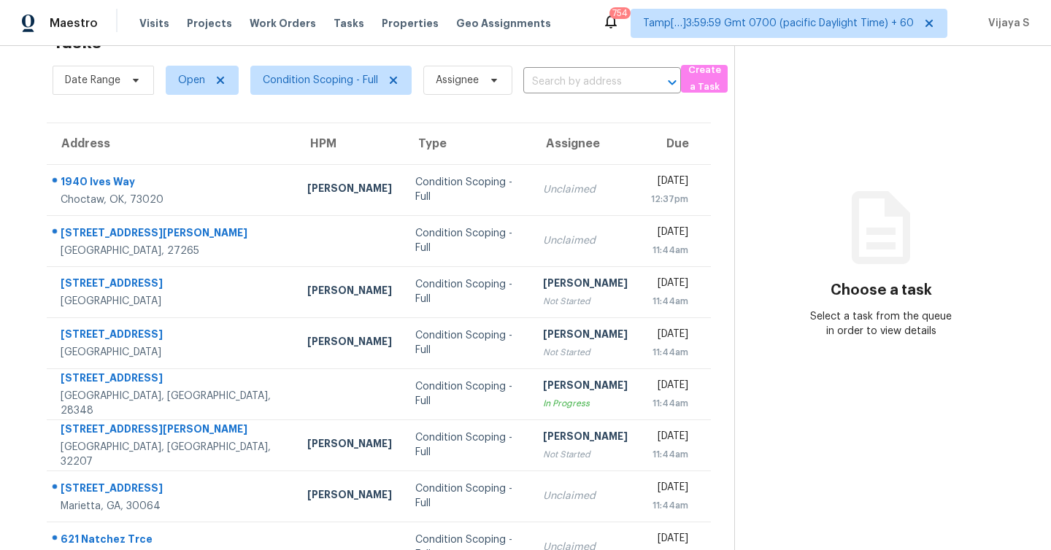
scroll to position [107, 0]
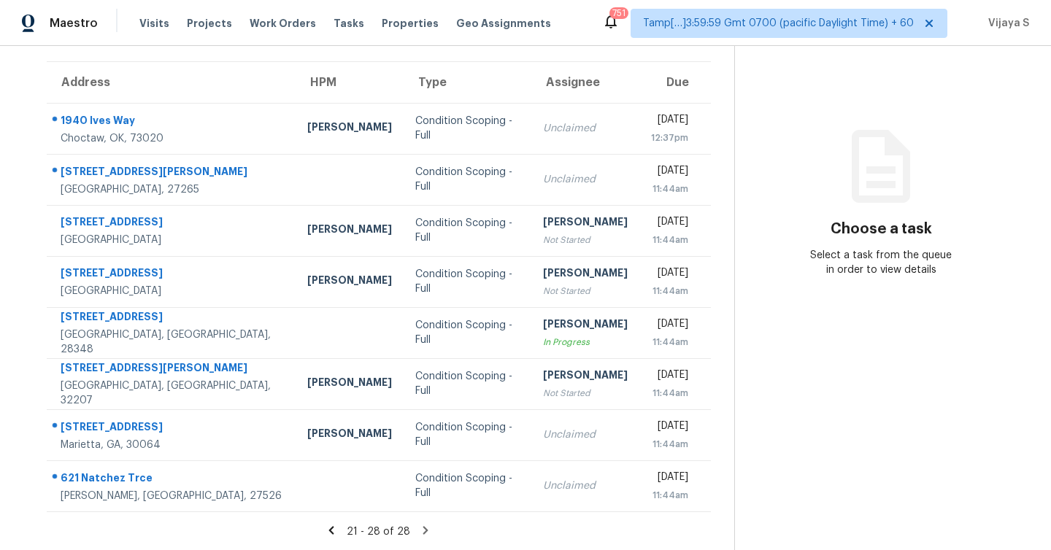
click at [334, 529] on icon at bounding box center [331, 530] width 5 height 8
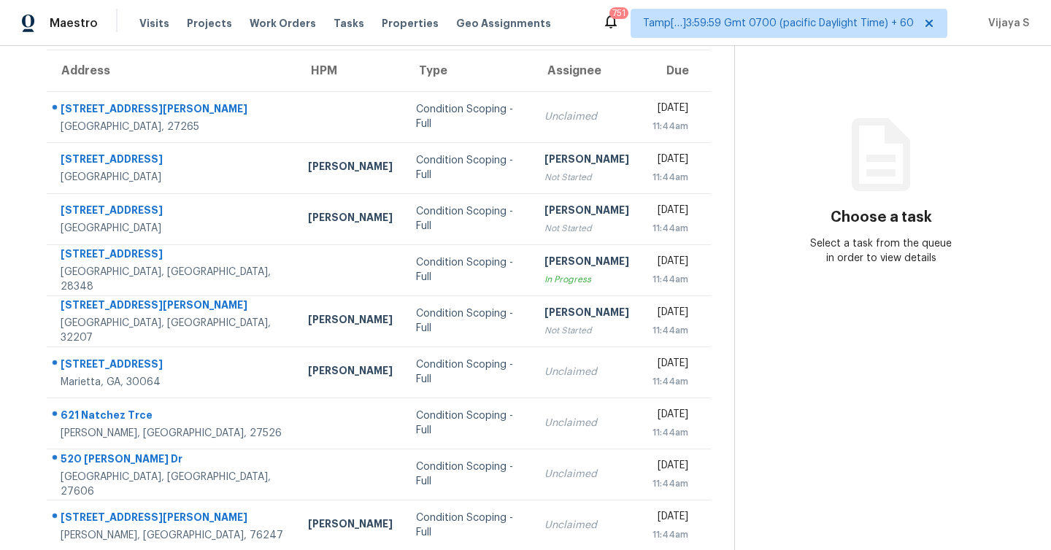
scroll to position [210, 0]
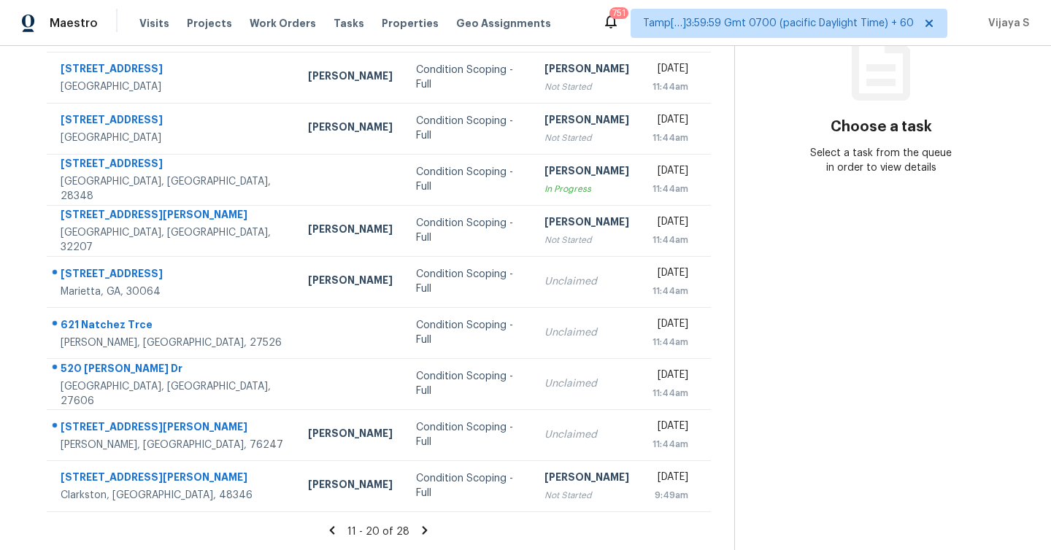
click at [335, 530] on icon at bounding box center [332, 530] width 5 height 8
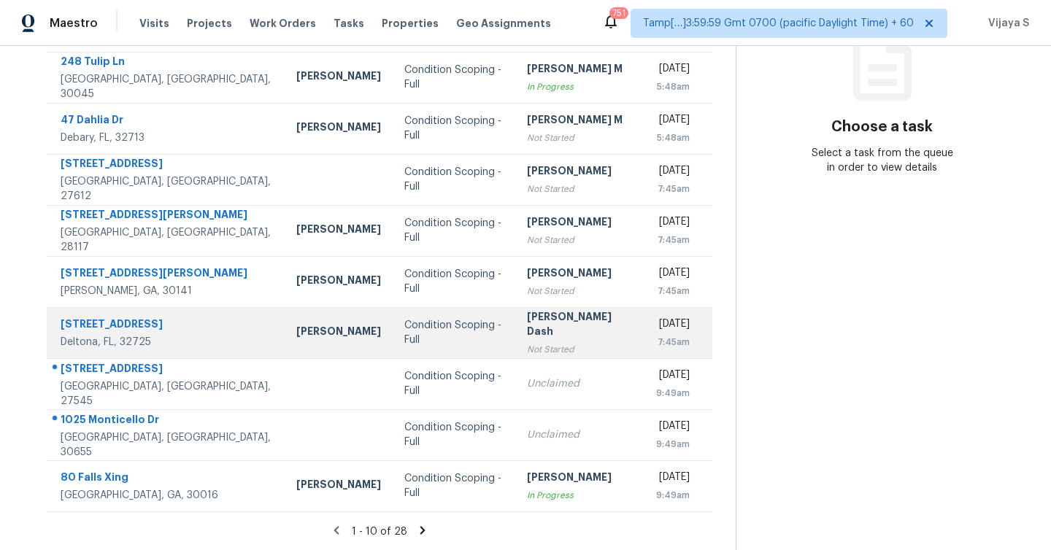
scroll to position [0, 0]
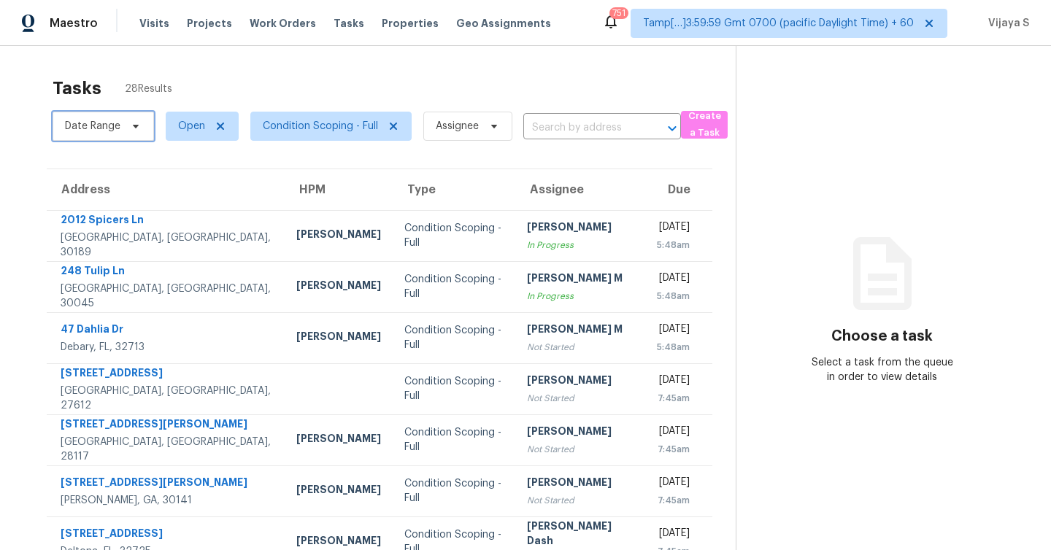
click at [102, 131] on span "Date Range" at bounding box center [92, 126] width 55 height 15
click at [258, 93] on div "Tasks 28 Results" at bounding box center [394, 88] width 683 height 38
click at [304, 119] on span "Condition Scoping - Full" at bounding box center [320, 126] width 115 height 15
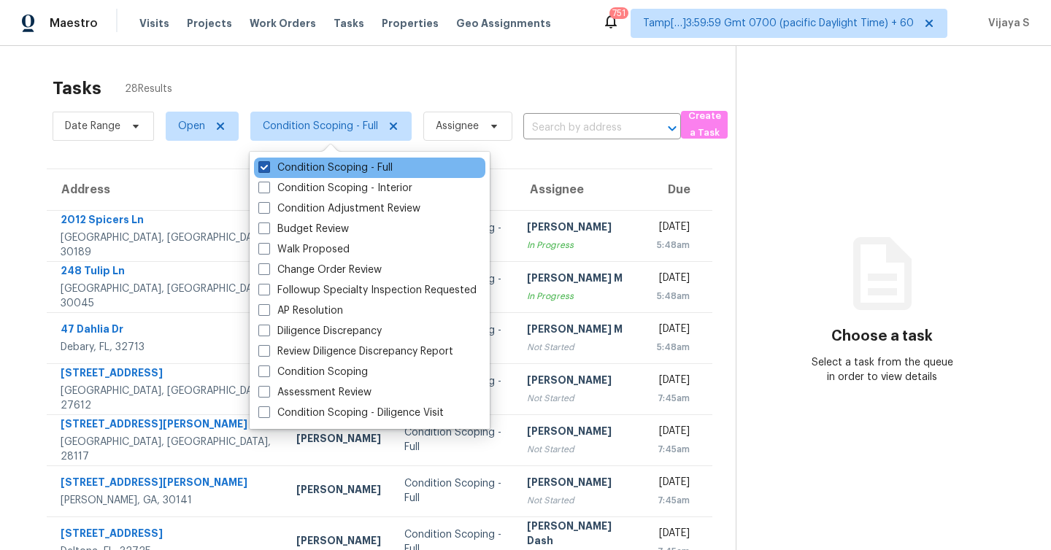
click at [264, 169] on span at bounding box center [264, 167] width 12 height 12
click at [264, 169] on input "Condition Scoping - Full" at bounding box center [262, 165] width 9 height 9
checkbox input "false"
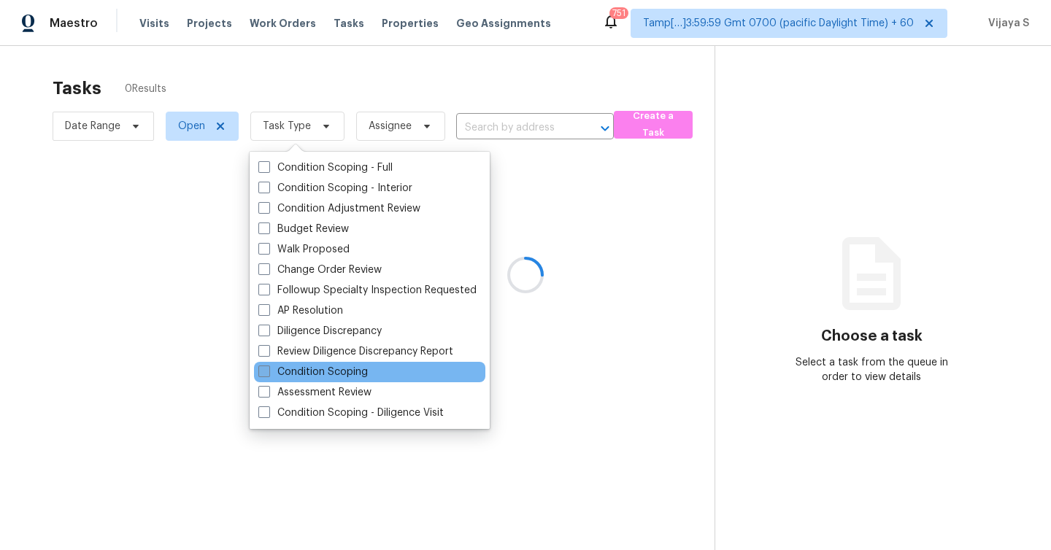
click at [264, 372] on span at bounding box center [264, 372] width 12 height 12
click at [264, 372] on input "Condition Scoping" at bounding box center [262, 369] width 9 height 9
checkbox input "true"
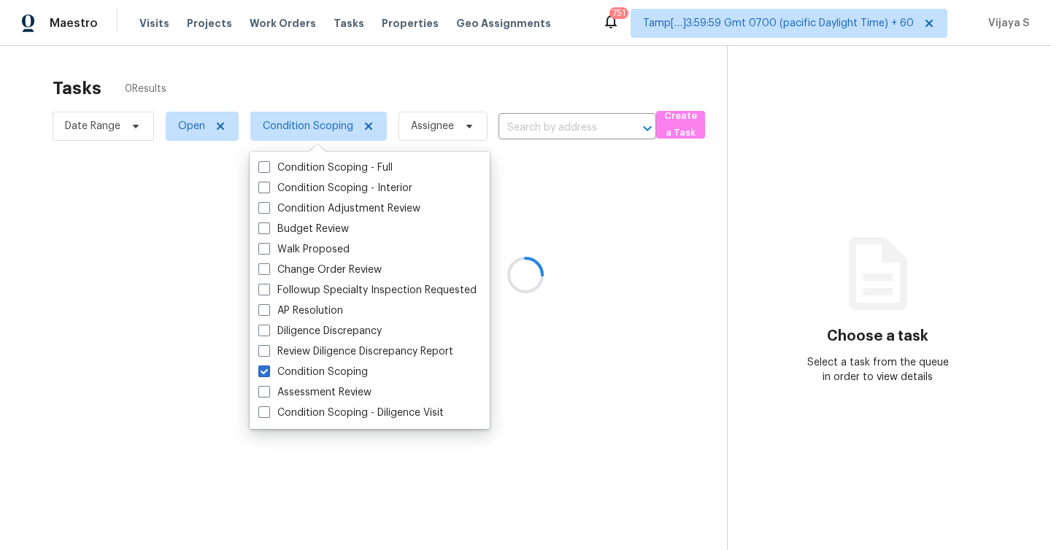
click at [299, 87] on div at bounding box center [525, 275] width 1051 height 550
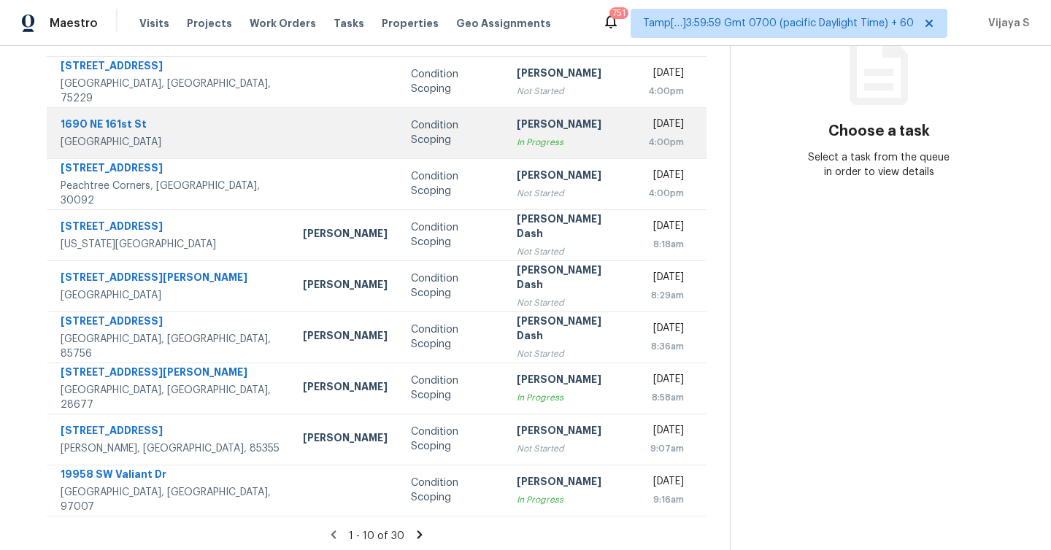
scroll to position [210, 0]
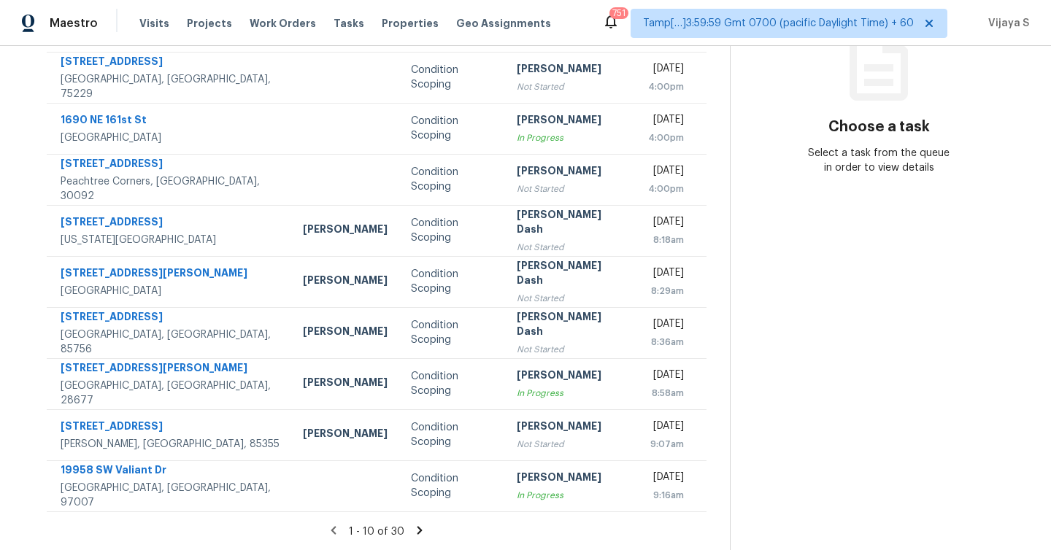
click at [418, 531] on icon at bounding box center [419, 530] width 5 height 8
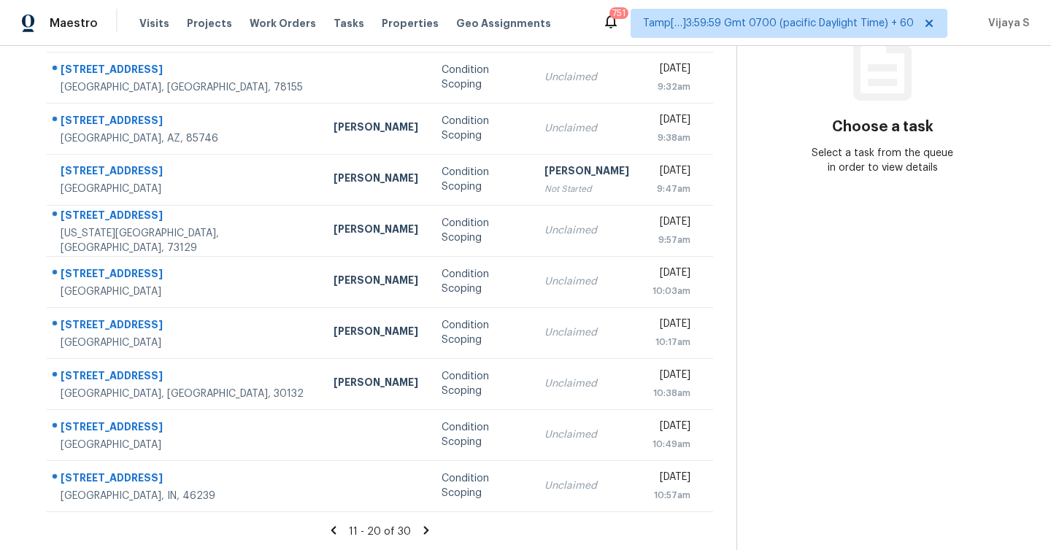
click at [420, 532] on icon at bounding box center [426, 530] width 13 height 13
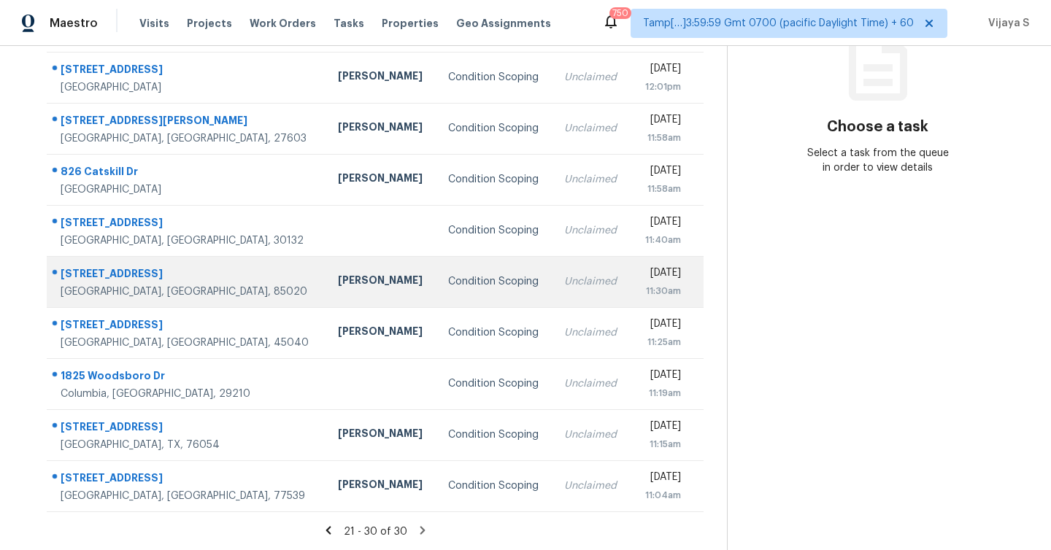
scroll to position [0, 0]
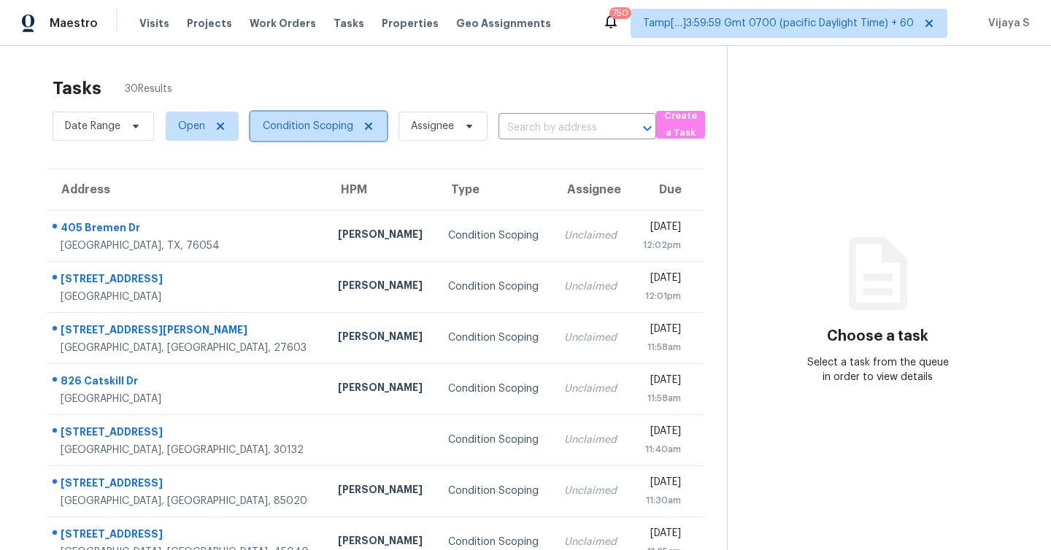
click at [324, 132] on span "Condition Scoping" at bounding box center [308, 126] width 91 height 15
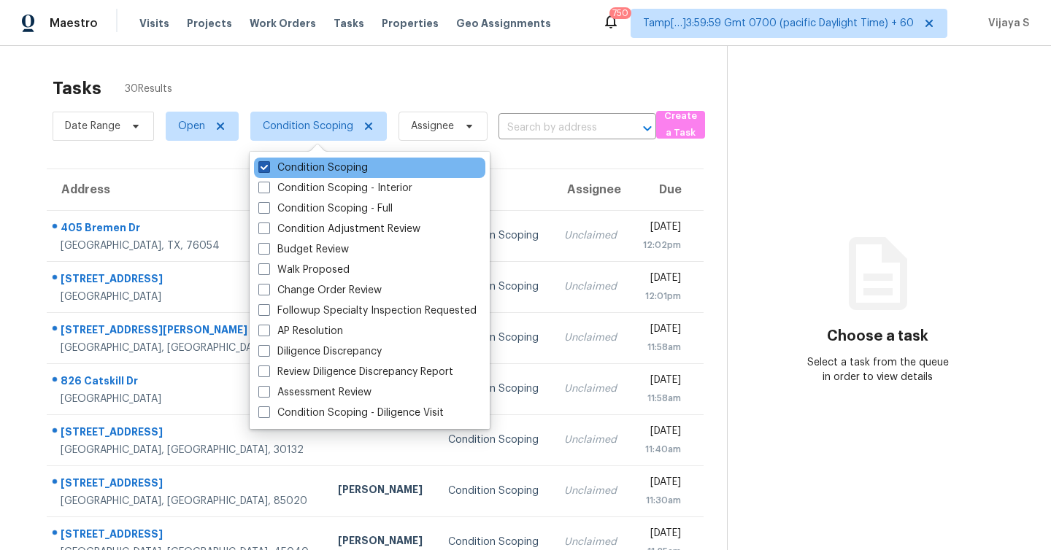
click at [261, 174] on label "Condition Scoping" at bounding box center [313, 168] width 110 height 15
click at [261, 170] on input "Condition Scoping" at bounding box center [262, 165] width 9 height 9
checkbox input "false"
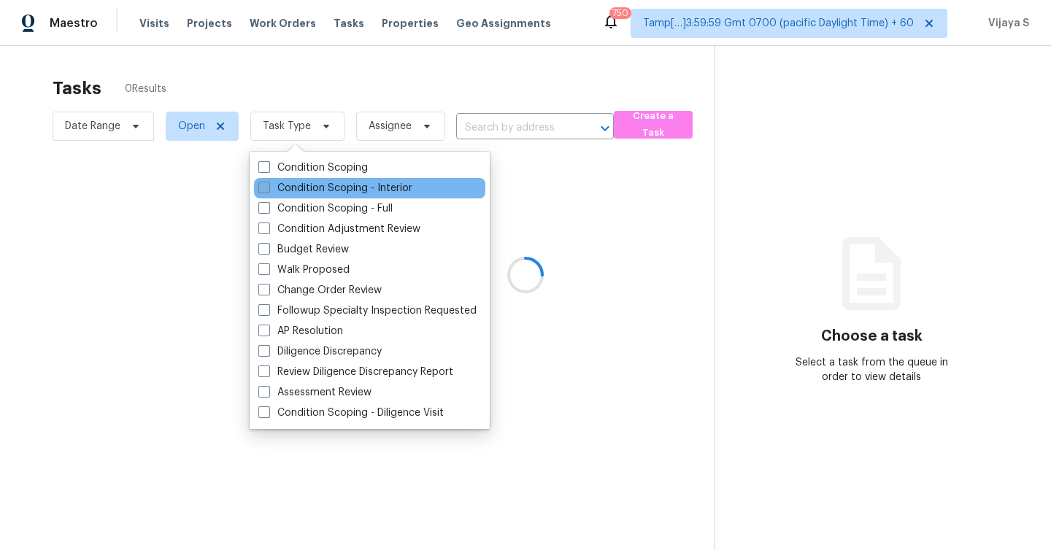
click at [262, 185] on span at bounding box center [264, 188] width 12 height 12
click at [262, 185] on input "Condition Scoping - Interior" at bounding box center [262, 185] width 9 height 9
checkbox input "true"
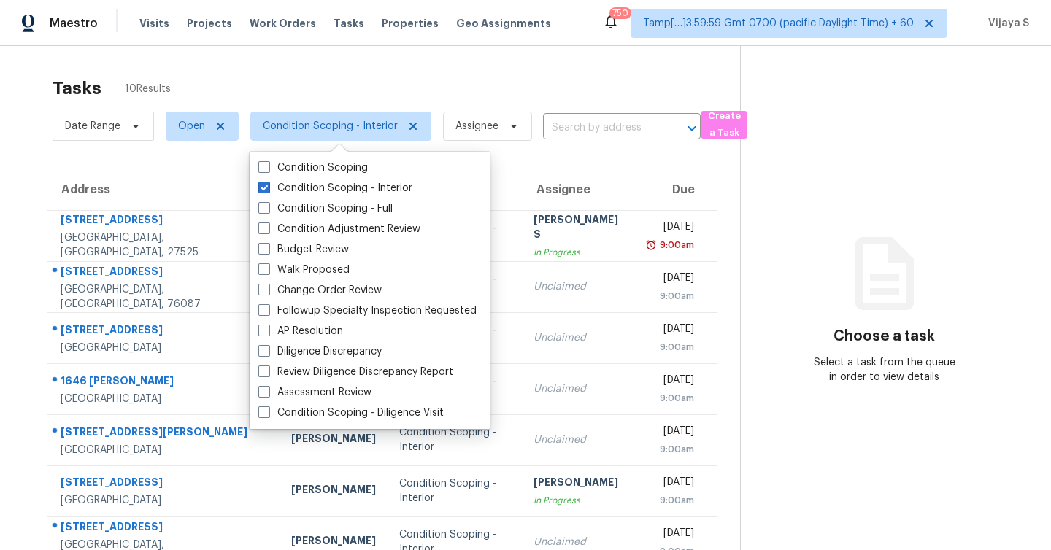
click at [380, 84] on div "Tasks 10 Results" at bounding box center [397, 88] width 688 height 38
